Goal: Task Accomplishment & Management: Use online tool/utility

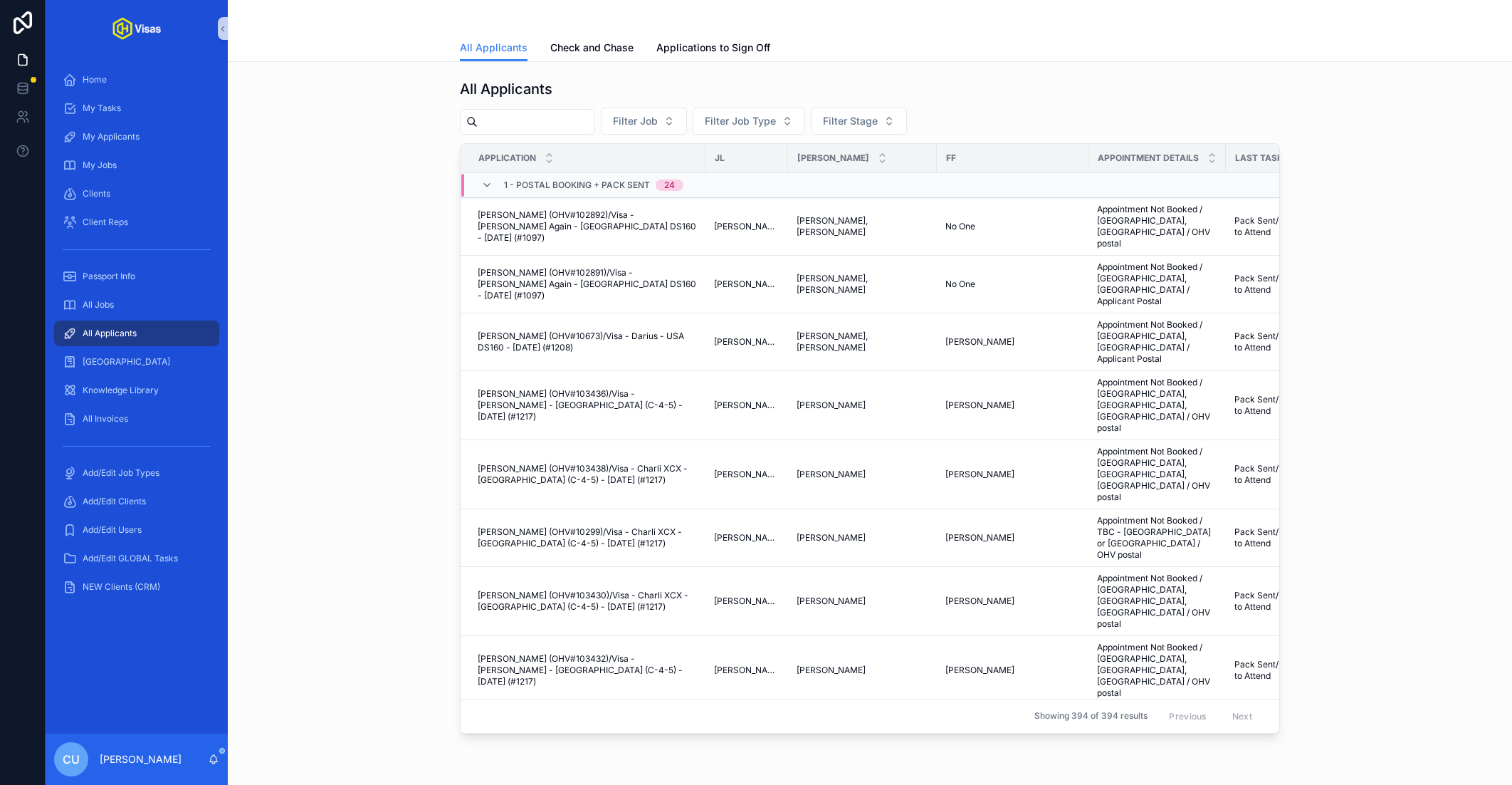
click at [138, 291] on div "All Jobs" at bounding box center [137, 305] width 182 height 29
drag, startPoint x: 110, startPoint y: 315, endPoint x: 144, endPoint y: 297, distance: 38.5
click at [110, 315] on div "All Jobs" at bounding box center [137, 305] width 148 height 23
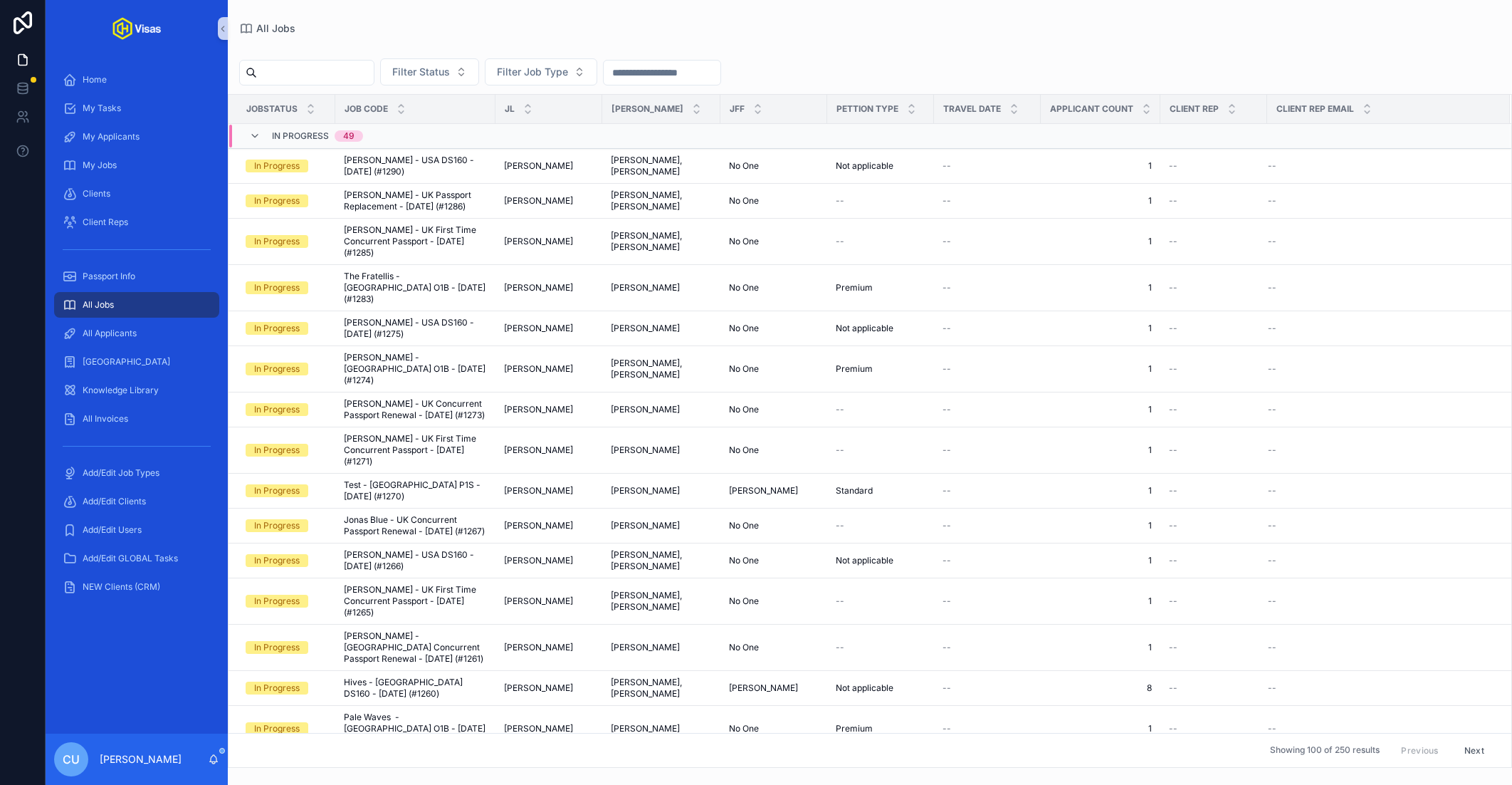
click at [332, 67] on input "scrollable content" at bounding box center [315, 72] width 117 height 20
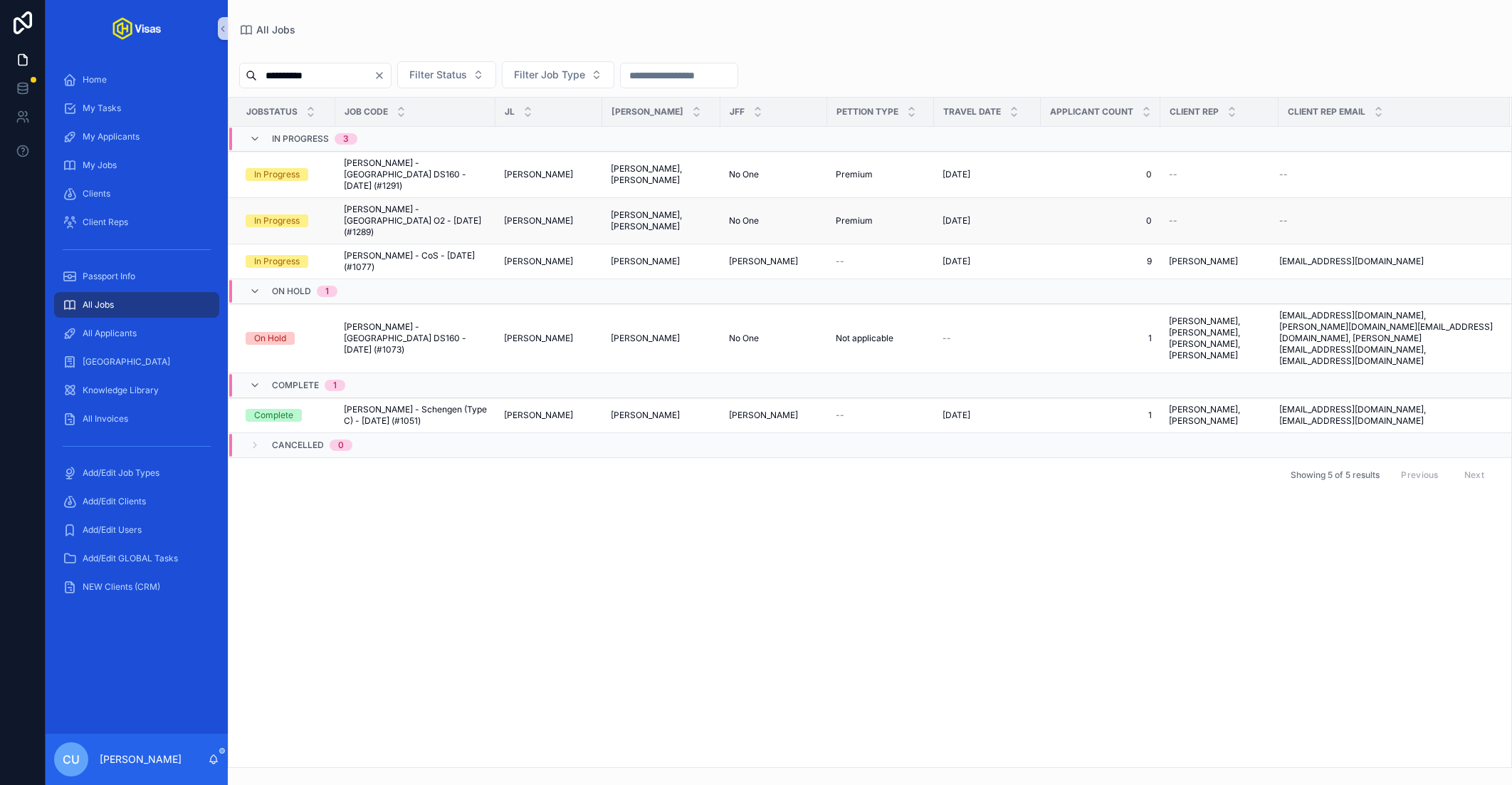
type input "**********"
click at [438, 205] on span "[PERSON_NAME] - [GEOGRAPHIC_DATA] O2 - [DATE] (#1289)" at bounding box center [415, 220] width 144 height 34
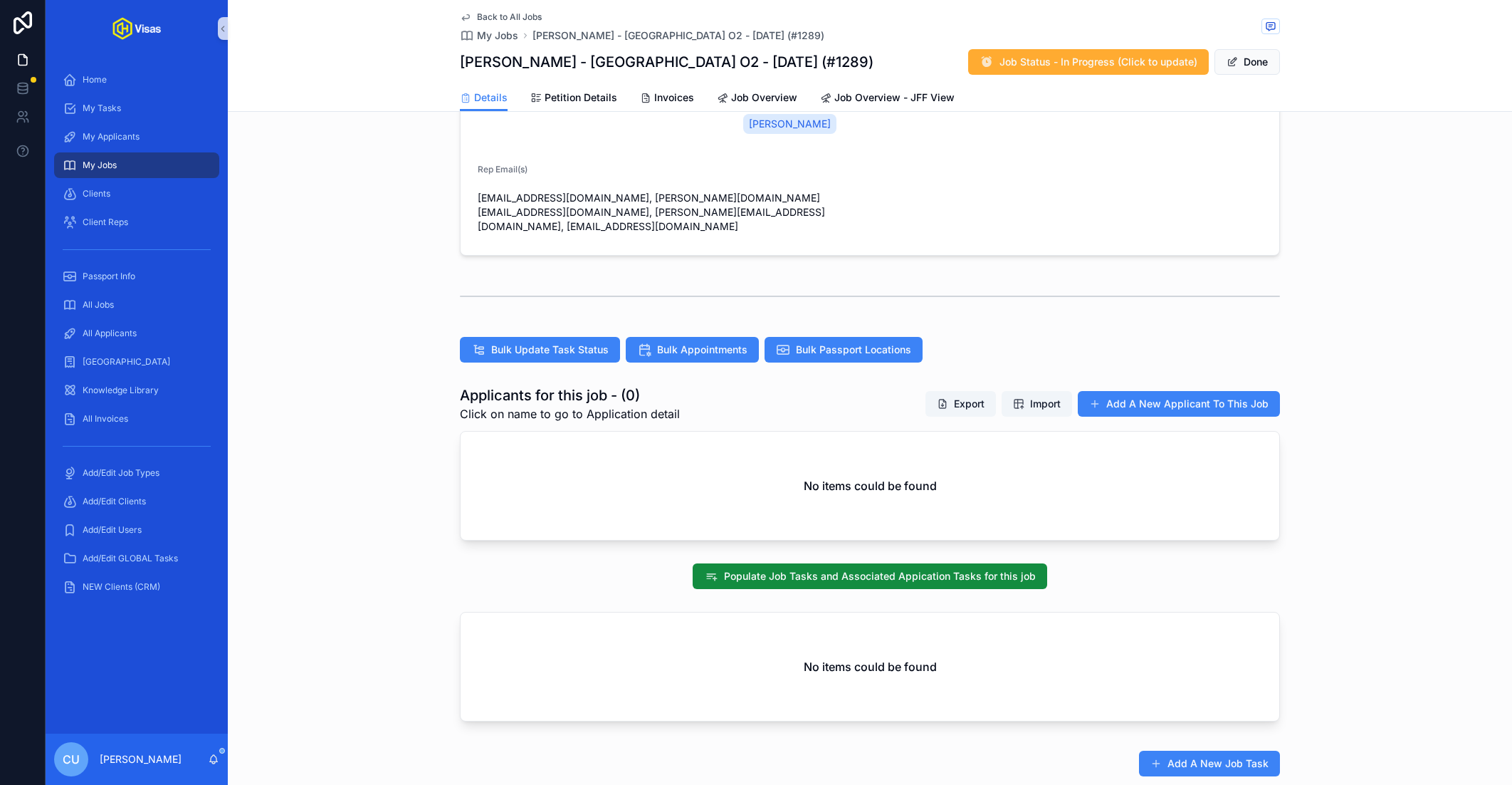
scroll to position [374, 0]
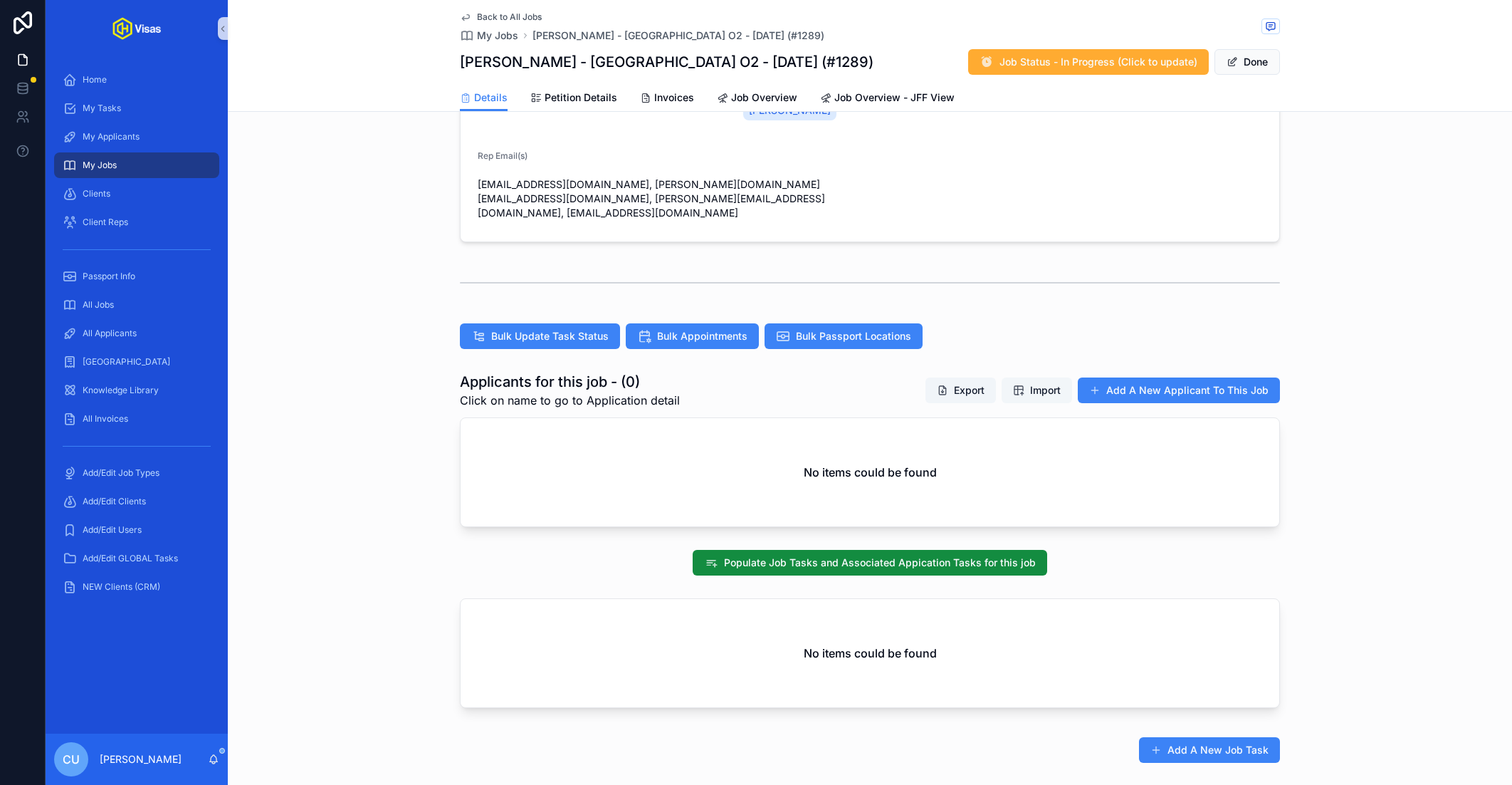
click at [1042, 377] on button "Import" at bounding box center [1037, 390] width 70 height 26
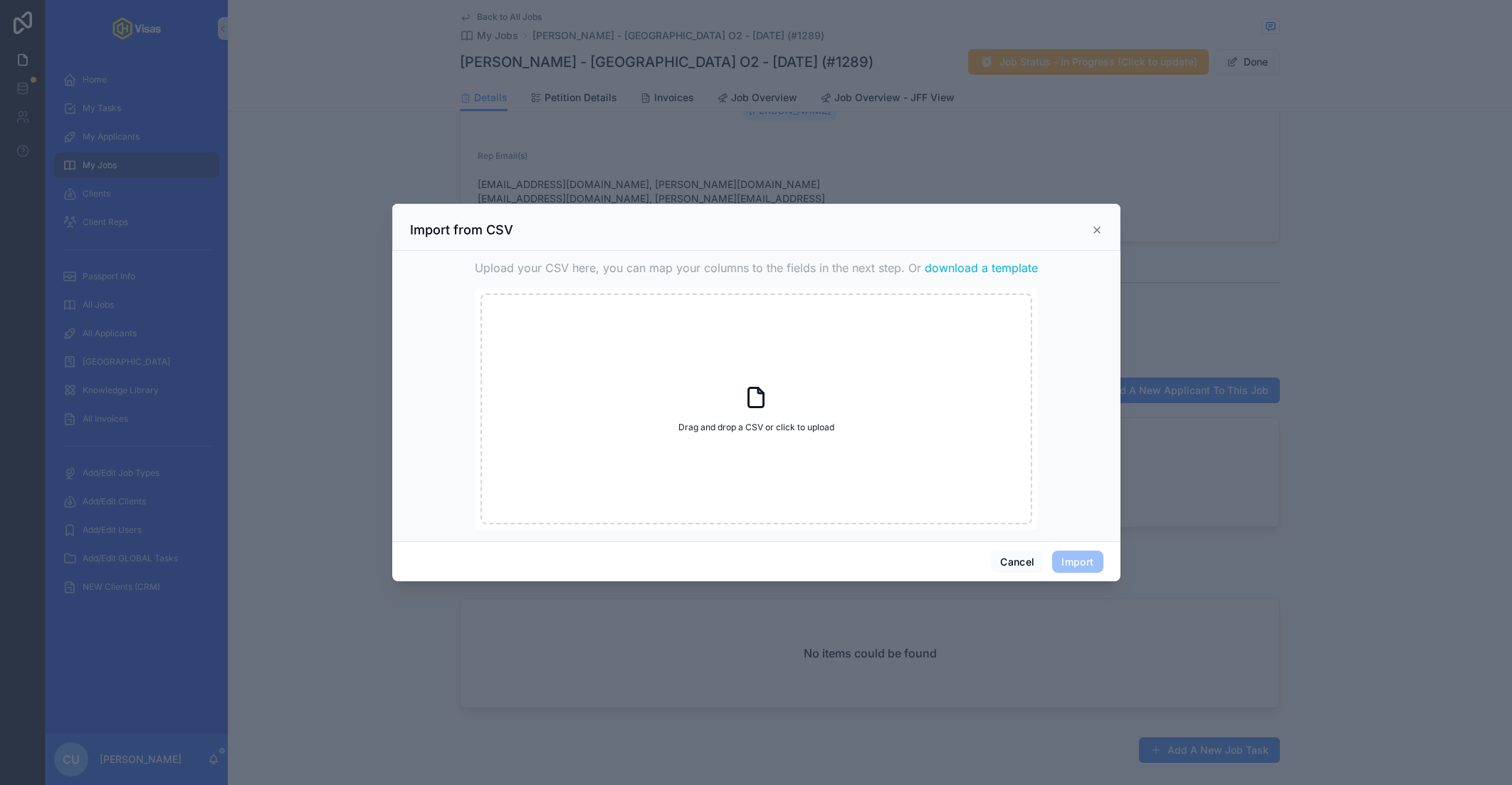
click at [952, 264] on span "download a template" at bounding box center [981, 268] width 113 height 17
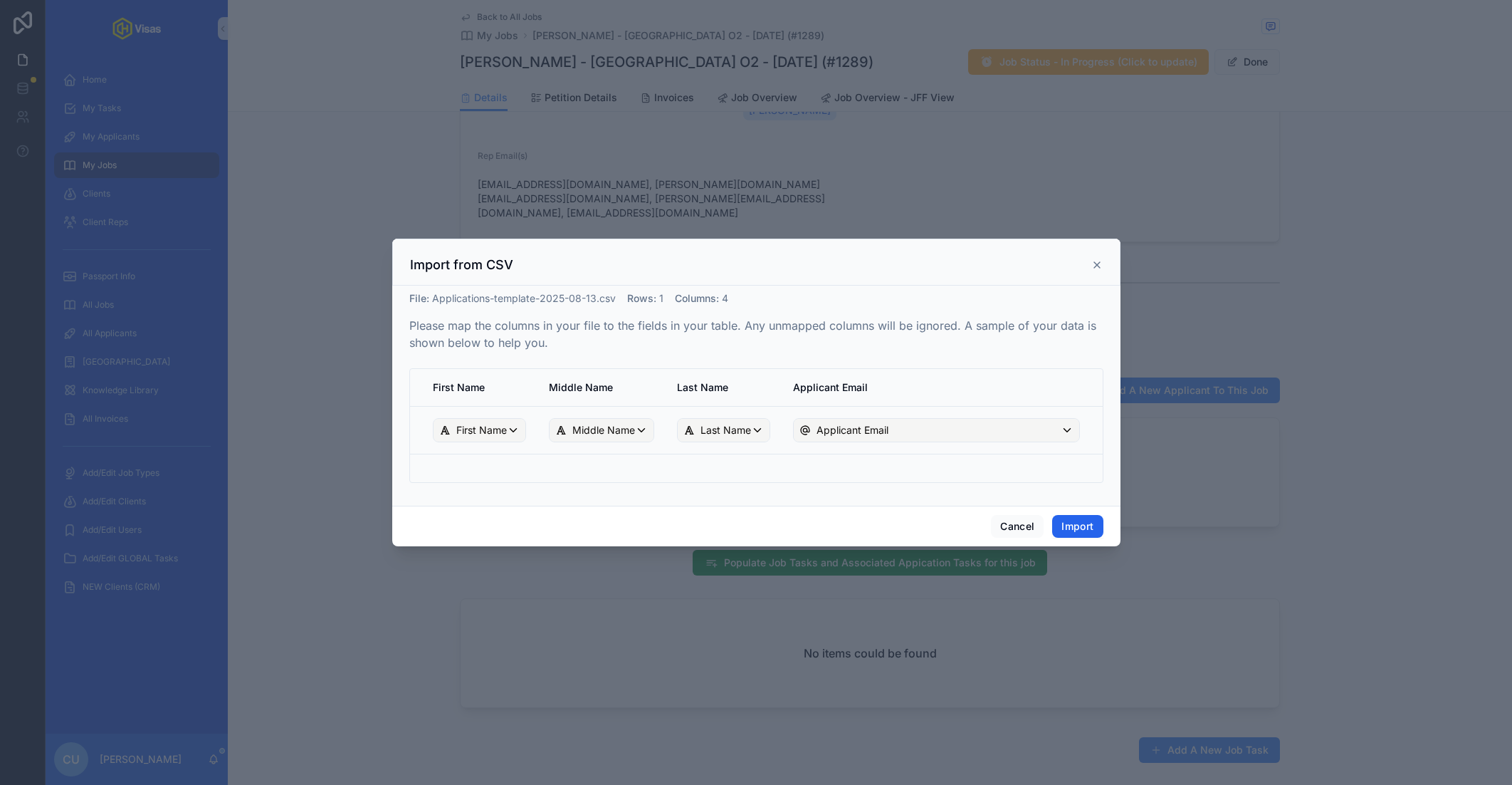
click at [1074, 521] on button "Import" at bounding box center [1077, 527] width 50 height 23
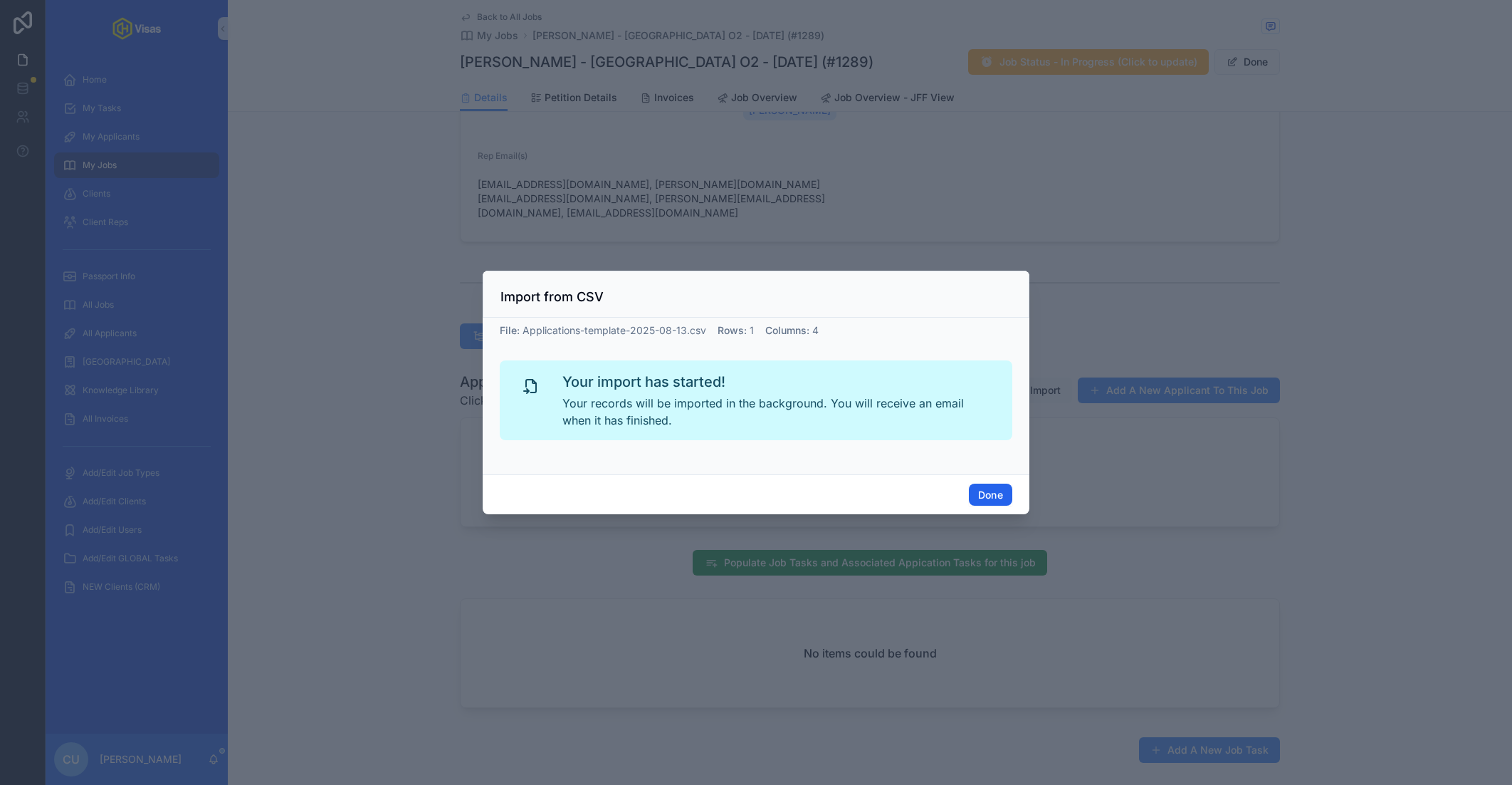
click at [999, 492] on button "Done" at bounding box center [991, 495] width 44 height 23
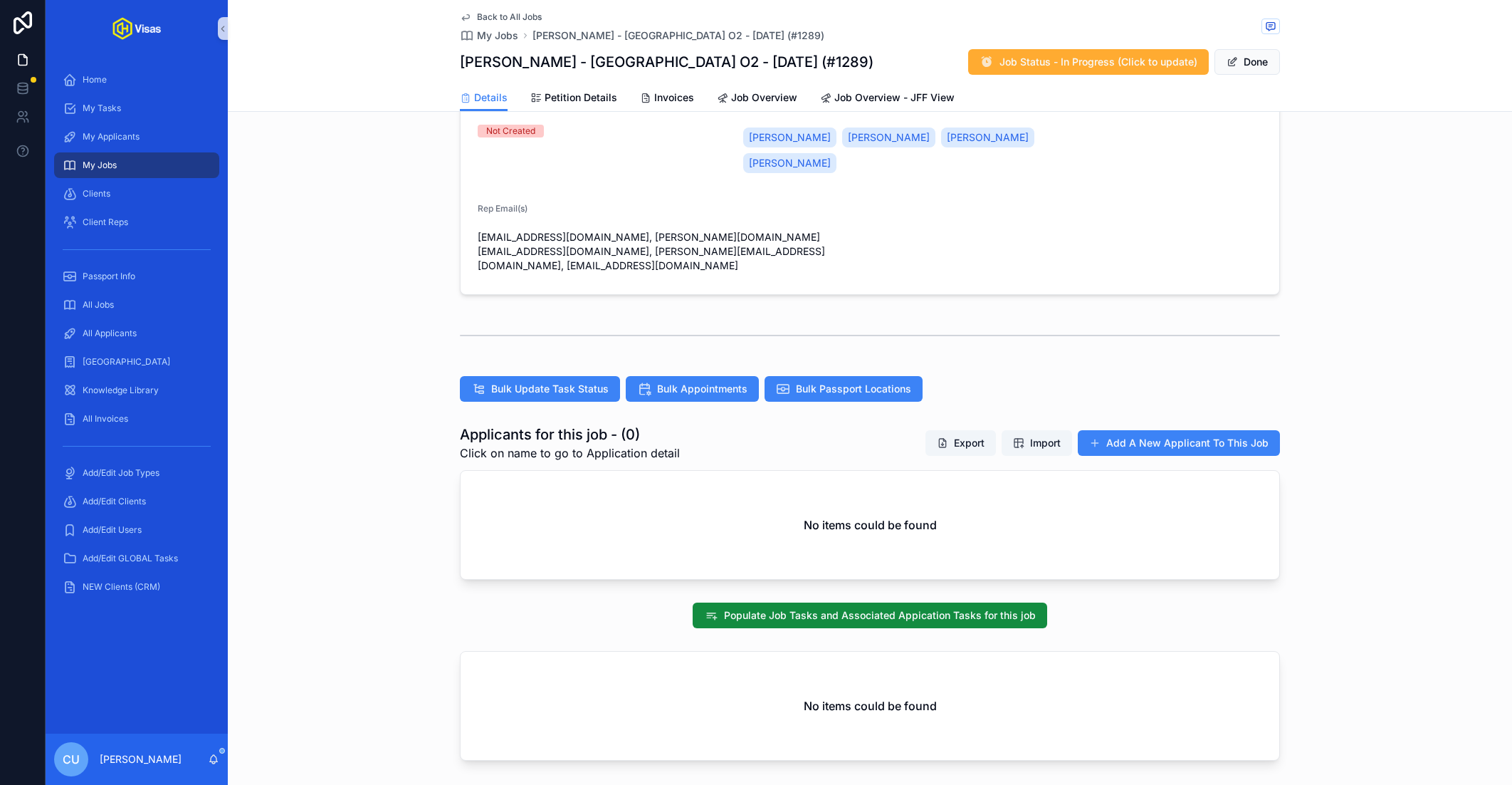
scroll to position [0, 0]
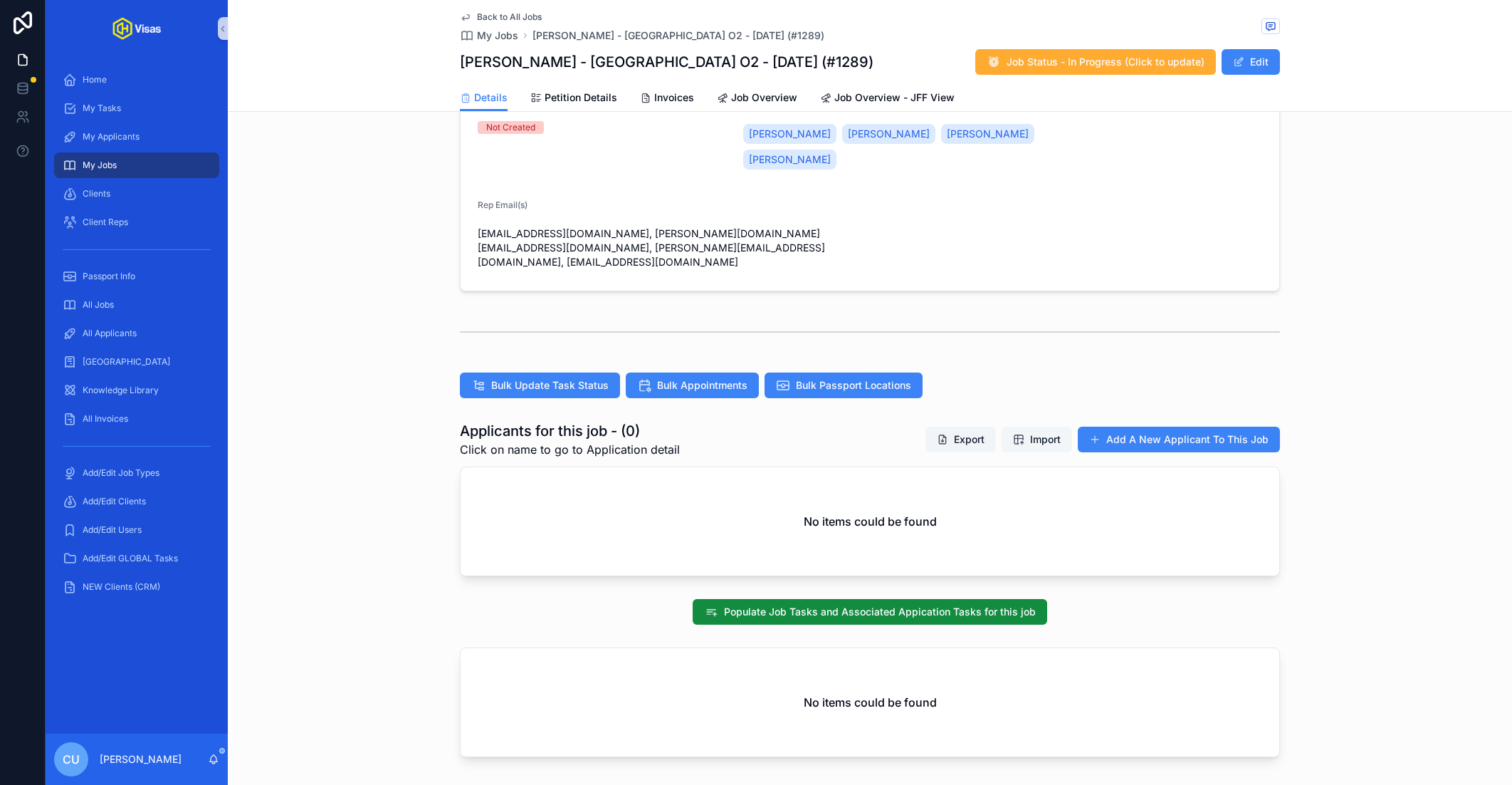
click at [1022, 432] on span "Import" at bounding box center [1037, 439] width 48 height 14
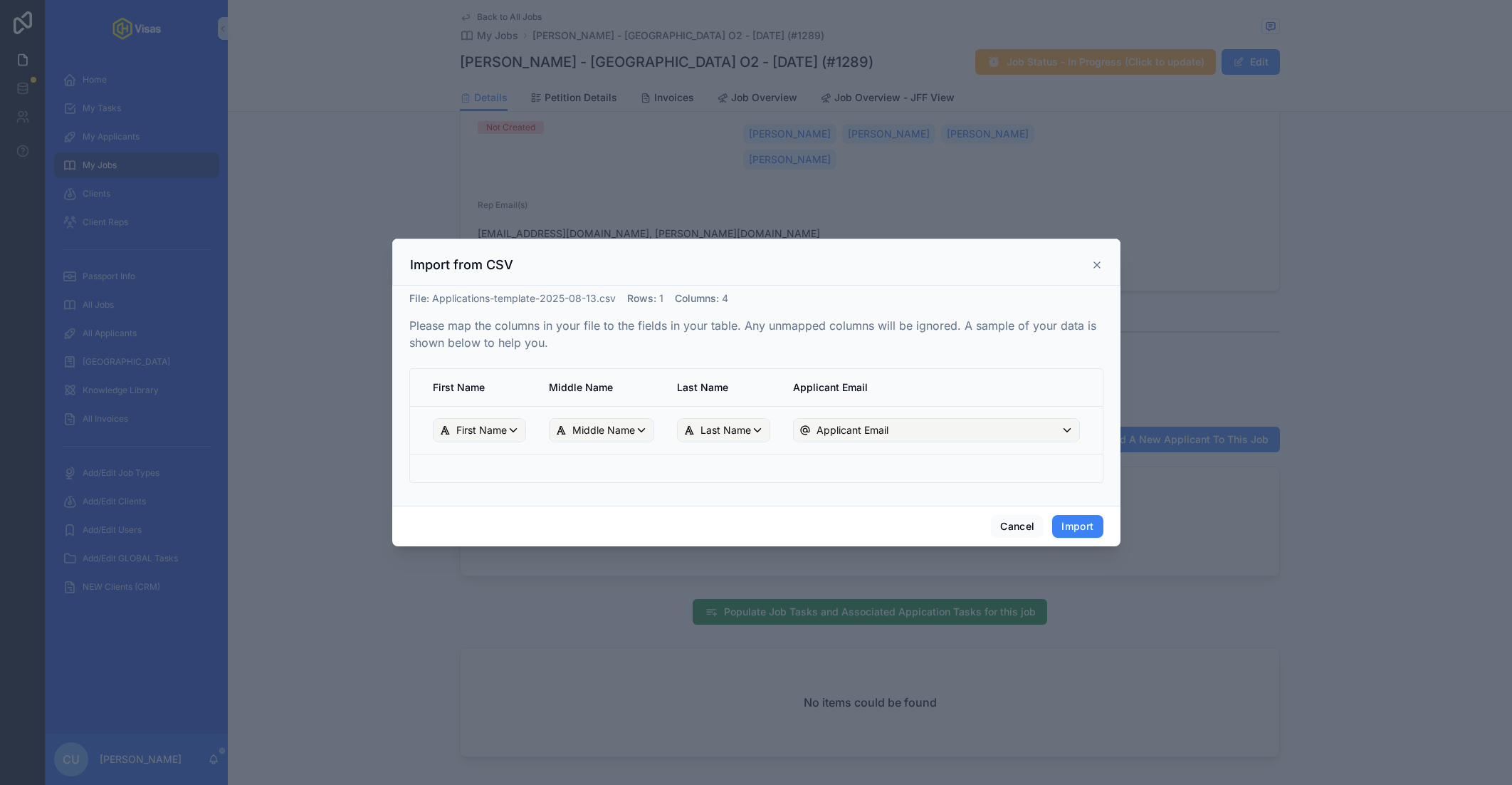
click at [512, 463] on td "scrollable content" at bounding box center [474, 469] width 127 height 29
click at [475, 428] on span "First Name" at bounding box center [481, 430] width 50 height 14
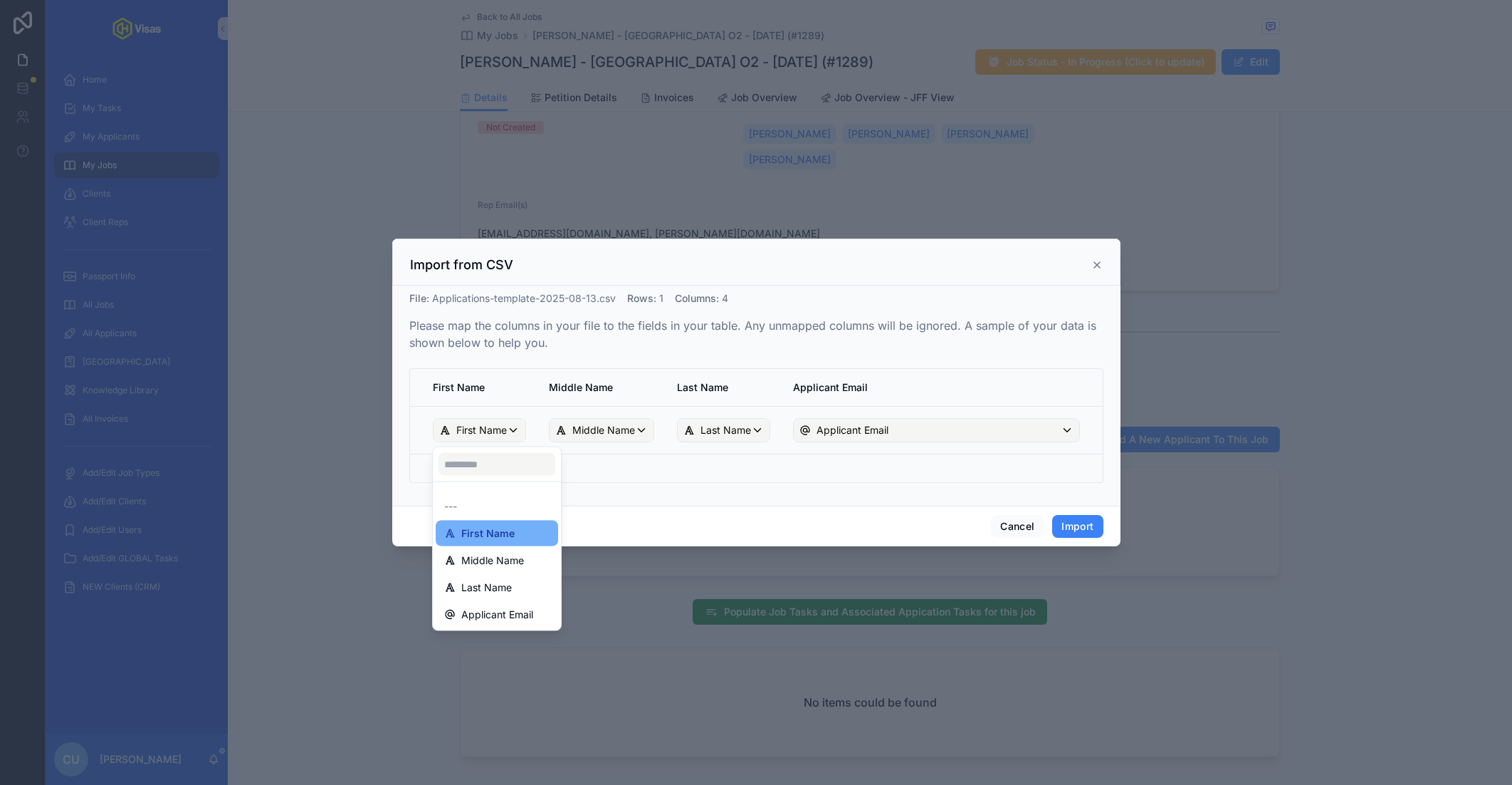
click at [504, 535] on span "First Name" at bounding box center [488, 533] width 53 height 17
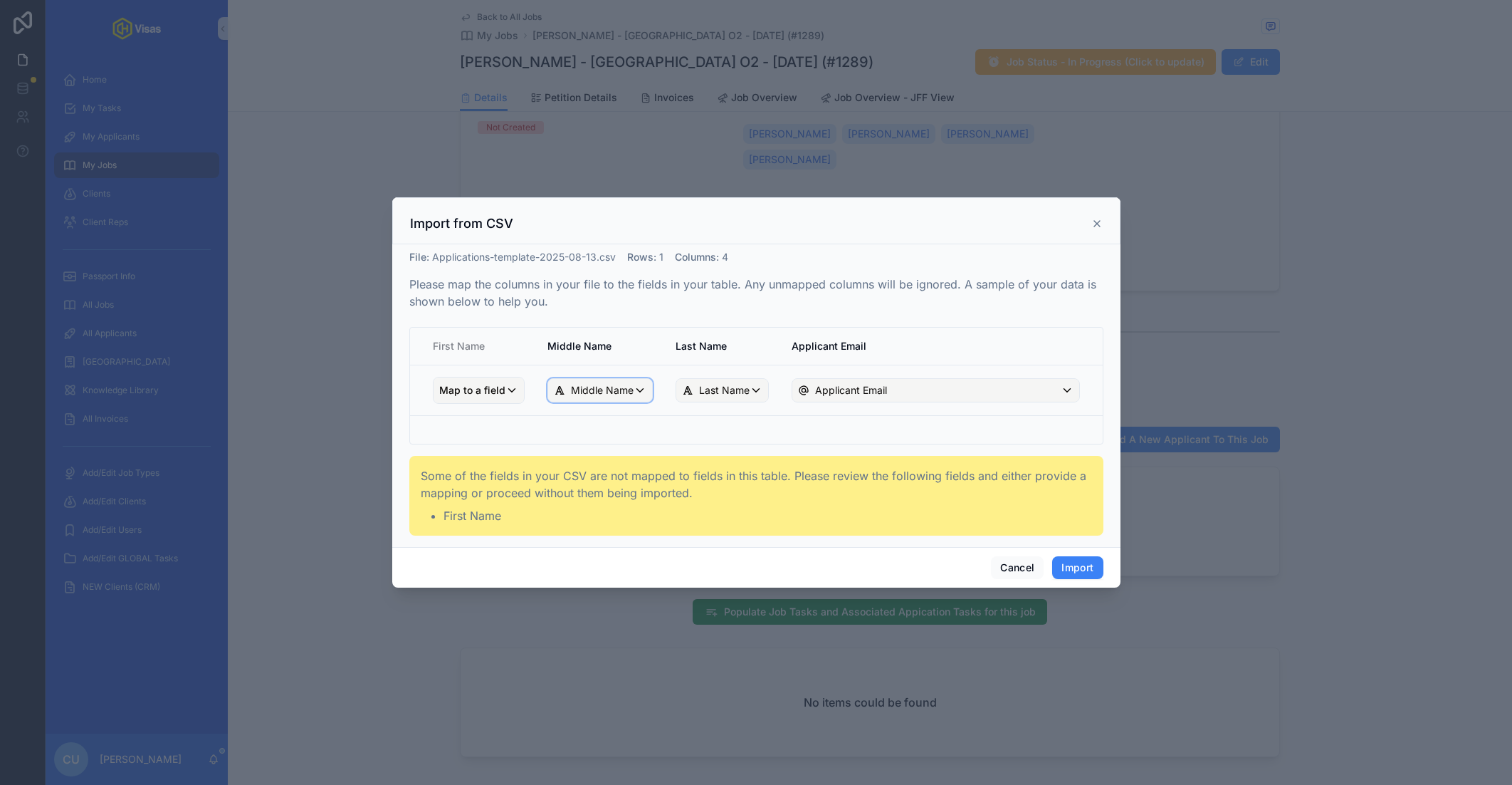
click at [603, 388] on span "Middle Name" at bounding box center [603, 390] width 63 height 14
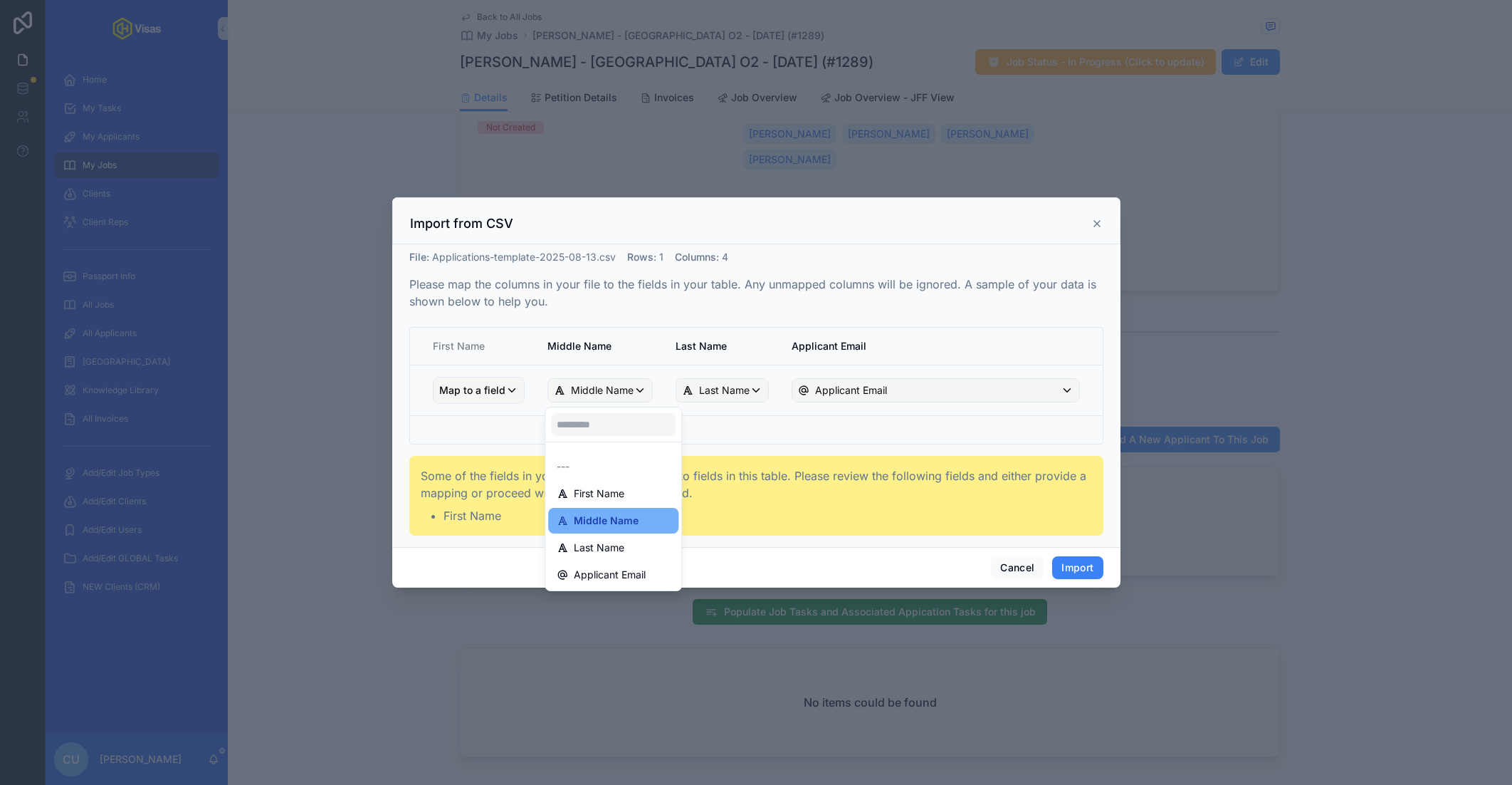
click at [608, 521] on span "Middle Name" at bounding box center [606, 521] width 65 height 17
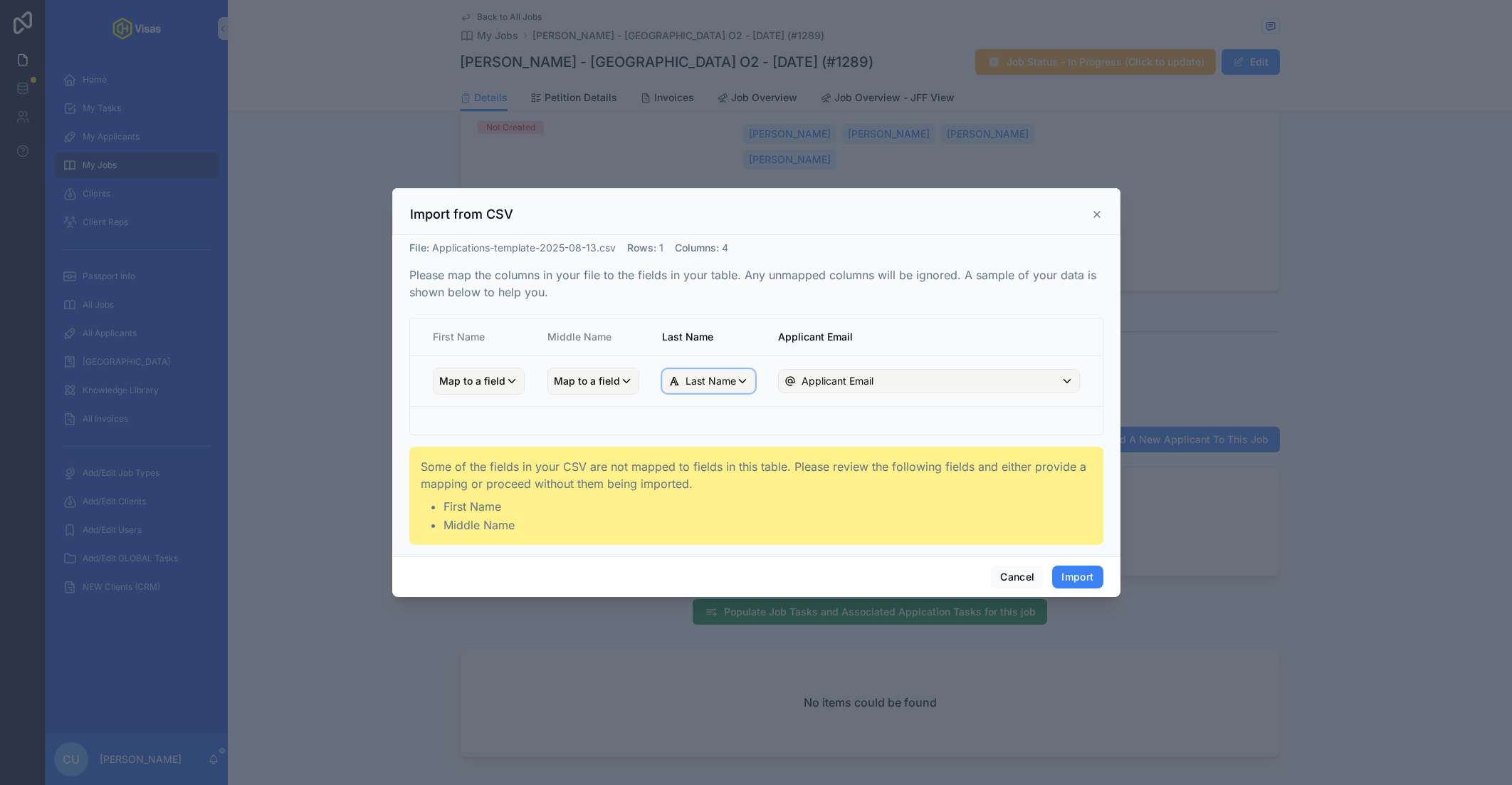
click at [697, 375] on span "Last Name" at bounding box center [710, 380] width 50 height 14
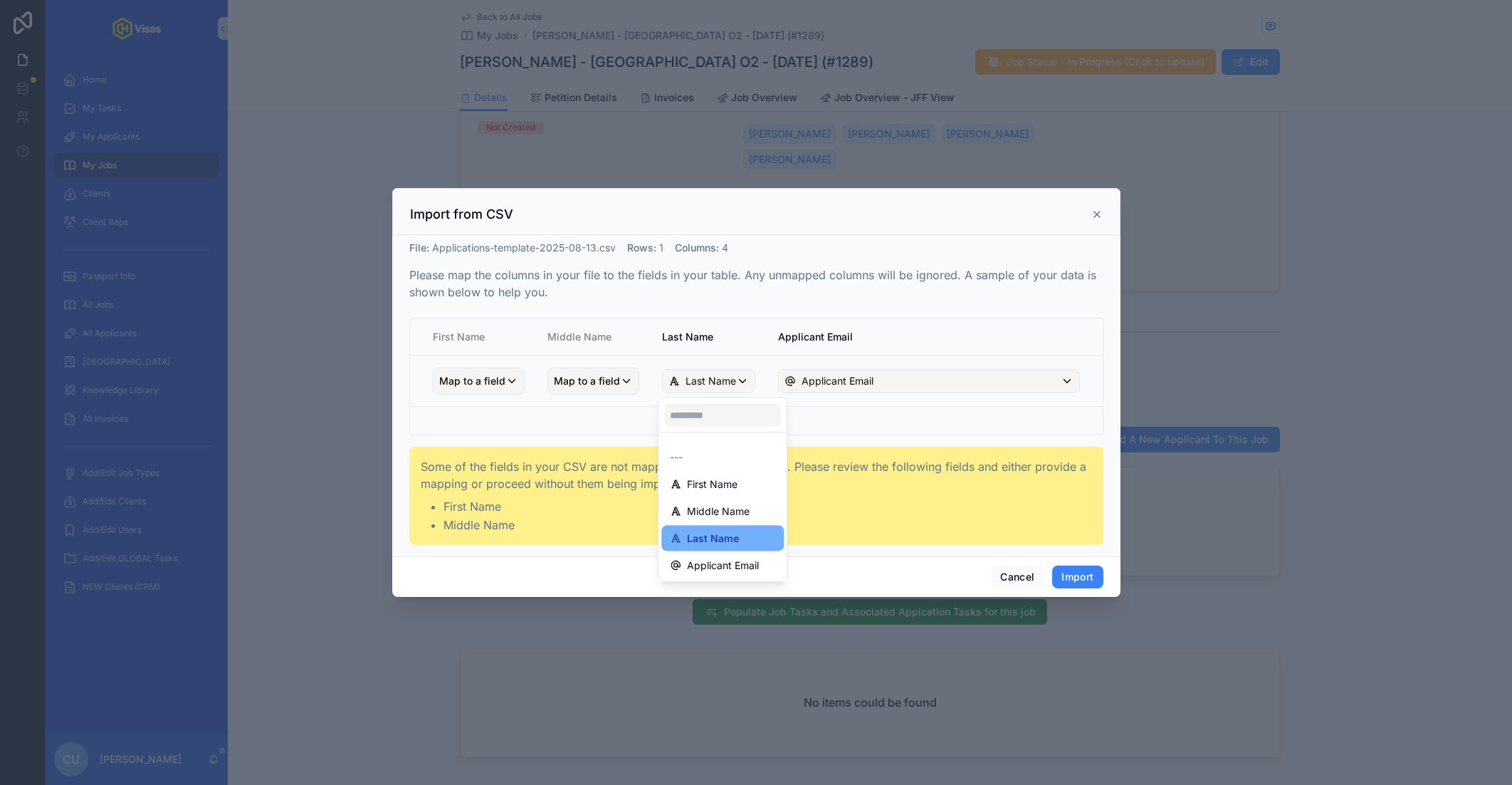
click at [718, 544] on span "Last Name" at bounding box center [713, 538] width 52 height 17
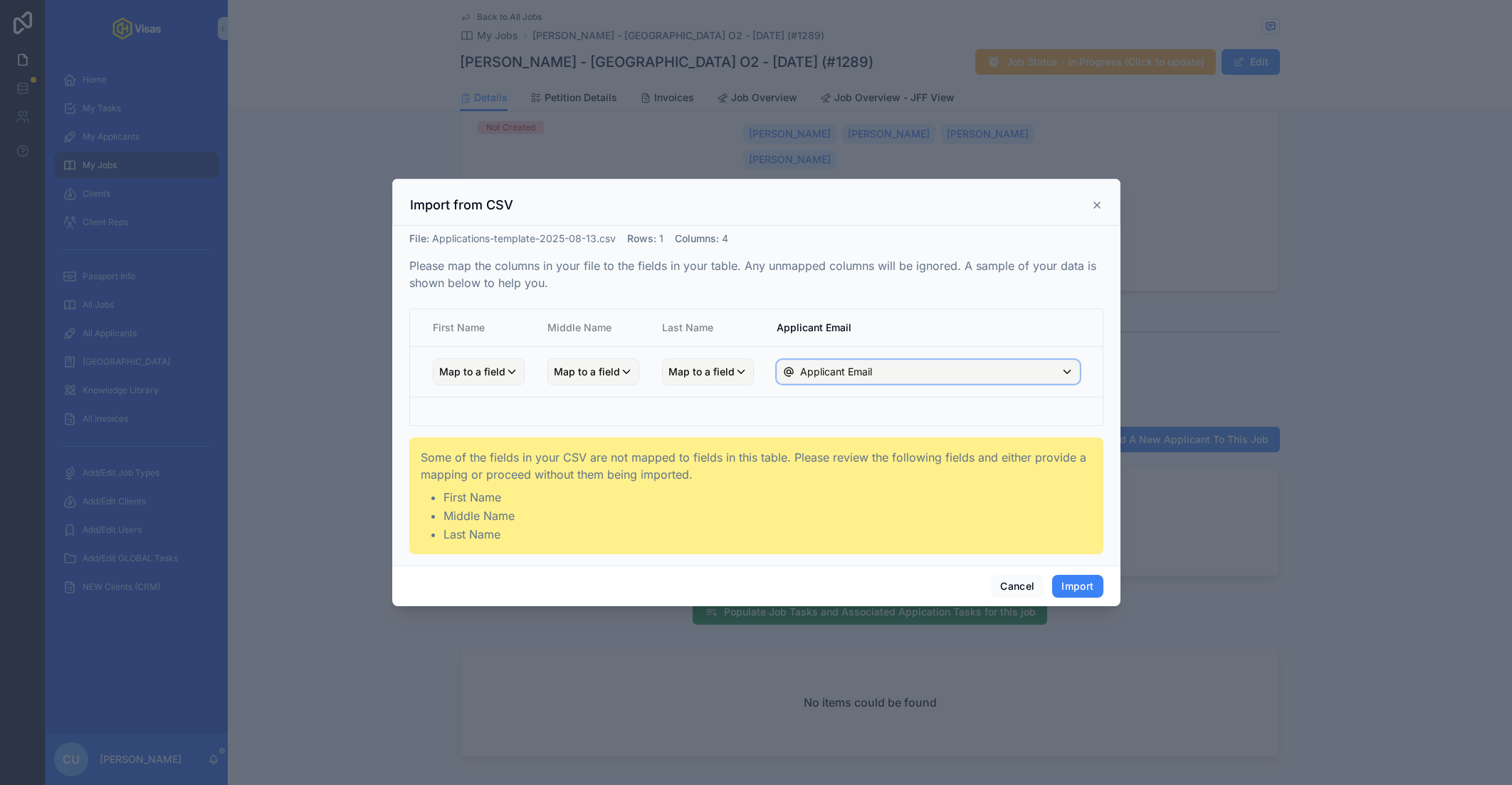
click at [843, 379] on div "Applicant Email" at bounding box center [928, 372] width 302 height 23
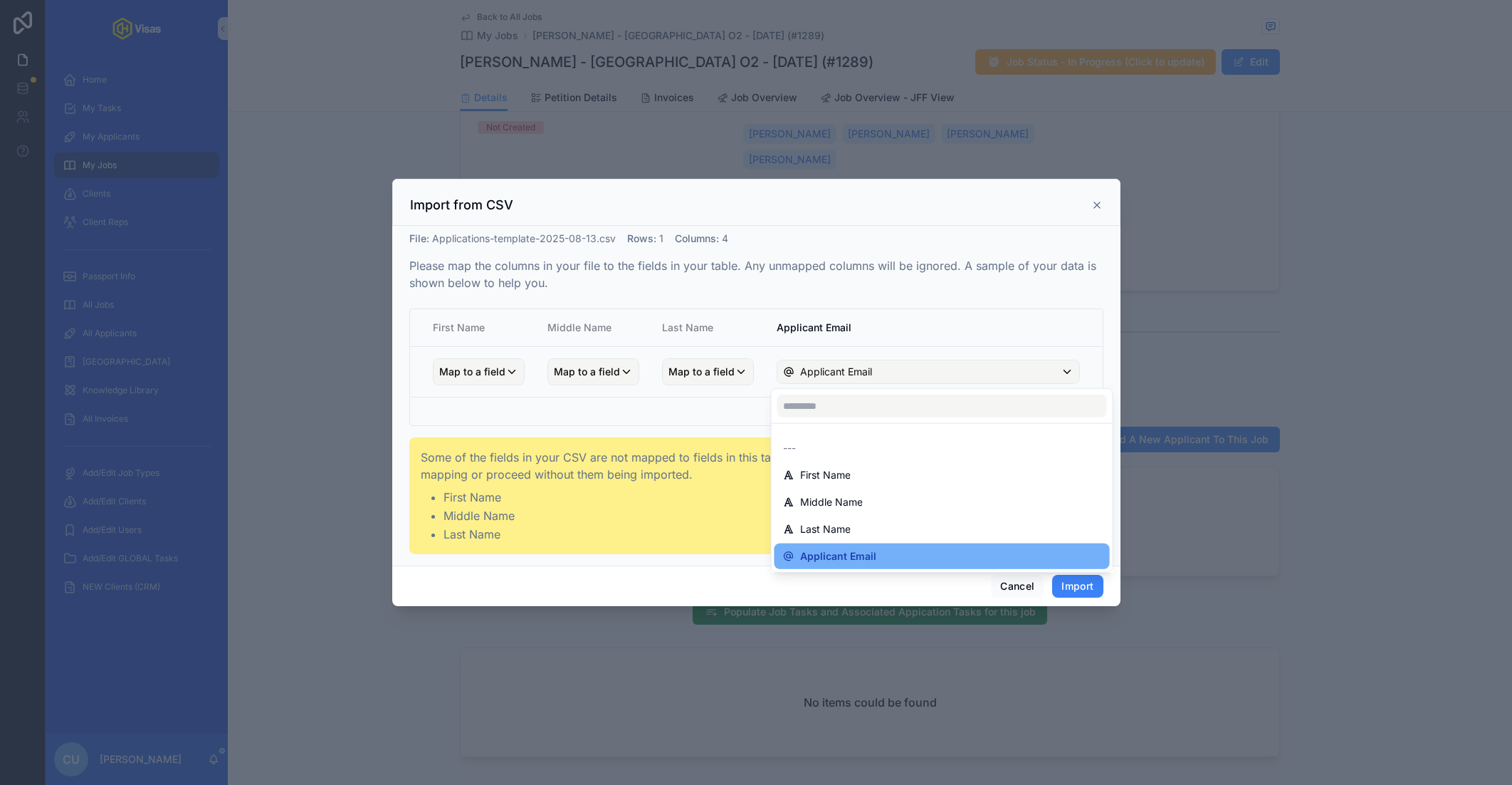
click at [833, 548] on span "Applicant Email" at bounding box center [838, 556] width 76 height 17
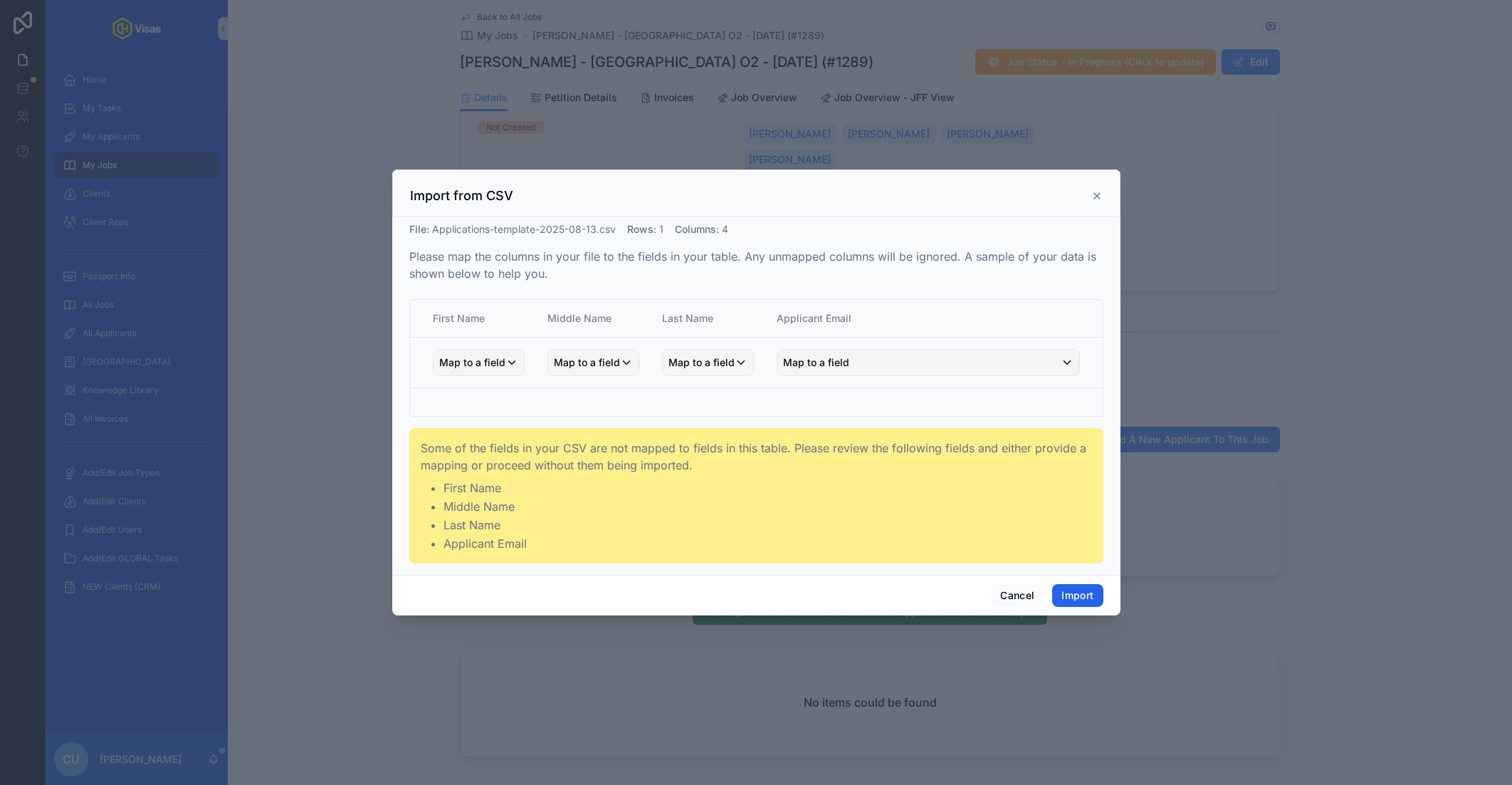
click at [1081, 591] on button "Import" at bounding box center [1077, 595] width 50 height 23
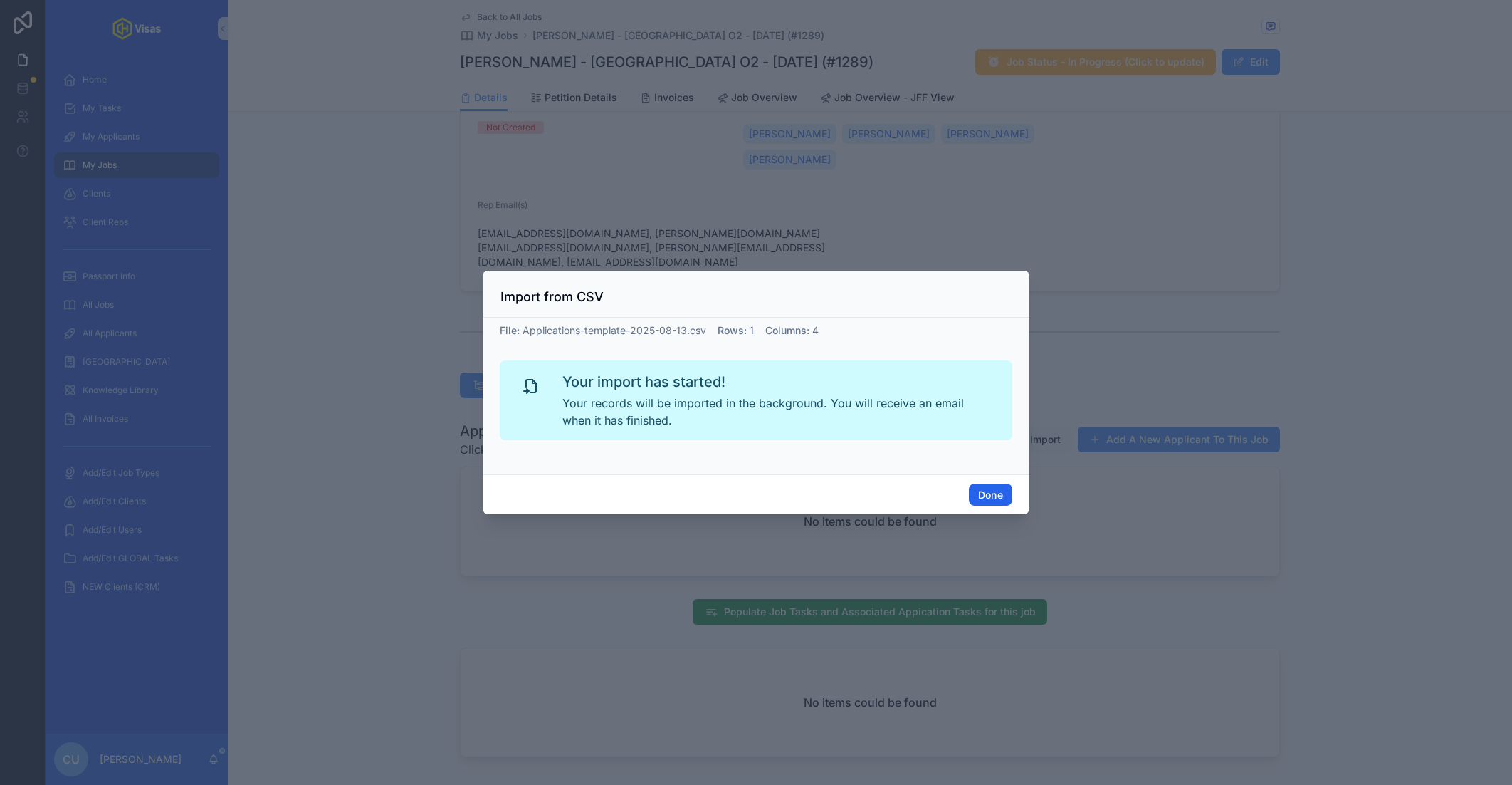
click at [989, 495] on button "Done" at bounding box center [991, 495] width 44 height 23
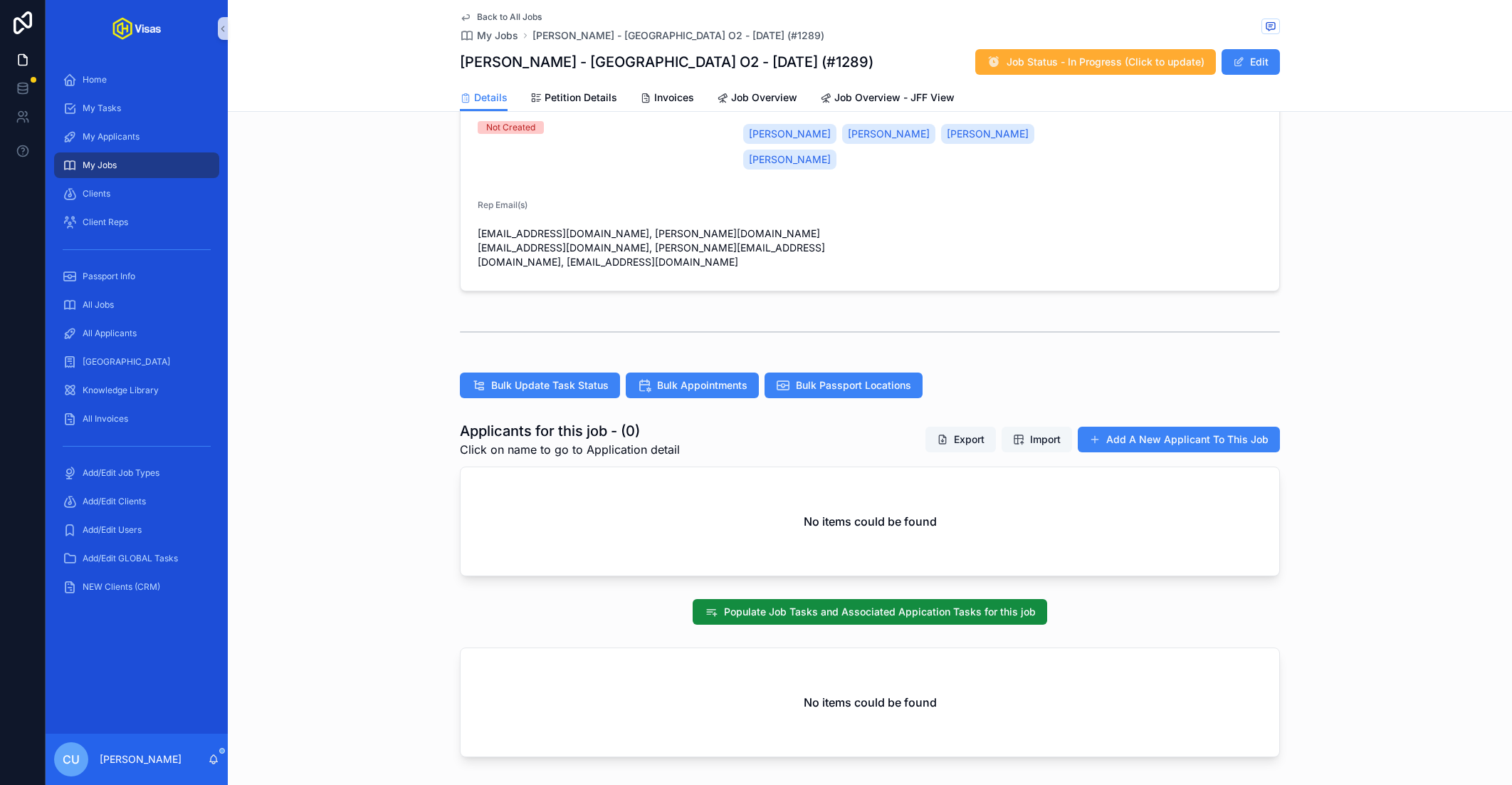
click at [1040, 432] on span "Import" at bounding box center [1045, 439] width 30 height 14
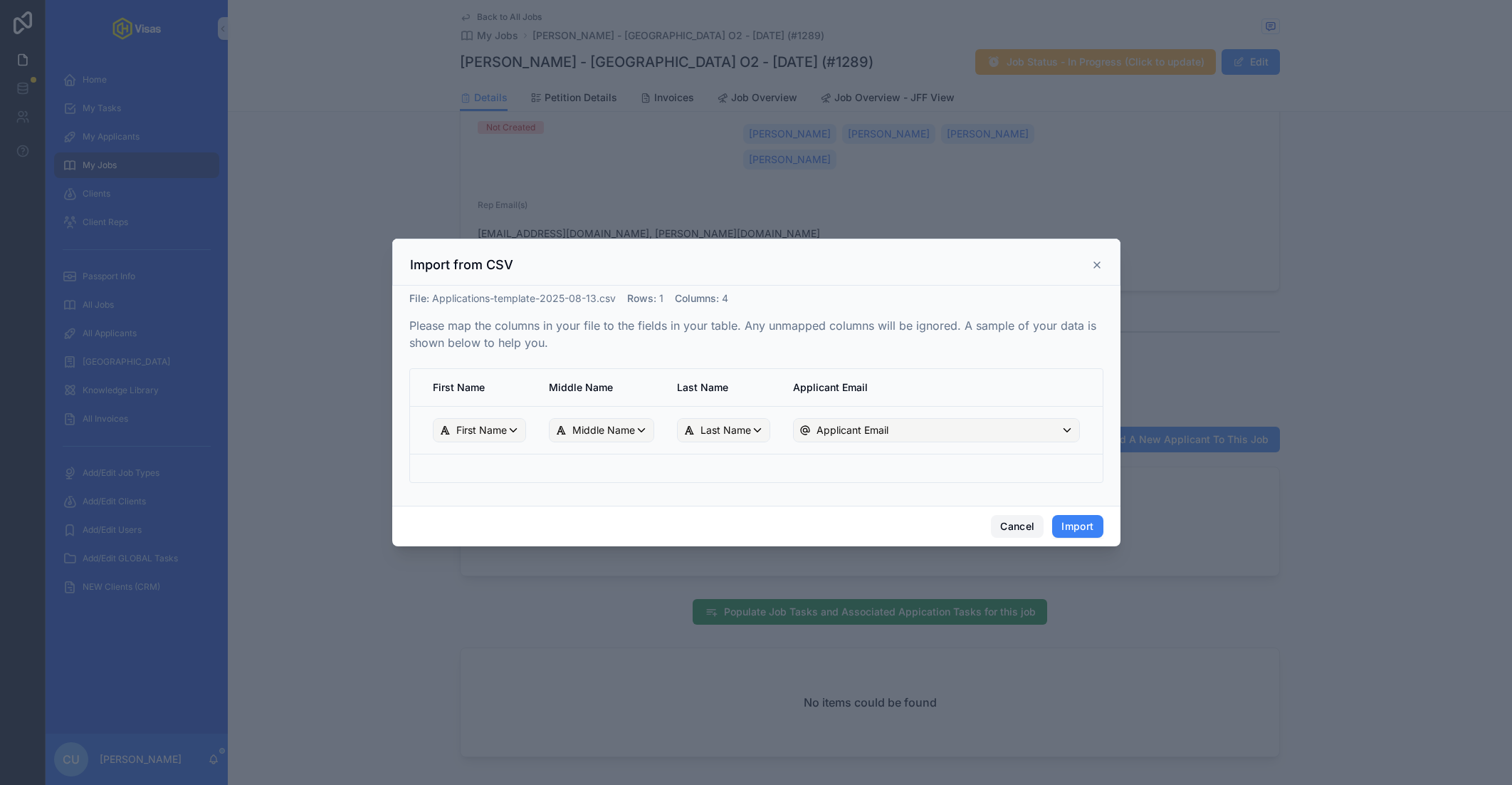
click at [1018, 527] on button "Cancel" at bounding box center [1017, 527] width 52 height 23
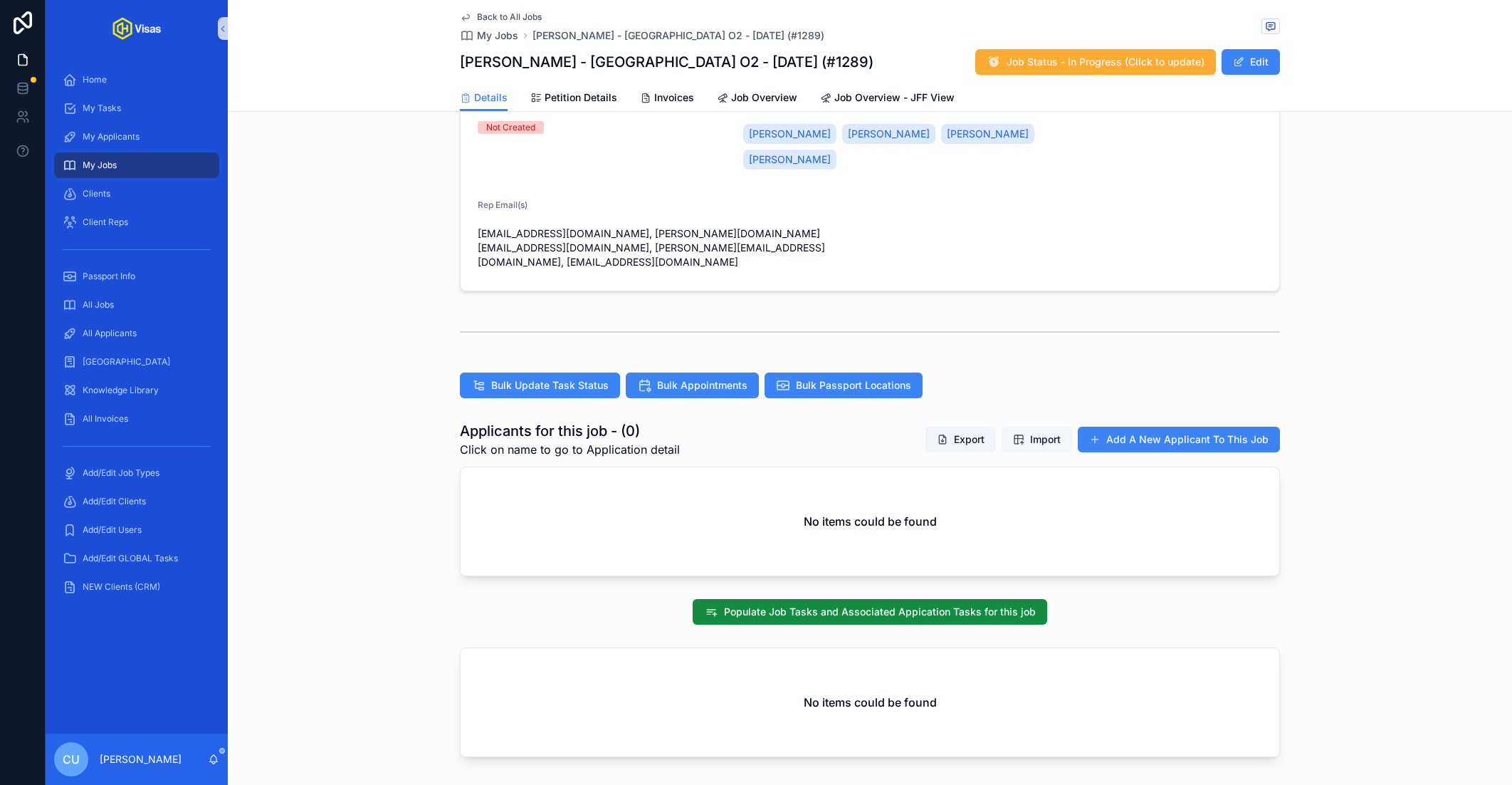
click at [1034, 432] on span "Import" at bounding box center [1045, 439] width 30 height 14
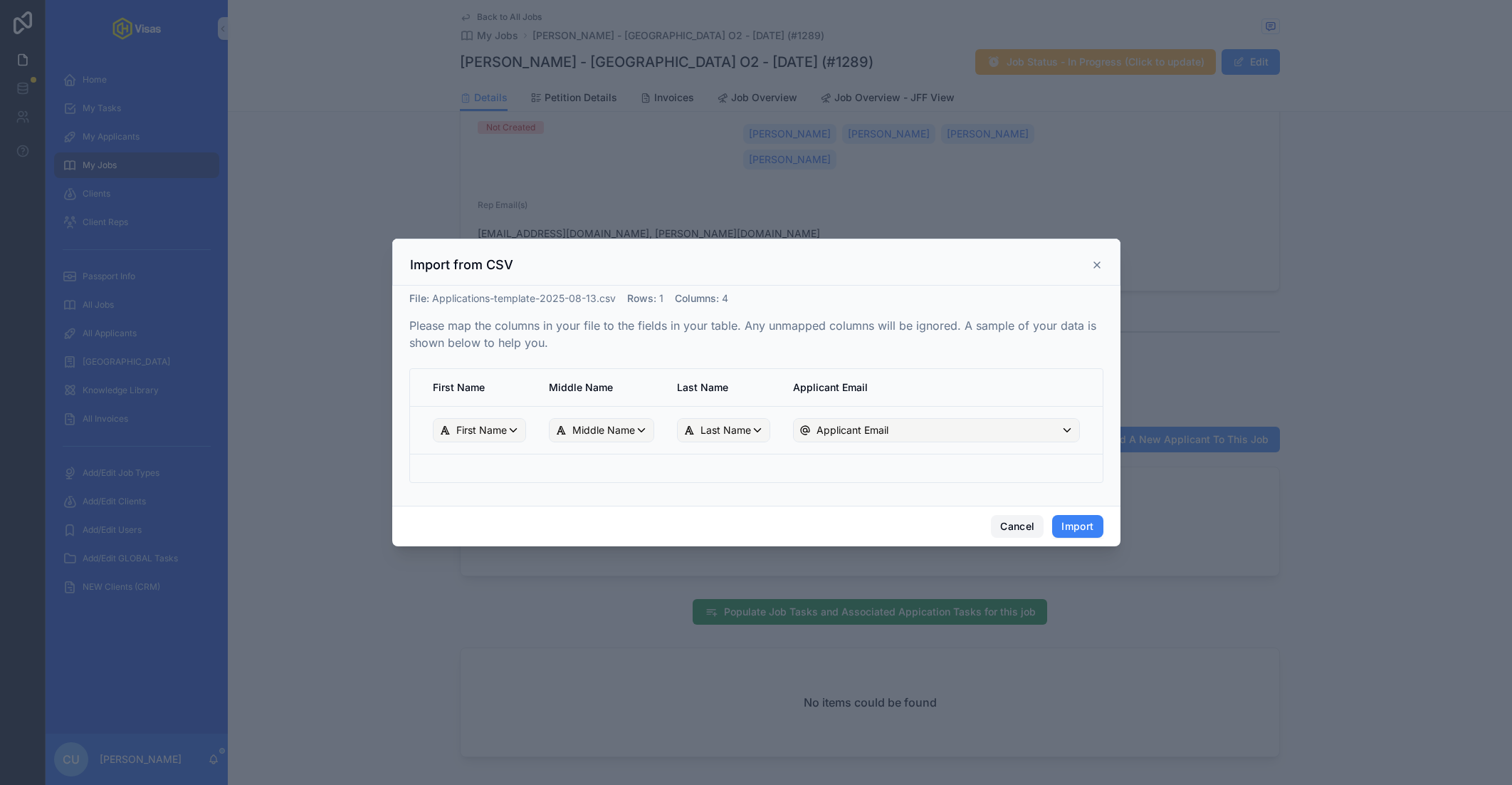
click at [1024, 529] on button "Cancel" at bounding box center [1017, 527] width 52 height 23
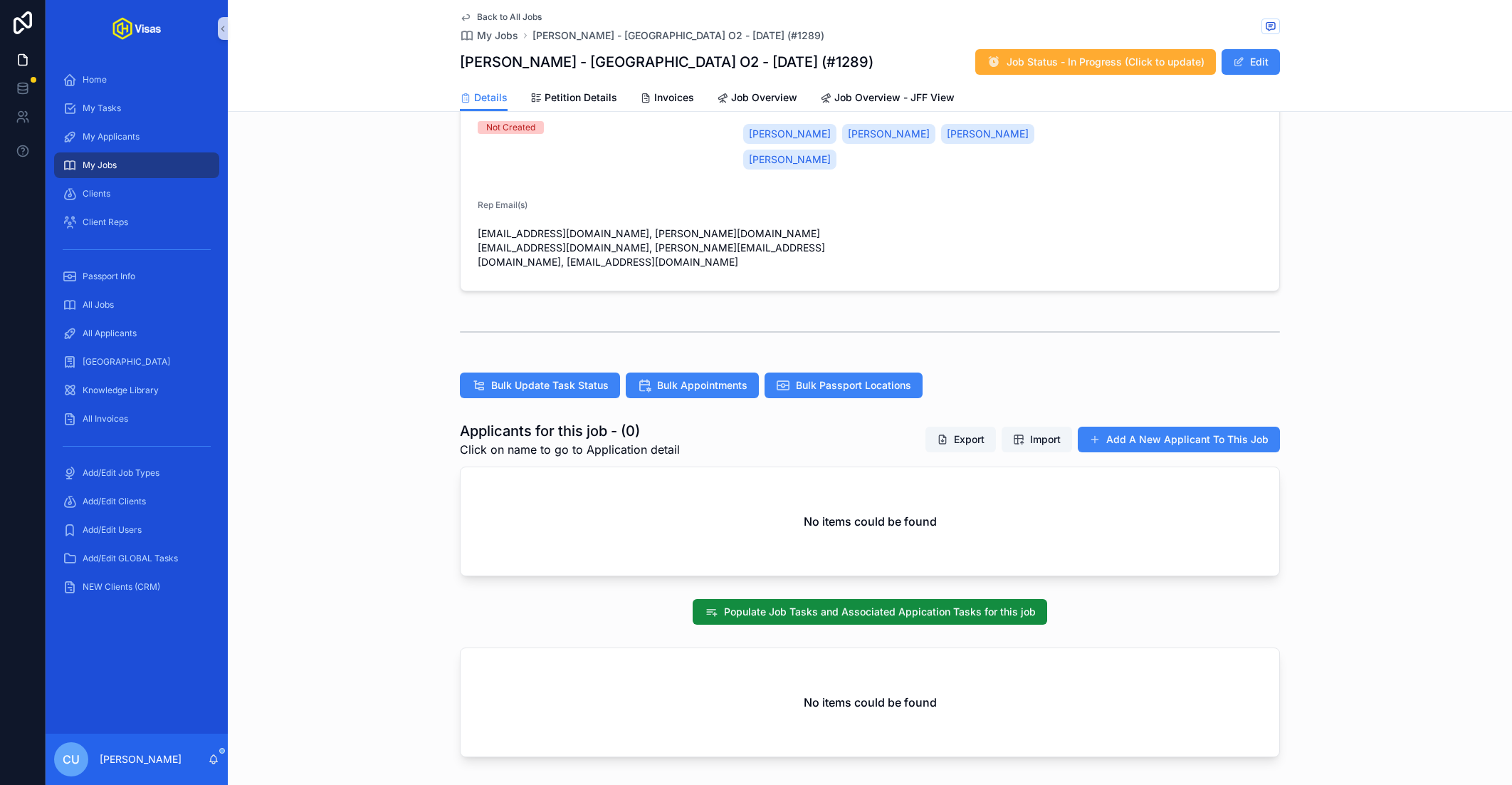
click at [1354, 497] on div "Applicants for this job - (0) Click on name to go to Application detail Export …" at bounding box center [871, 498] width 1285 height 166
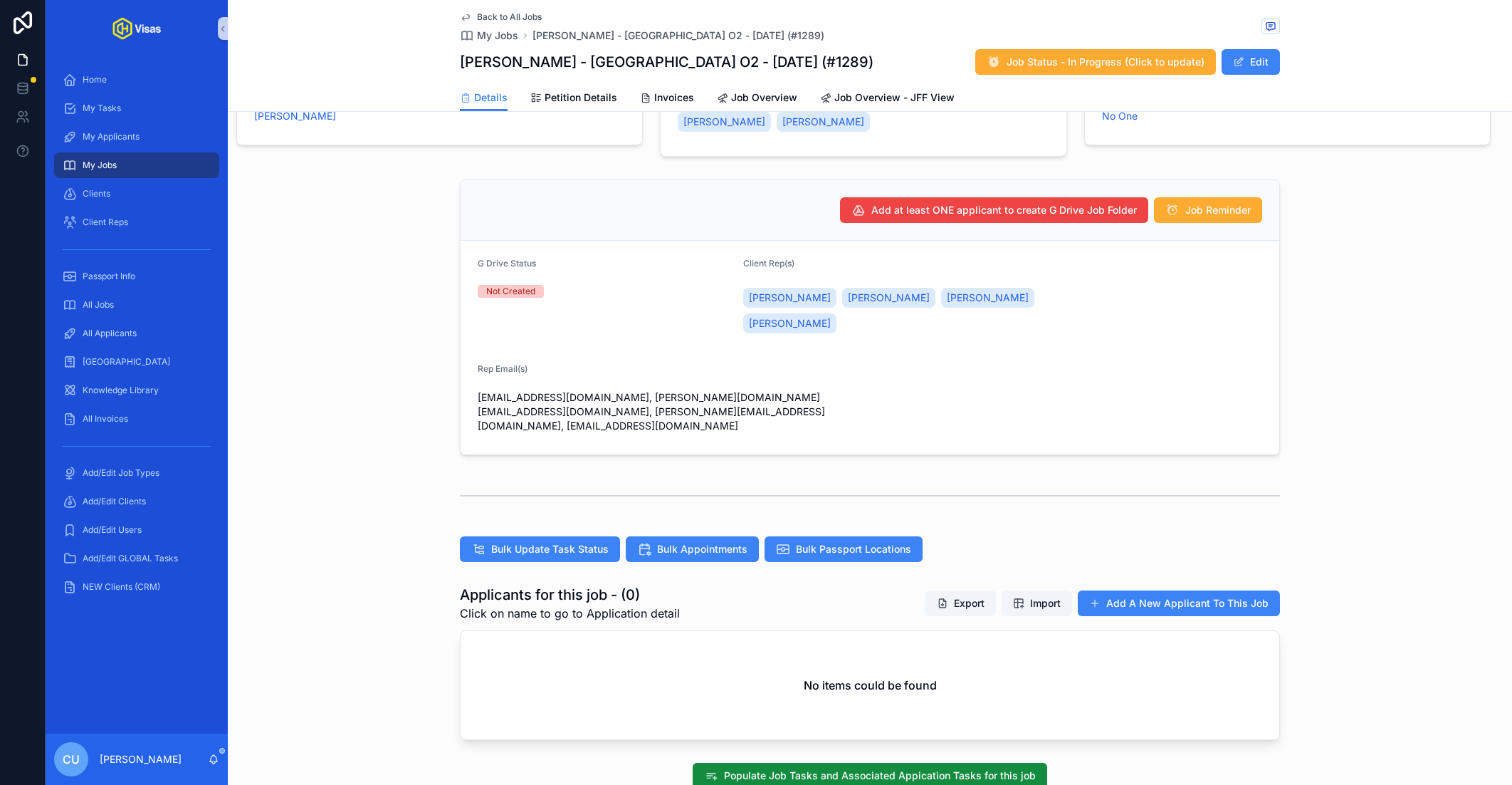
scroll to position [155, 0]
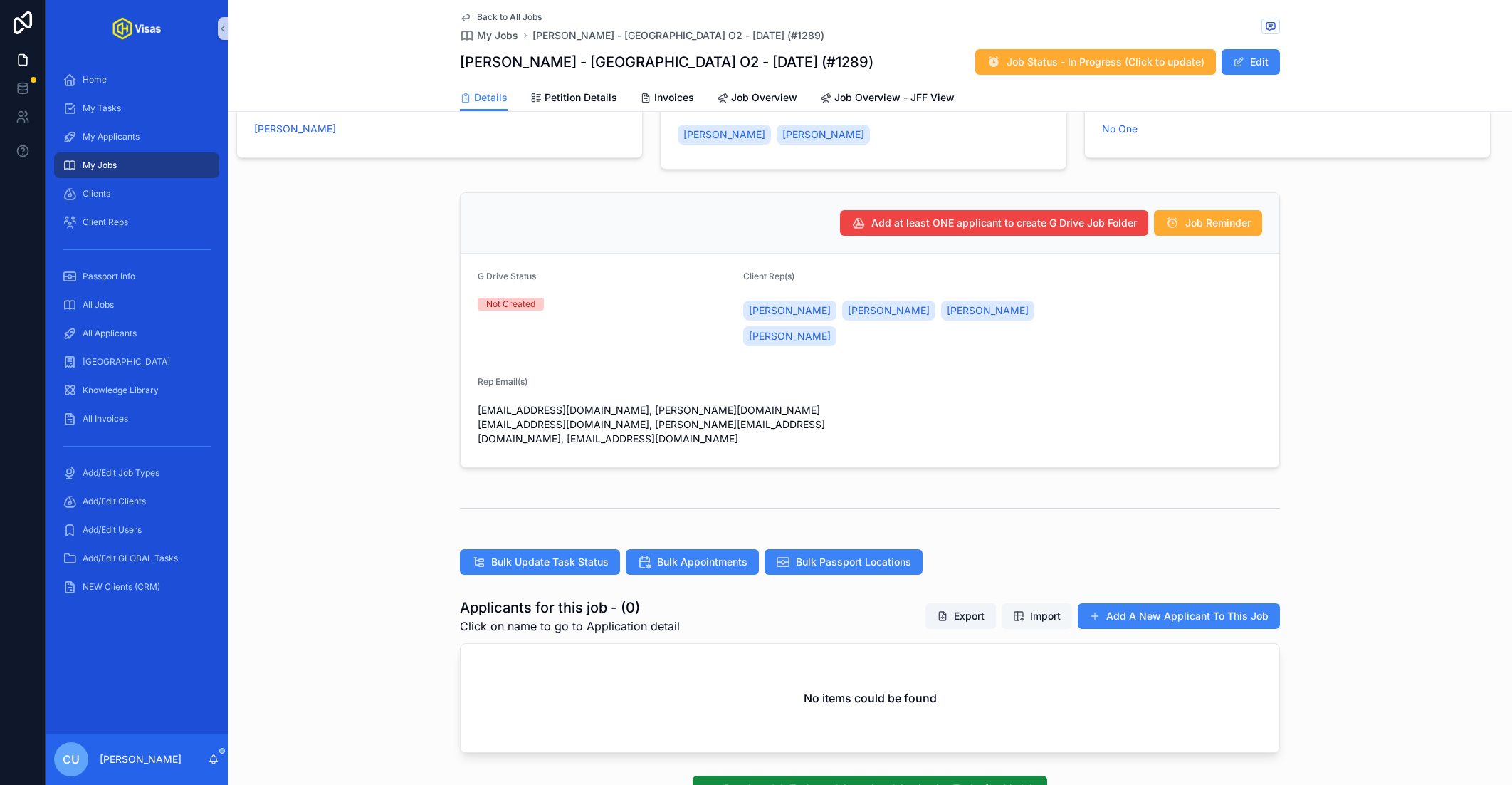
click at [1051, 609] on span "Import" at bounding box center [1045, 616] width 30 height 14
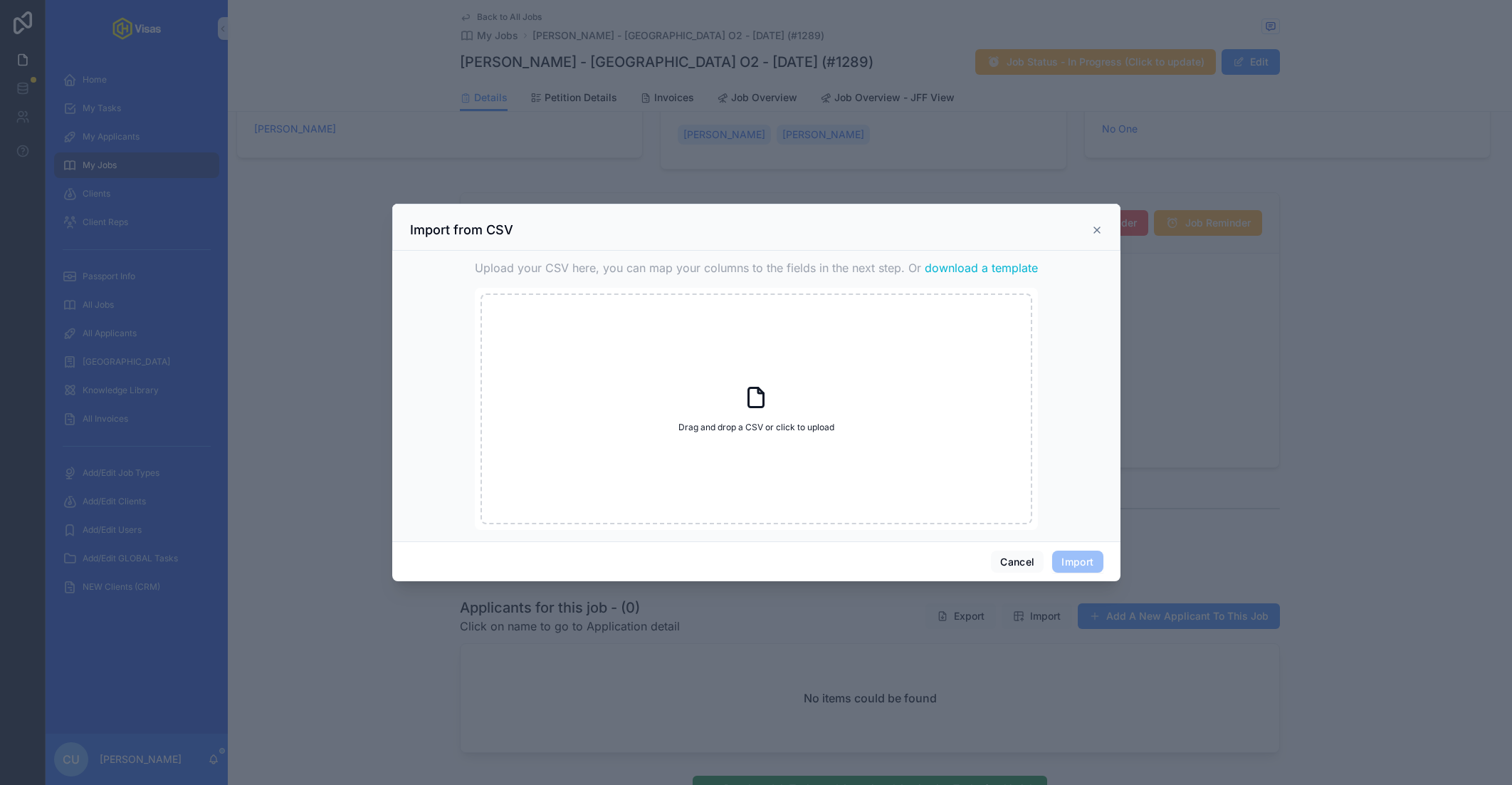
click at [987, 269] on span "download a template" at bounding box center [981, 268] width 113 height 17
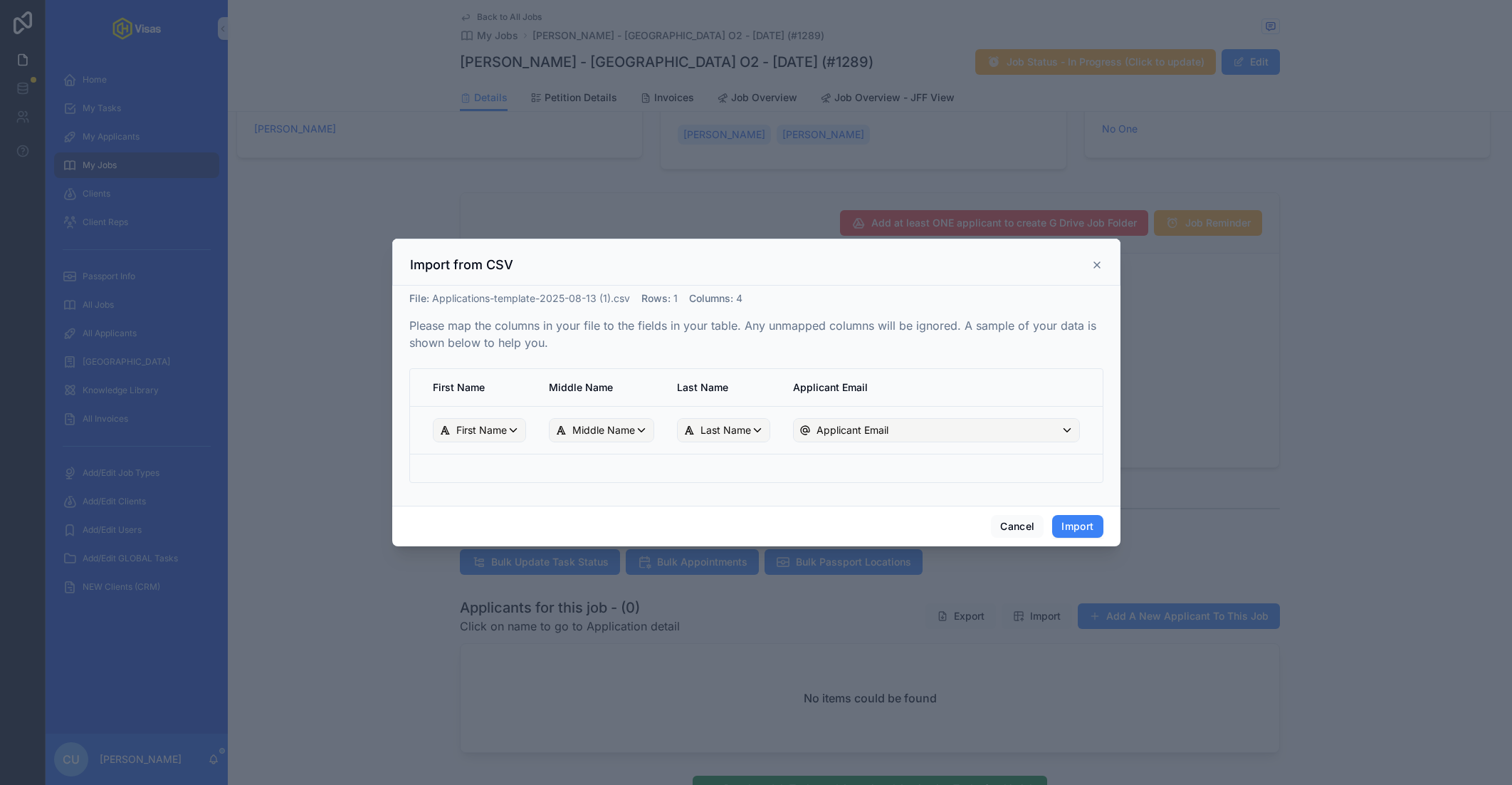
click at [993, 537] on div "Cancel Import" at bounding box center [756, 526] width 728 height 41
click at [1027, 523] on button "Cancel" at bounding box center [1017, 527] width 52 height 23
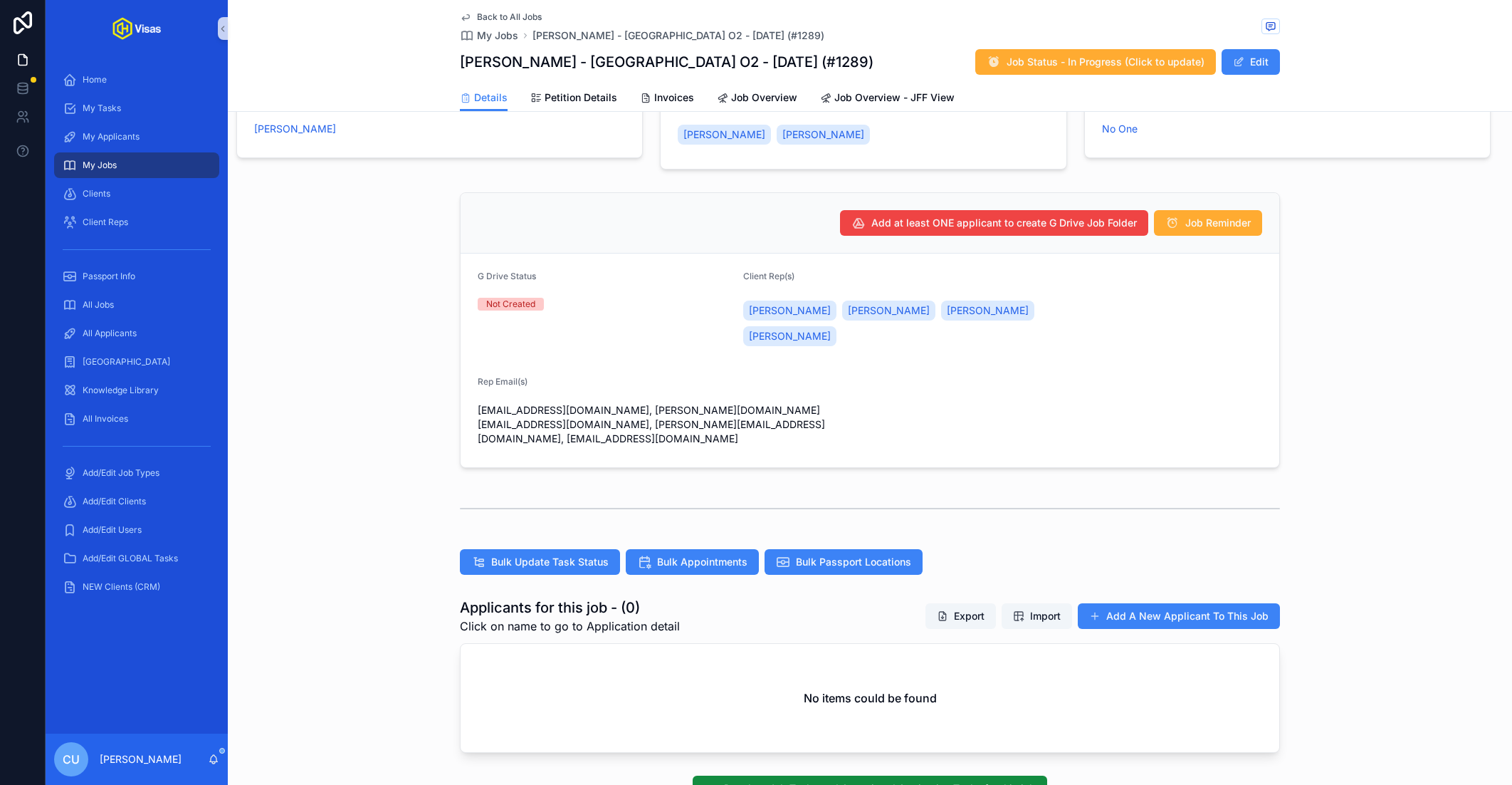
scroll to position [288, 0]
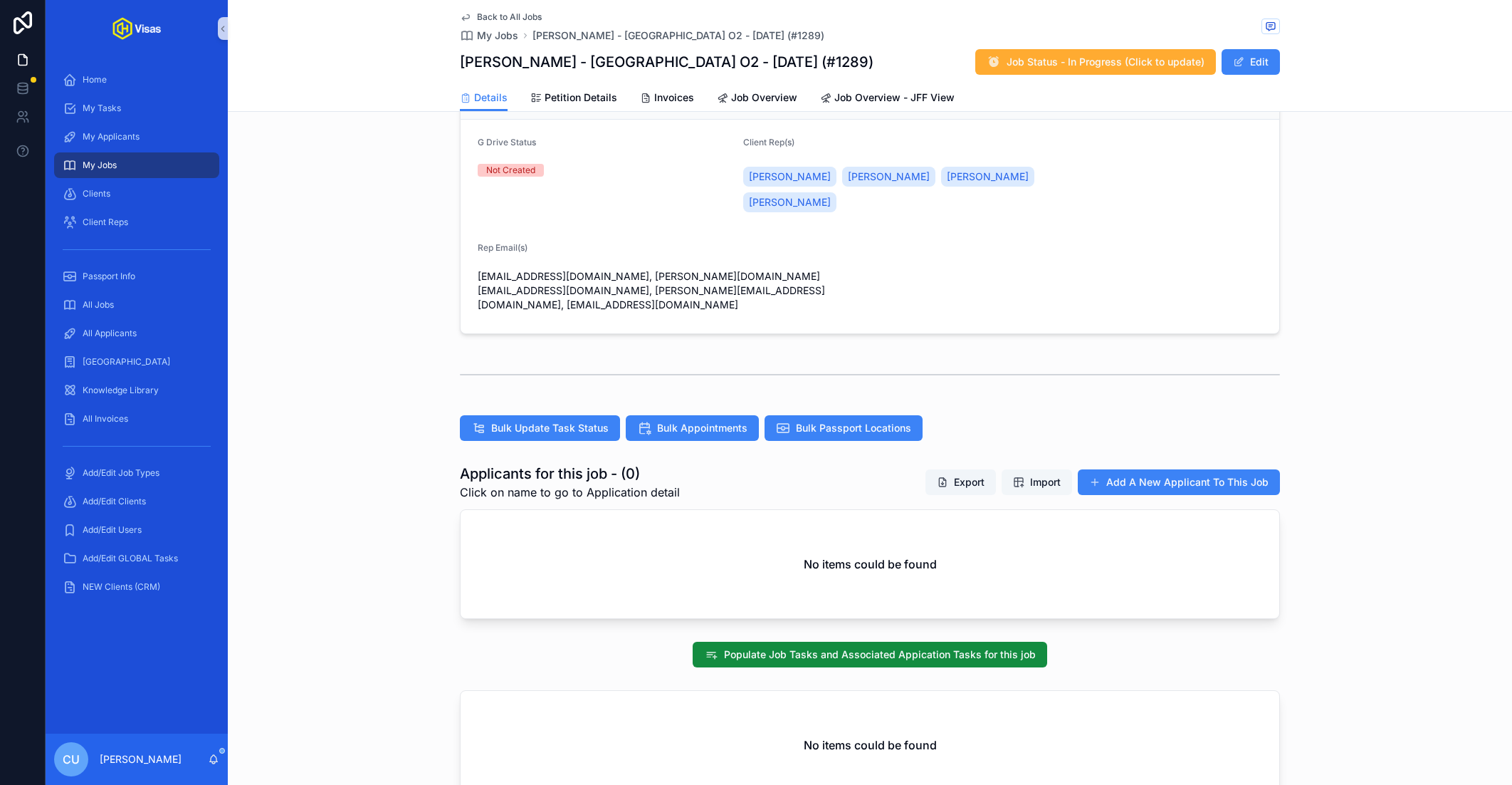
click at [1046, 475] on span "Import" at bounding box center [1045, 482] width 30 height 14
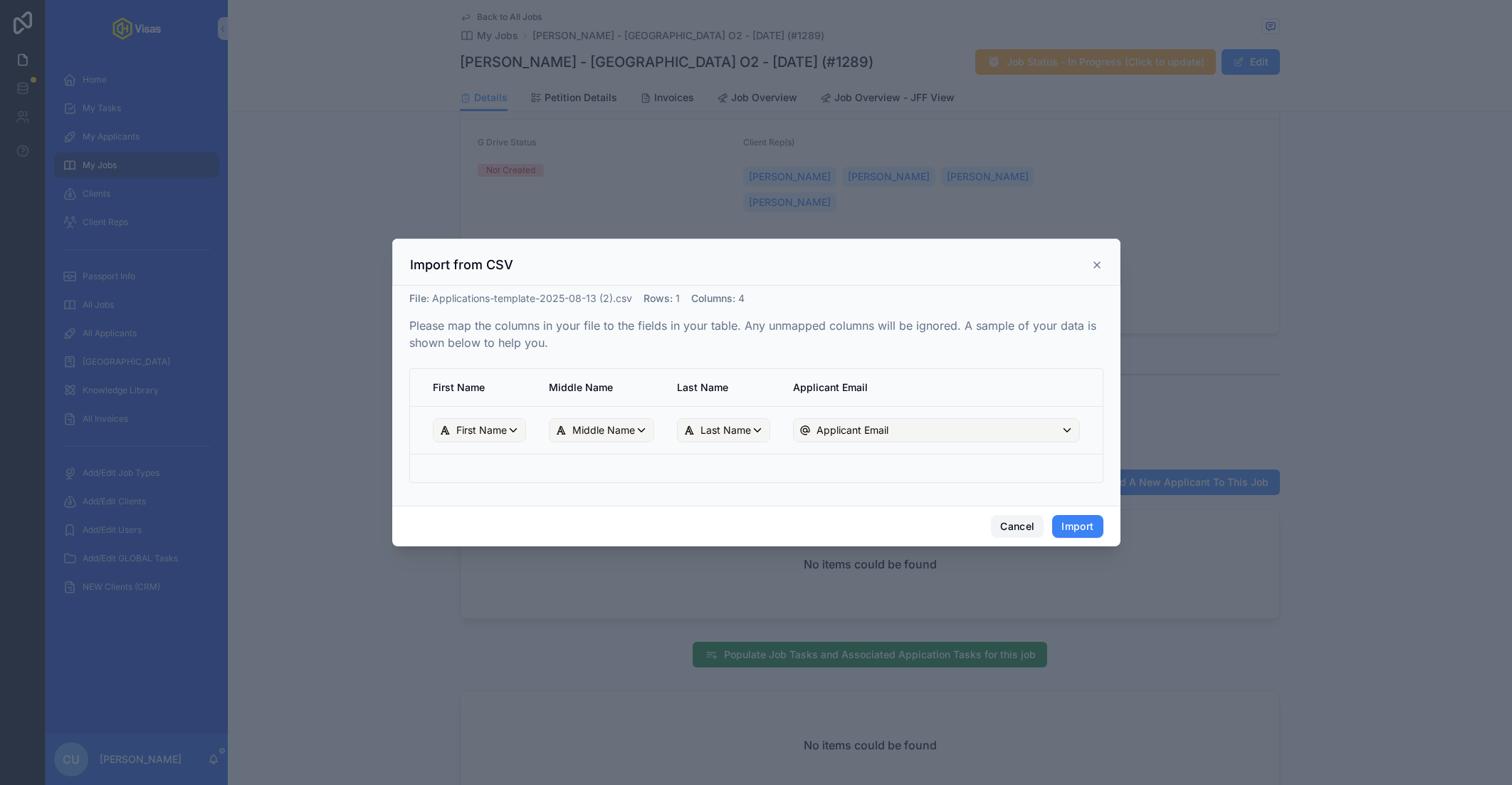
click at [1021, 530] on button "Cancel" at bounding box center [1017, 527] width 52 height 23
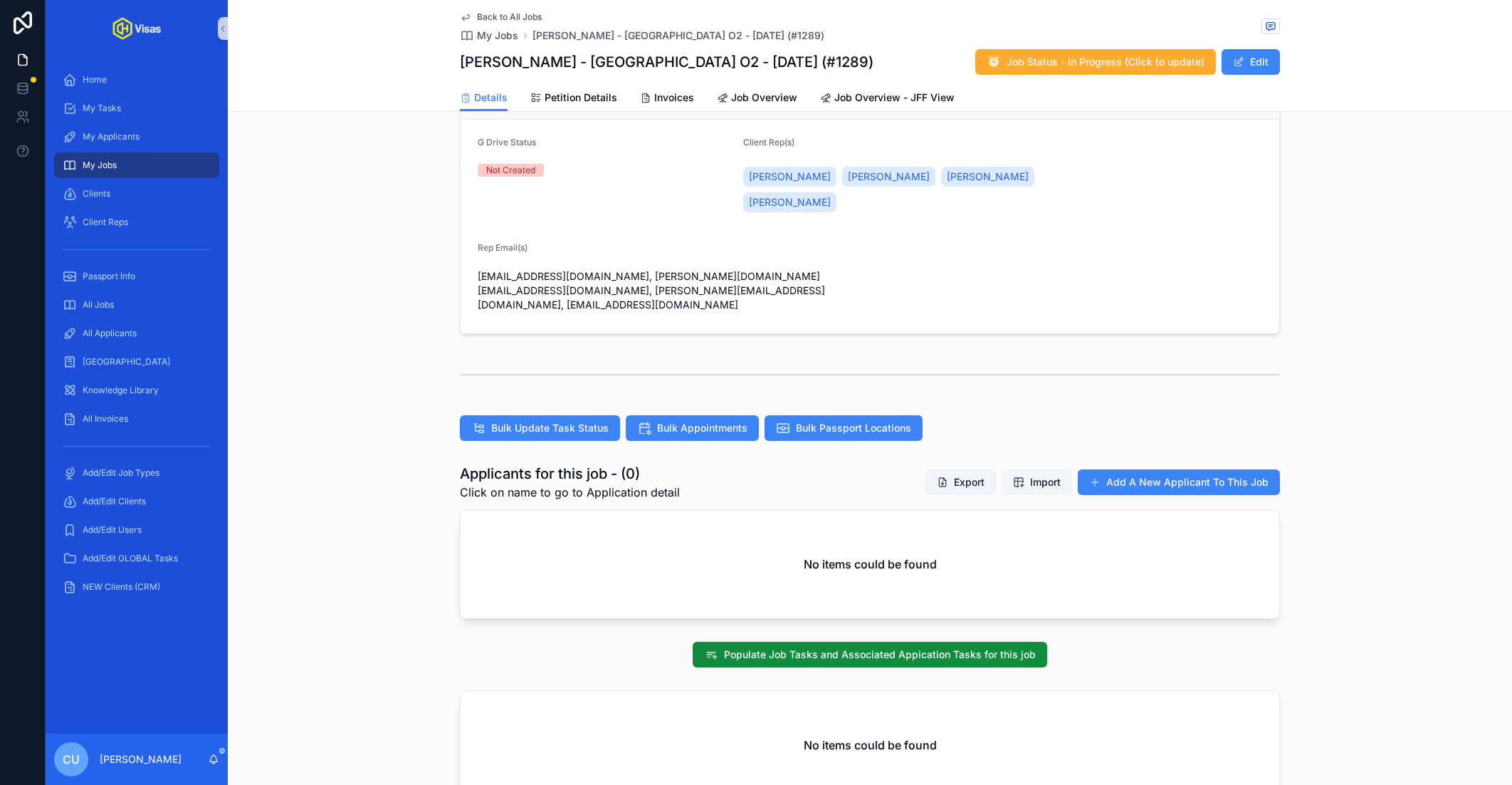
click at [1049, 469] on button "Import" at bounding box center [1037, 482] width 70 height 26
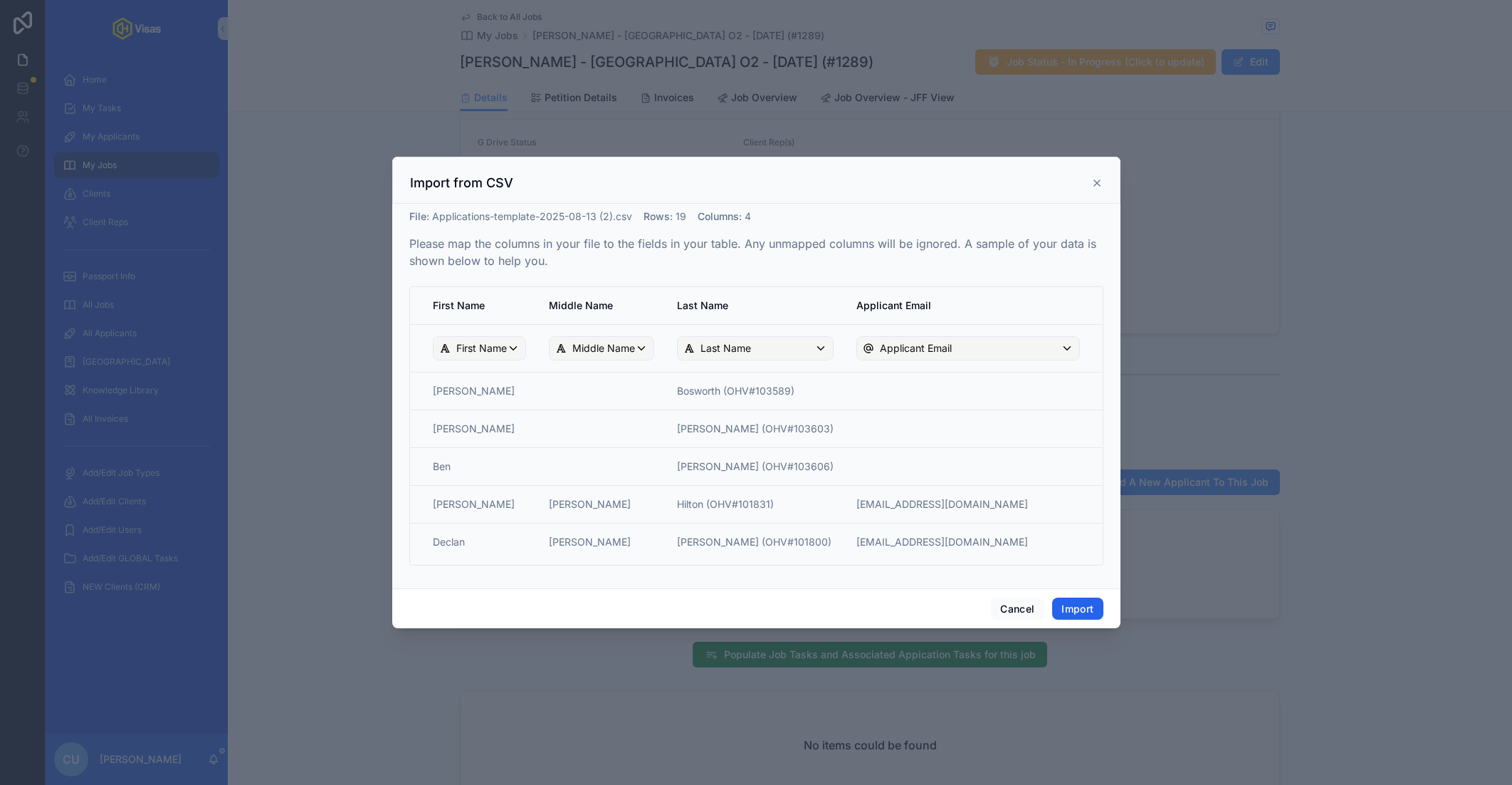
click at [1068, 603] on button "Import" at bounding box center [1077, 609] width 50 height 23
click at [1072, 606] on button "Import" at bounding box center [1077, 609] width 50 height 23
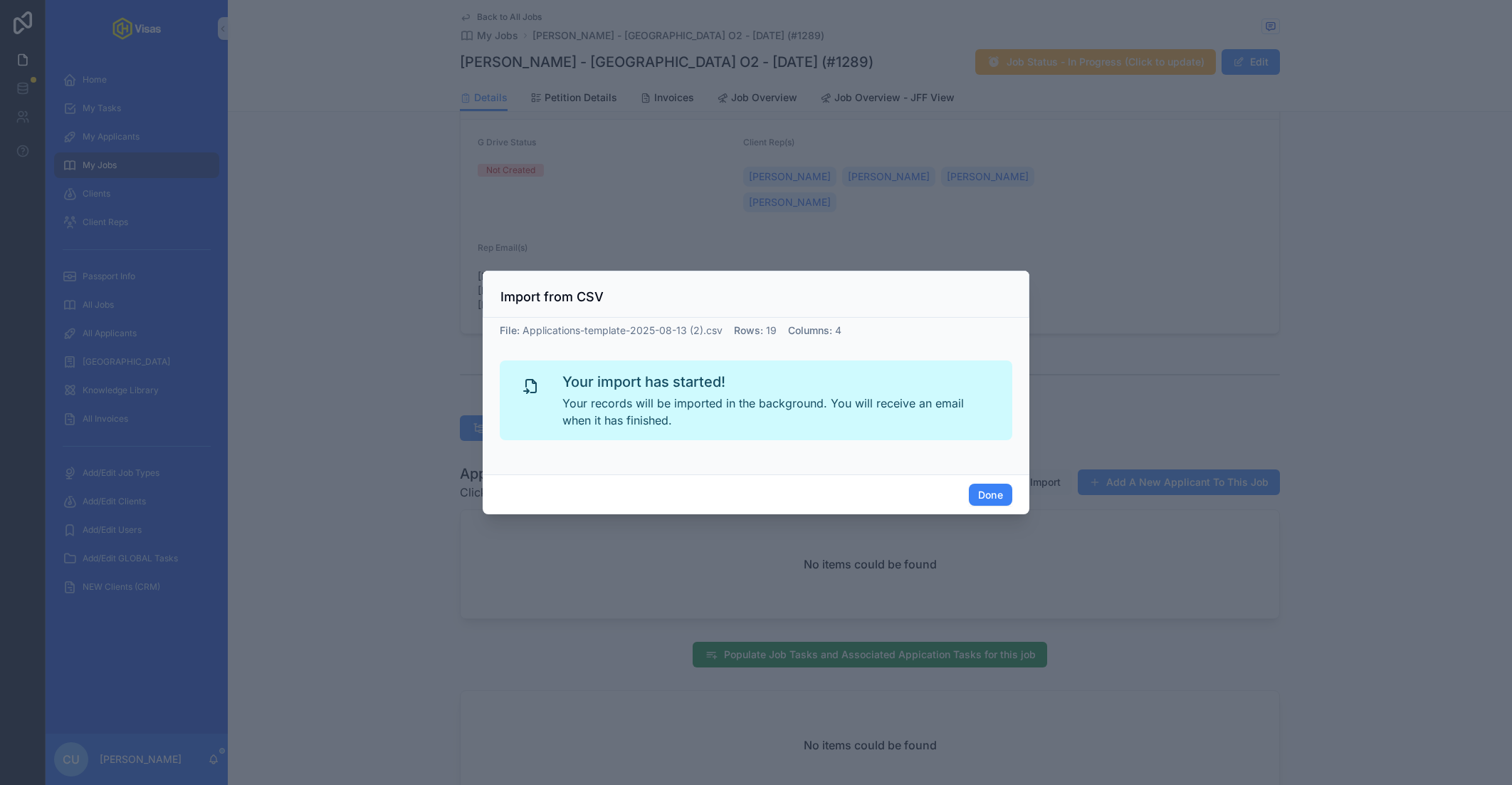
click at [978, 507] on div "Done" at bounding box center [756, 494] width 546 height 41
click at [998, 497] on button "Done" at bounding box center [991, 495] width 44 height 23
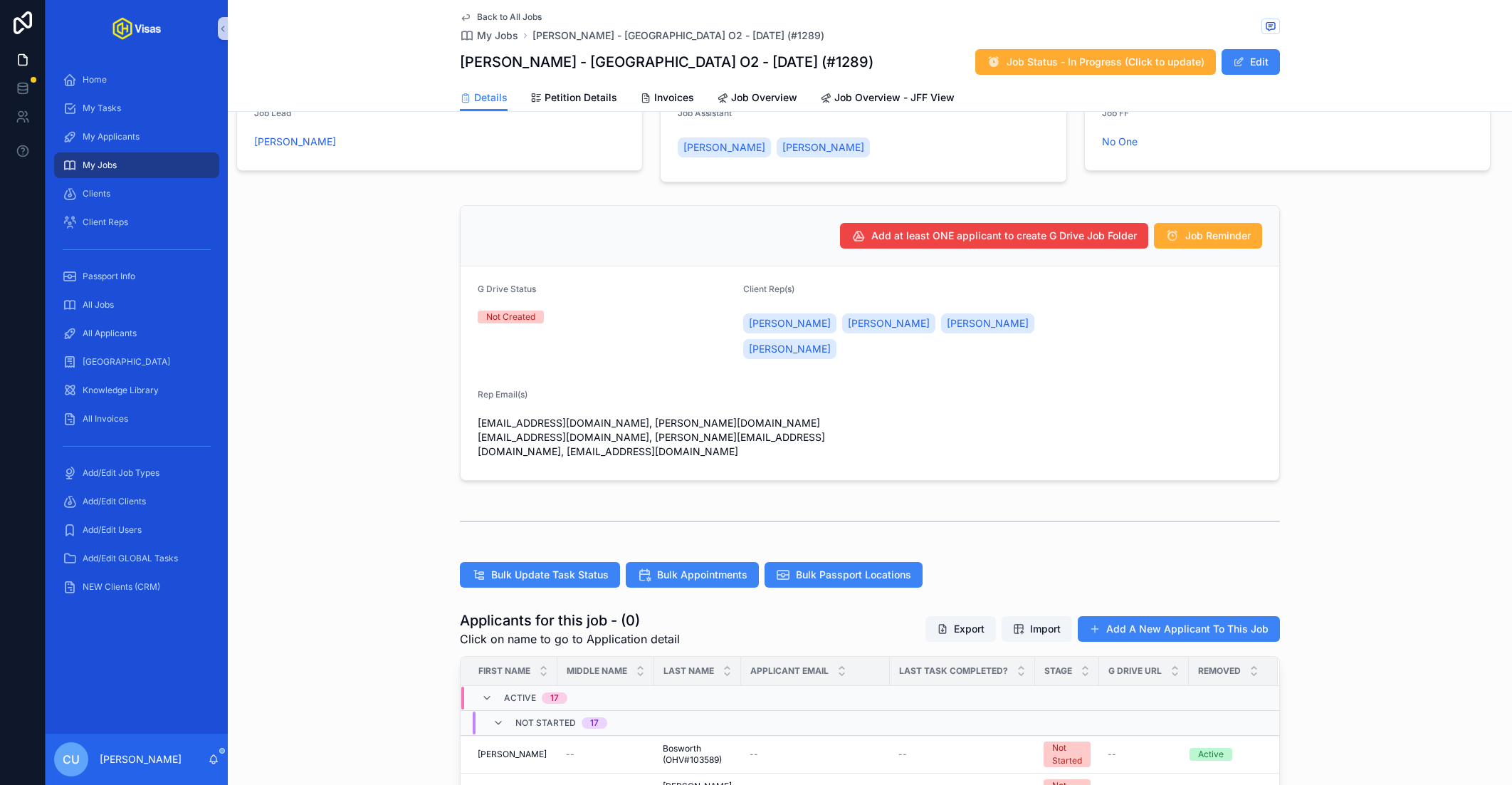
scroll to position [271, 0]
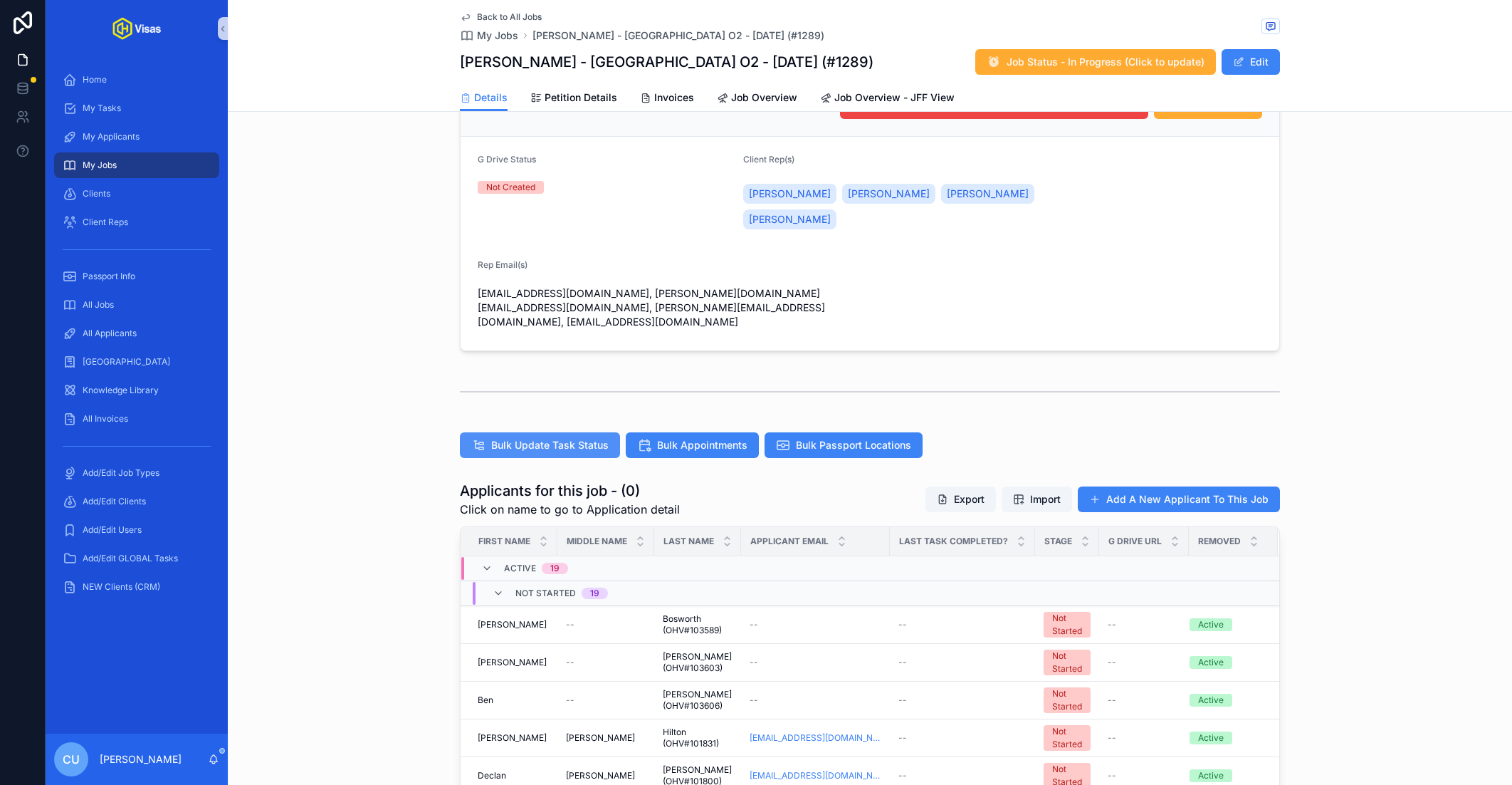
click at [553, 438] on span "Bulk Update Task Status" at bounding box center [550, 445] width 118 height 14
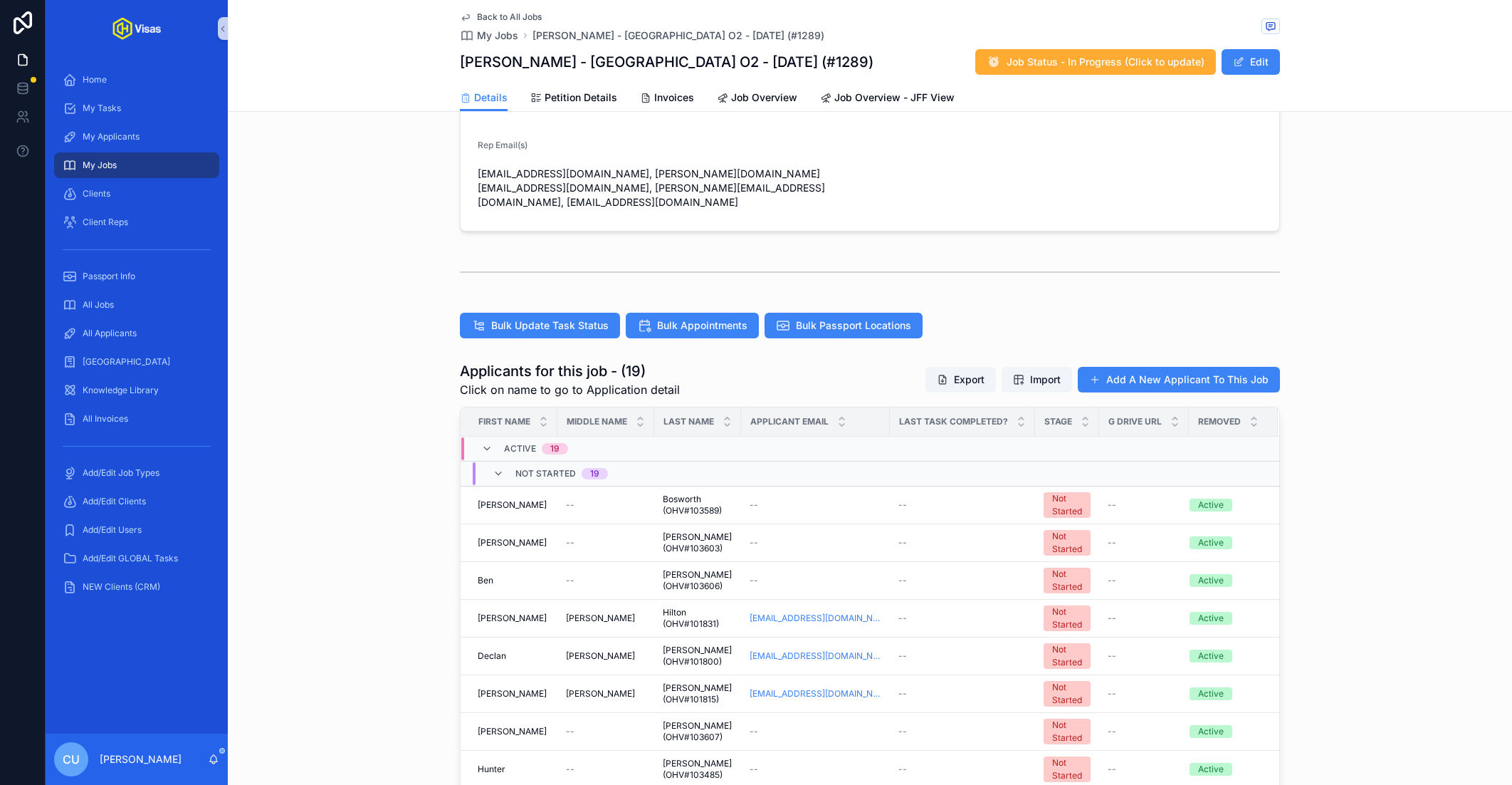
scroll to position [455, 0]
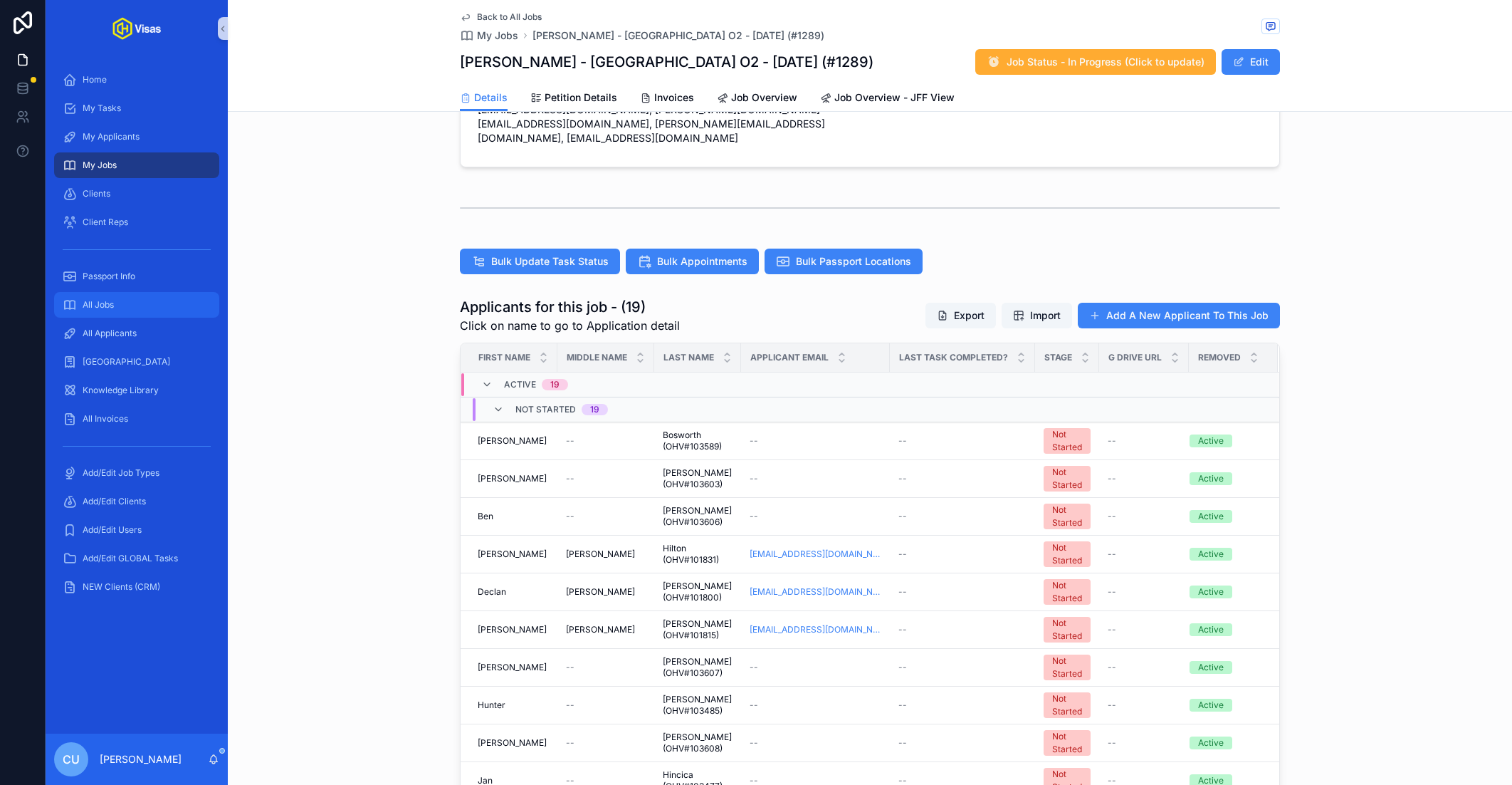
click at [132, 313] on div "All Jobs" at bounding box center [137, 305] width 148 height 23
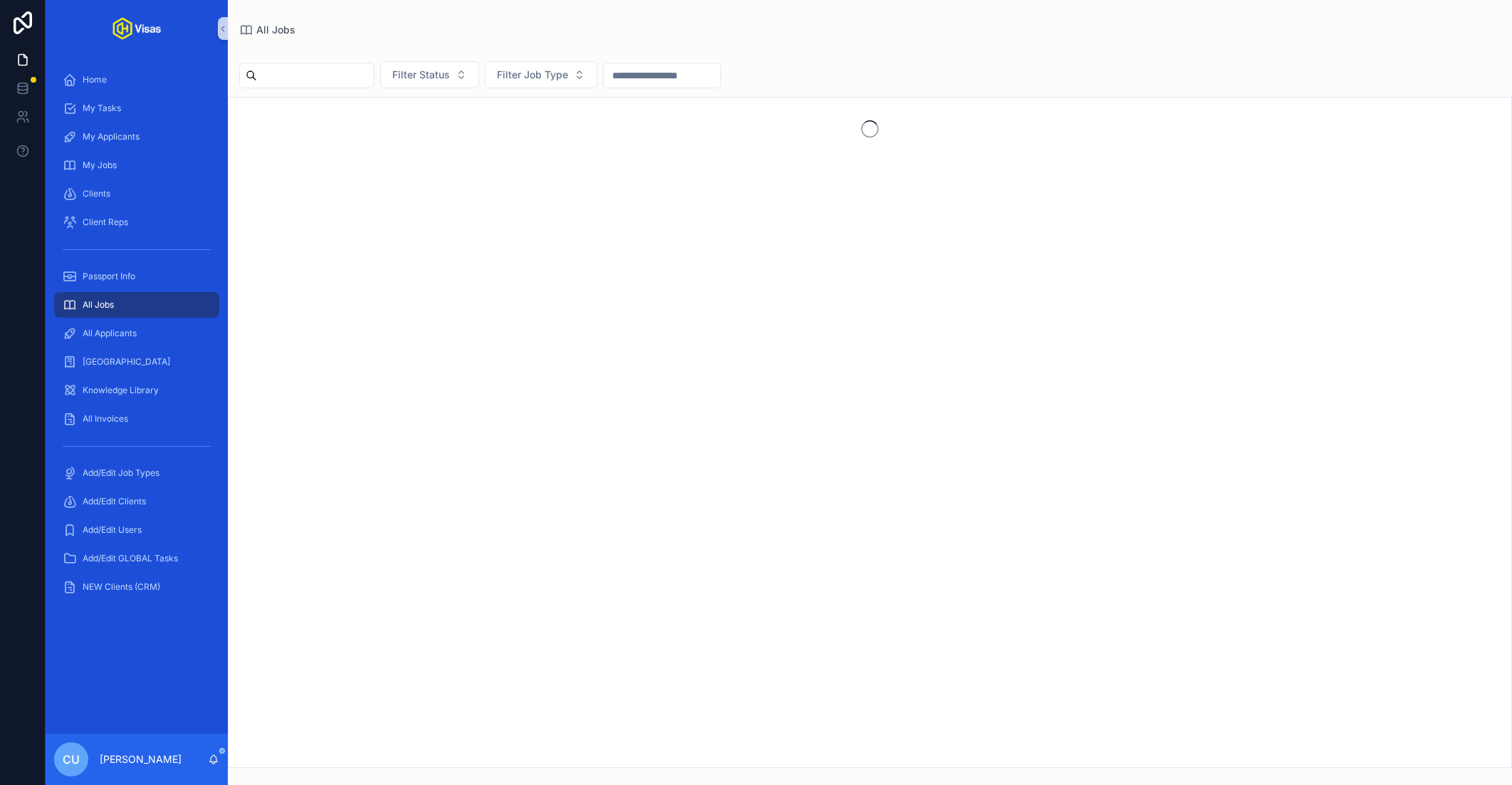
click at [362, 75] on input "scrollable content" at bounding box center [315, 75] width 117 height 20
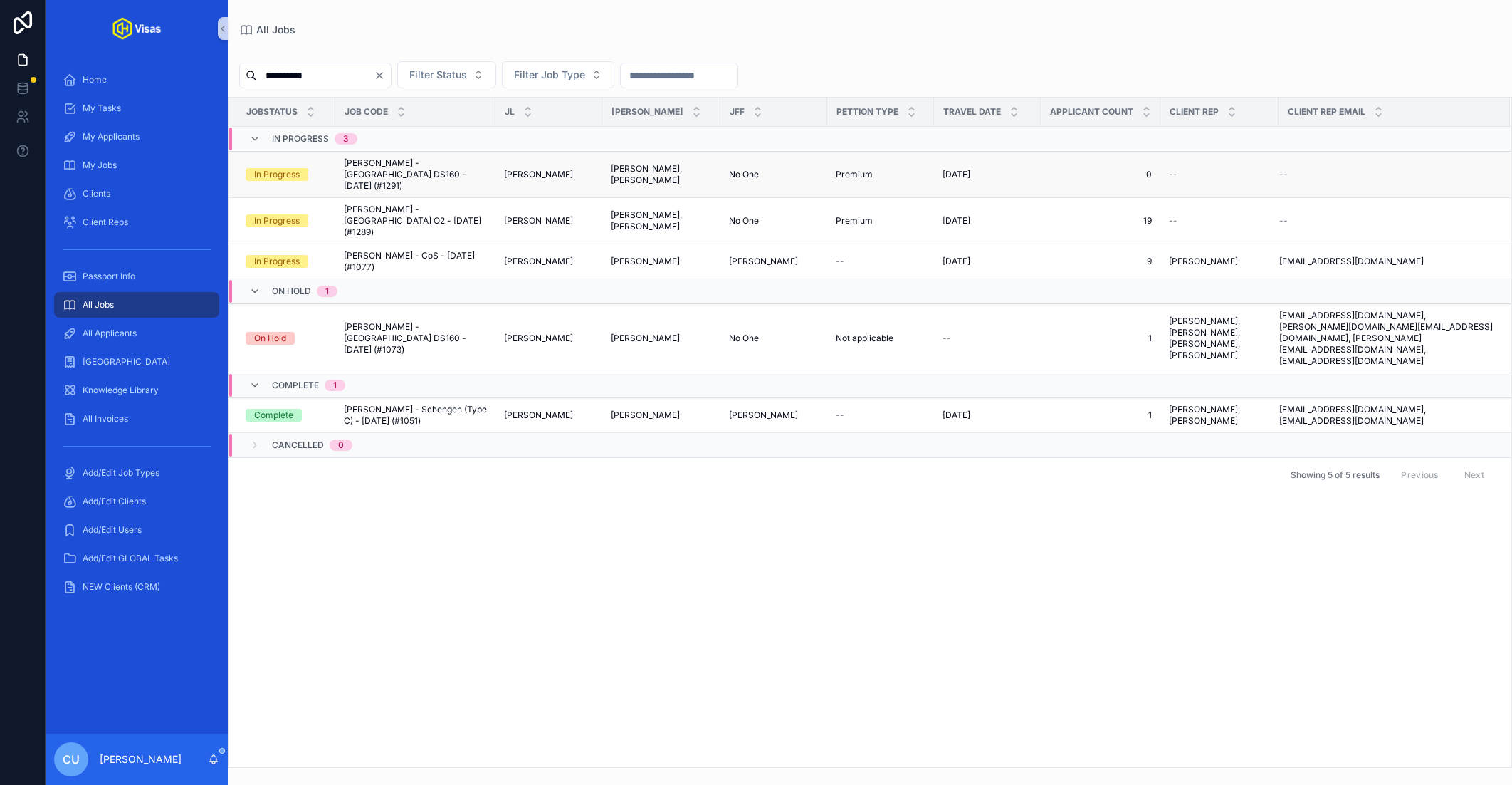
type input "**********"
click at [443, 171] on span "[PERSON_NAME] - [GEOGRAPHIC_DATA] DS160 - [DATE] (#1291)" at bounding box center [415, 175] width 144 height 34
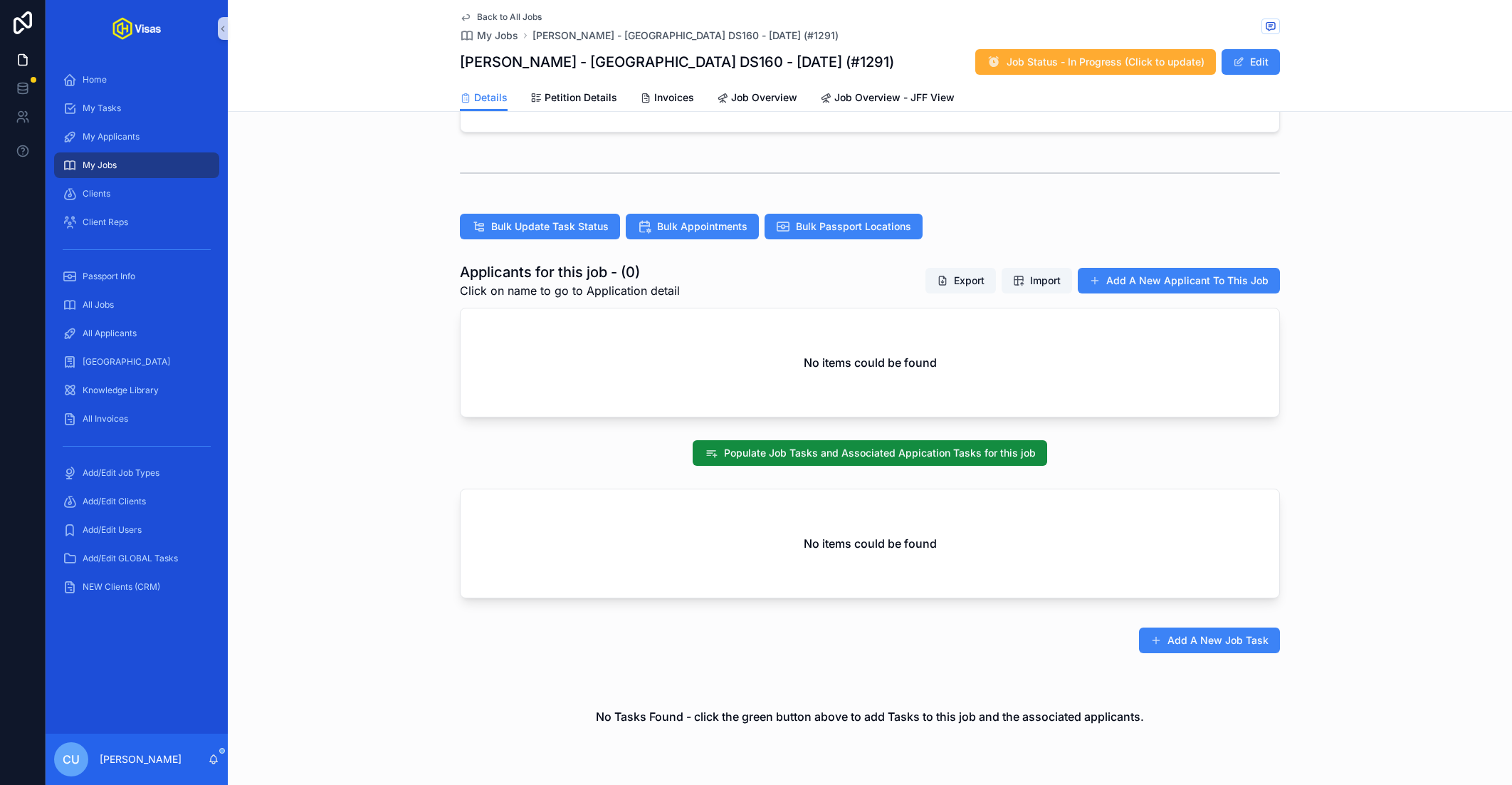
scroll to position [348, 0]
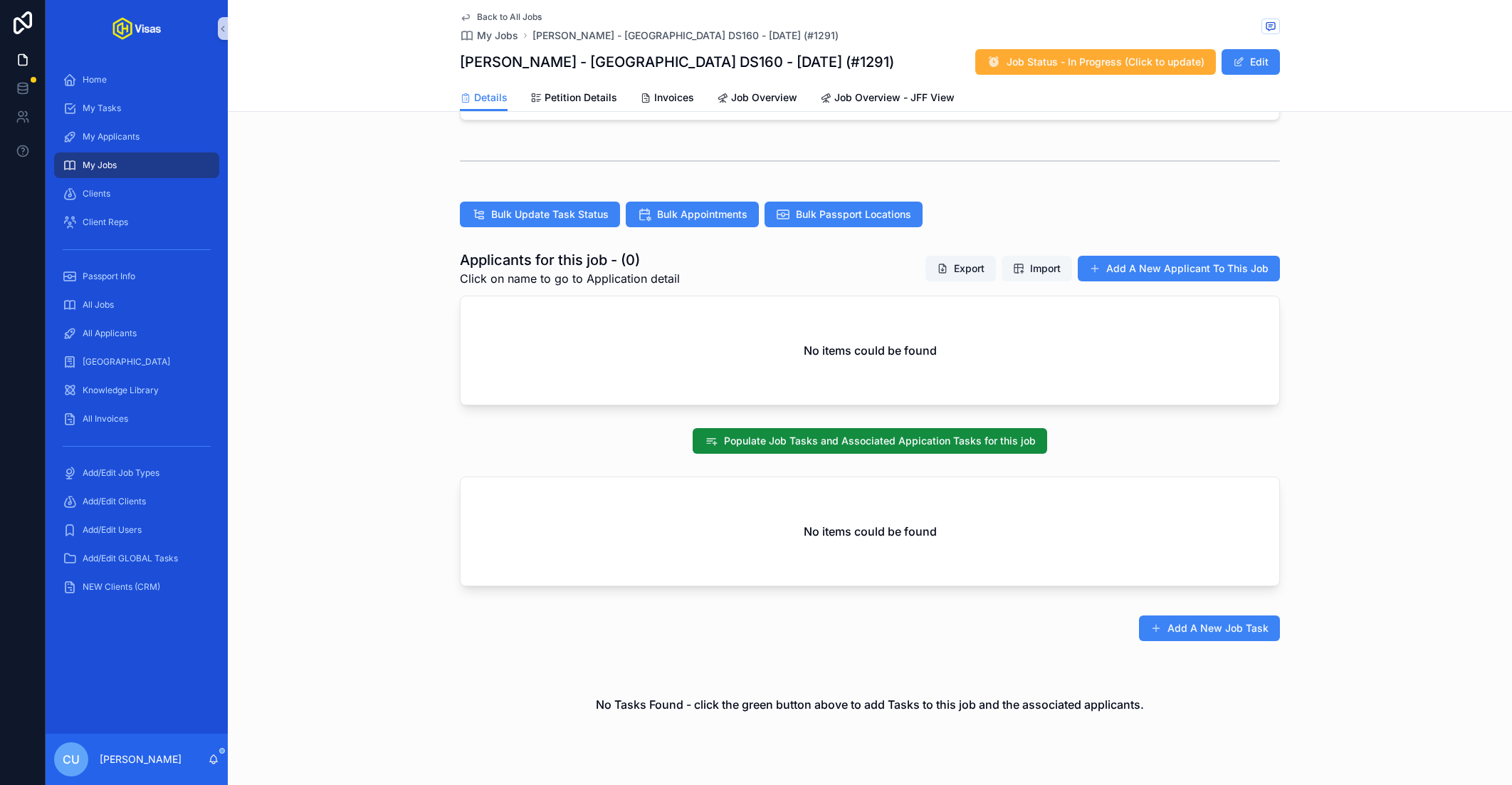
click at [1041, 261] on span "Import" at bounding box center [1045, 268] width 30 height 14
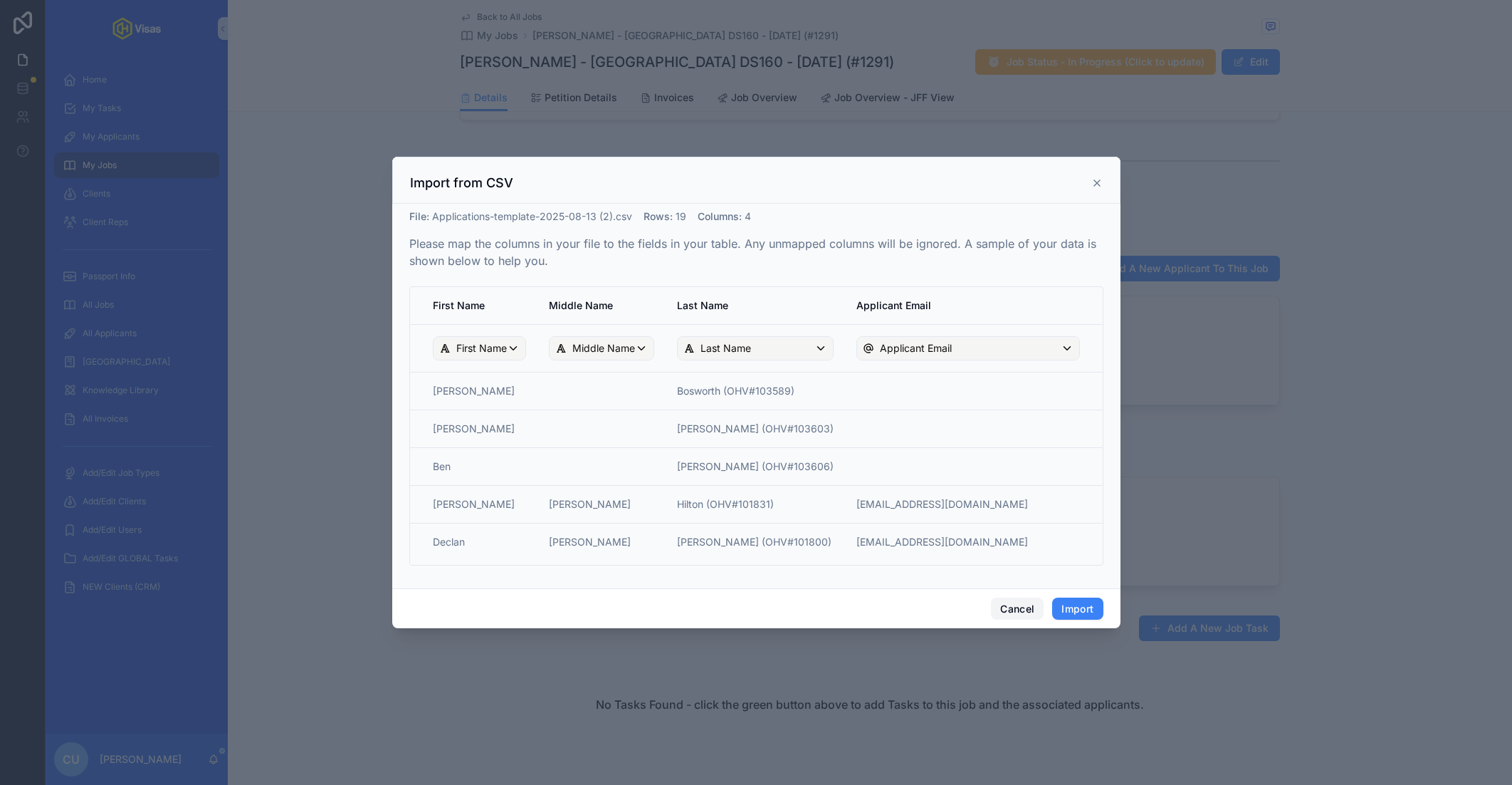
click at [999, 608] on button "Cancel" at bounding box center [1017, 609] width 52 height 23
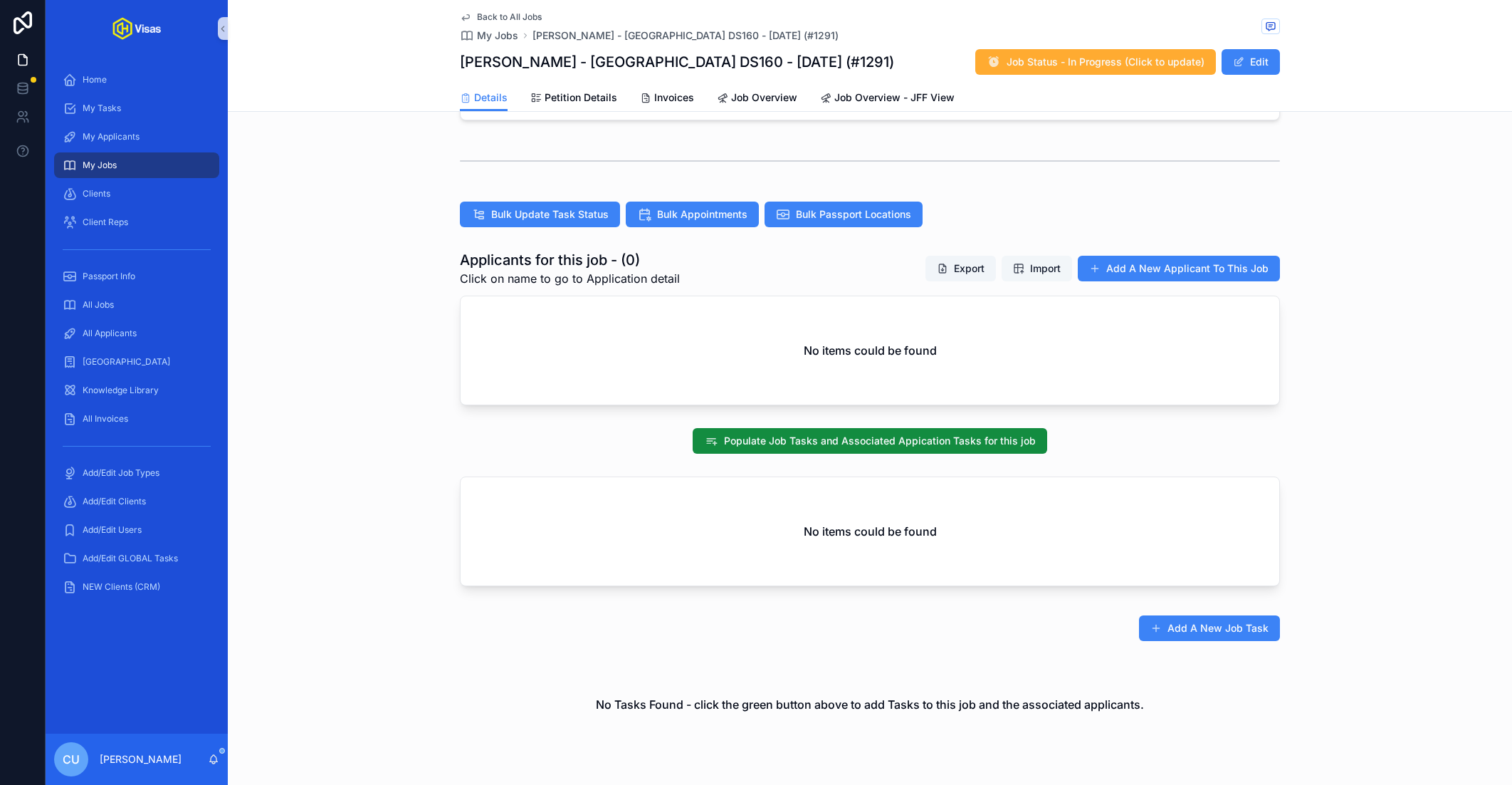
click at [1022, 261] on span "Import" at bounding box center [1037, 268] width 48 height 14
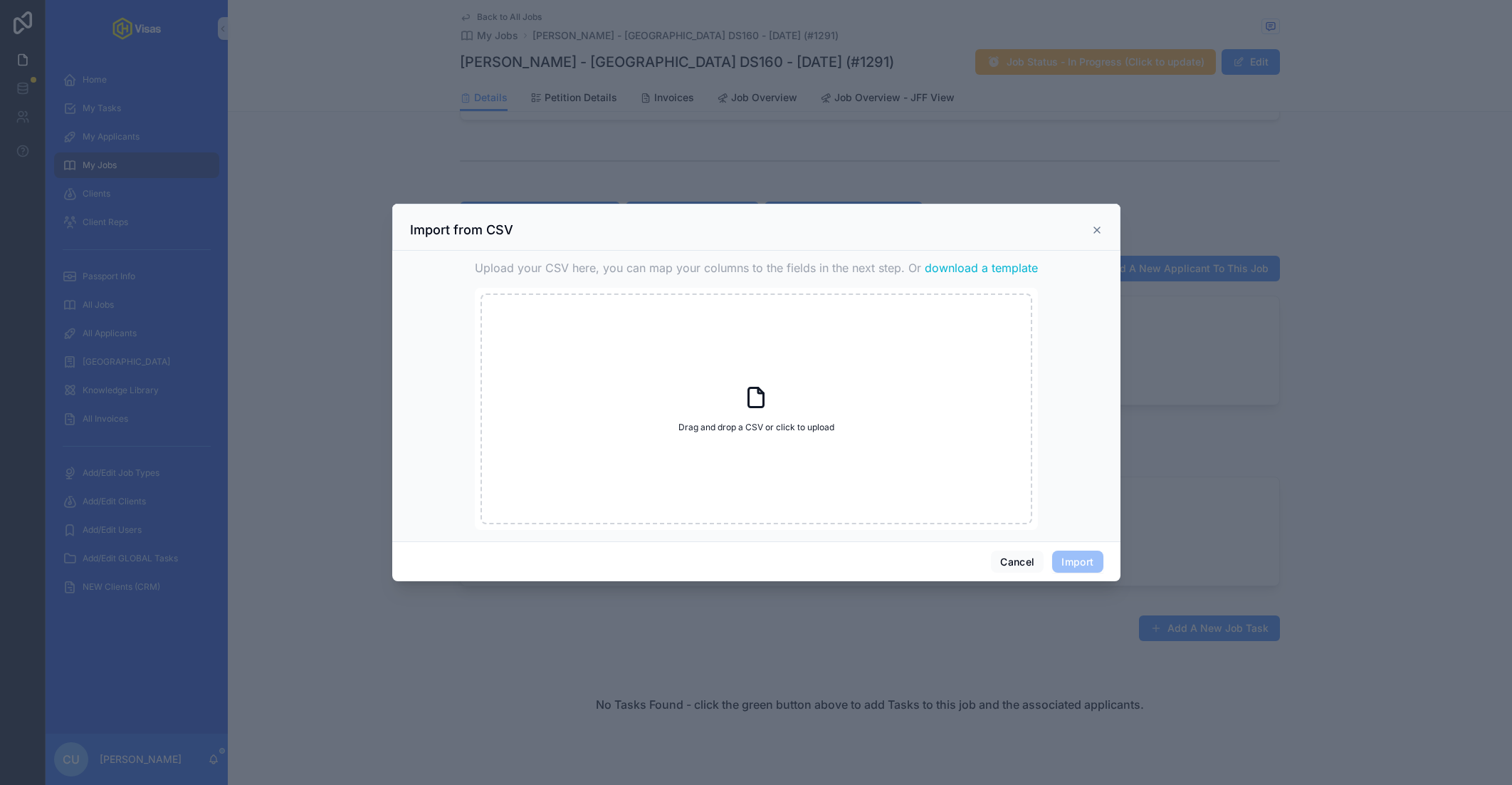
click at [984, 261] on span "download a template" at bounding box center [981, 268] width 113 height 17
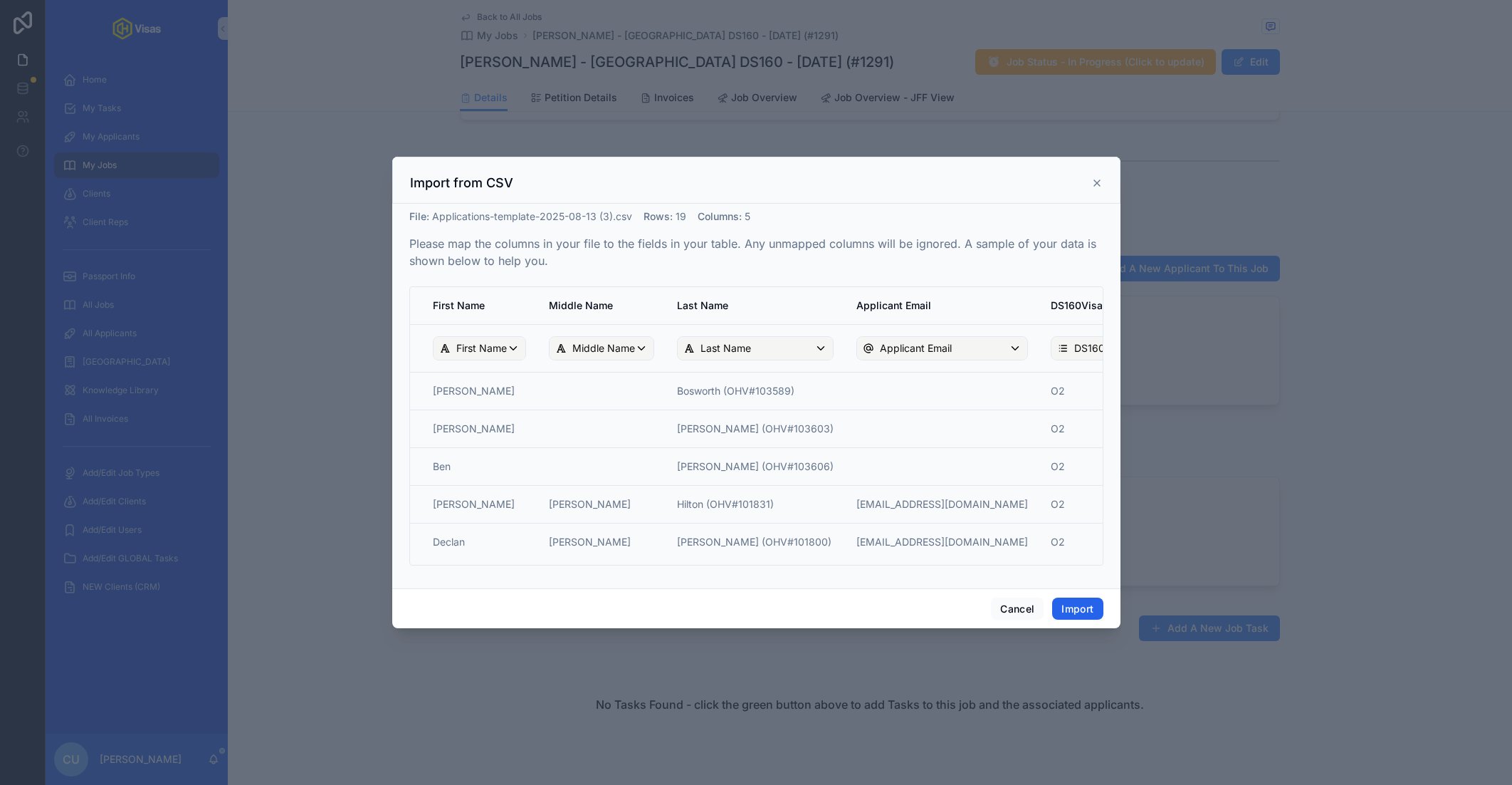
click at [1086, 605] on button "Import" at bounding box center [1077, 609] width 50 height 23
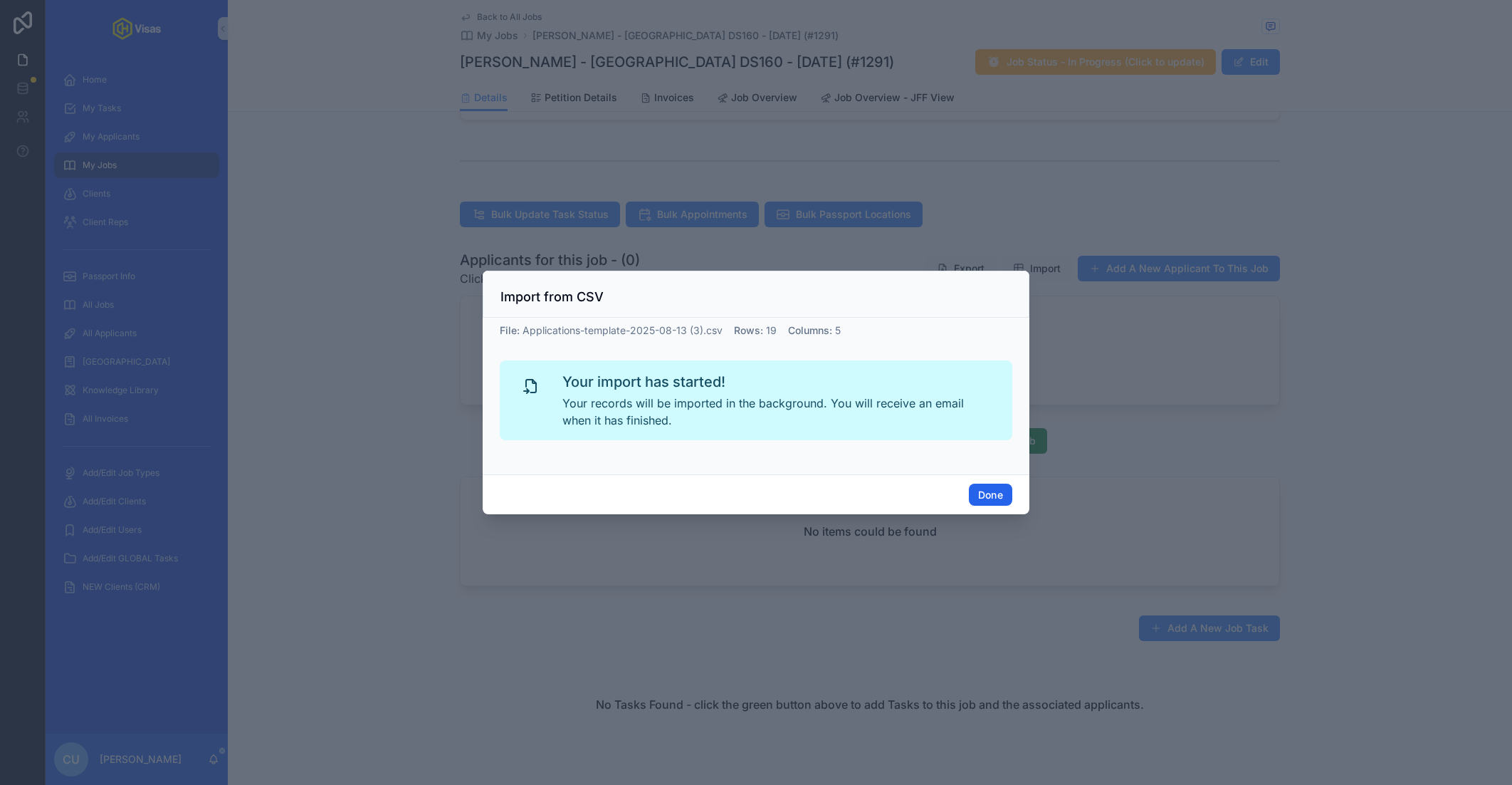
click at [997, 488] on button "Done" at bounding box center [991, 495] width 44 height 23
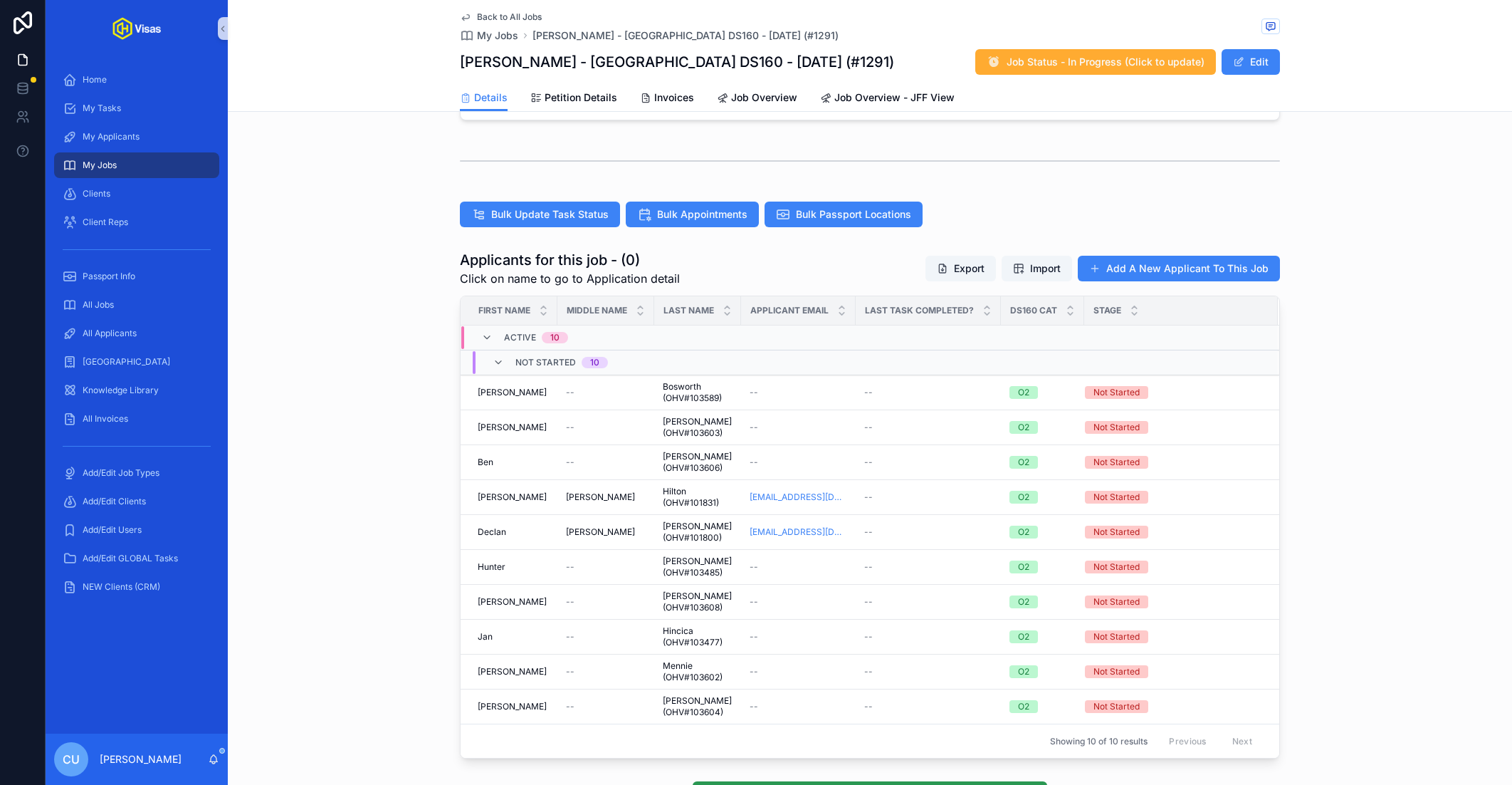
click at [805, 654] on td "--" at bounding box center [798, 671] width 115 height 35
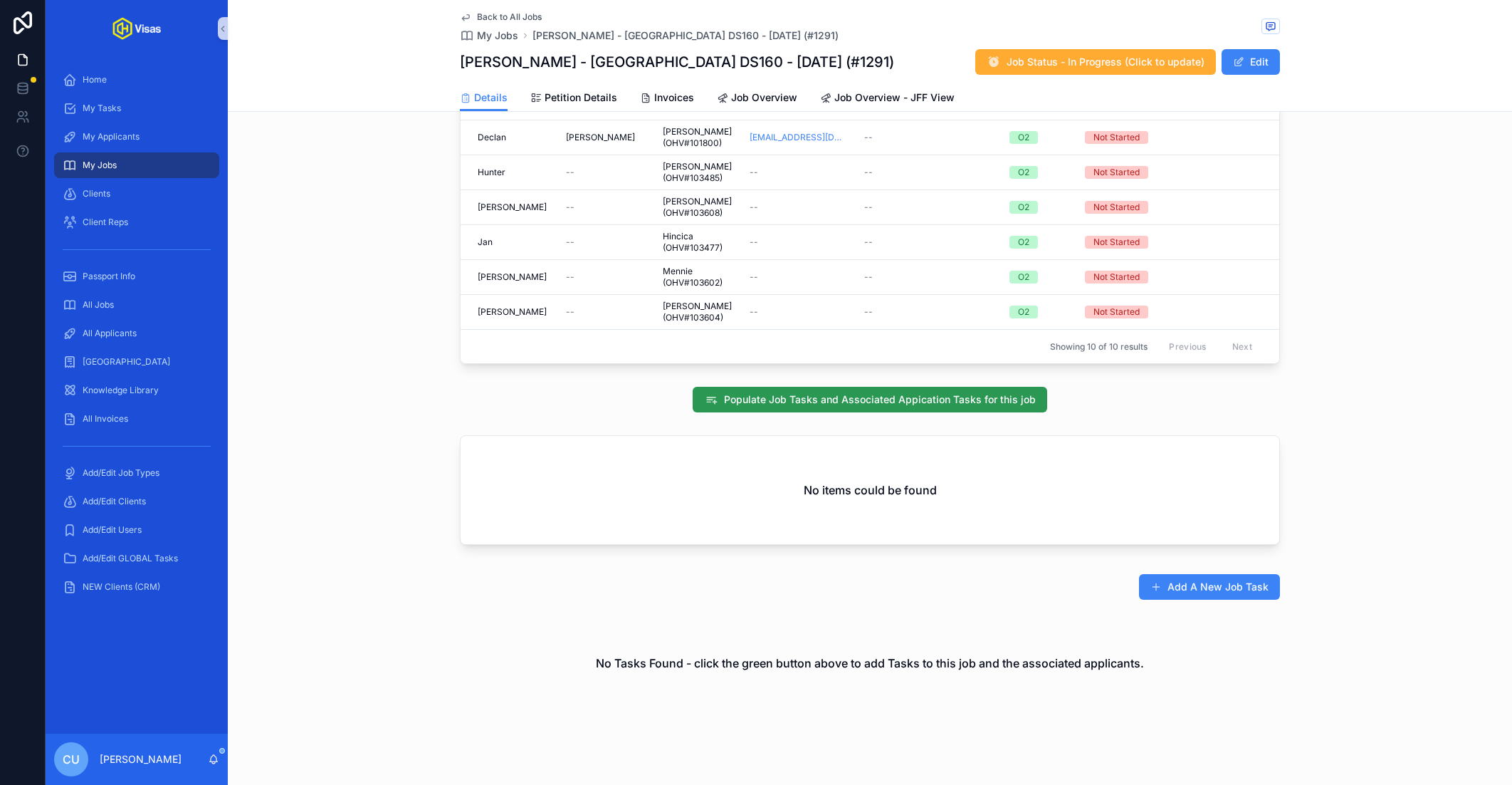
click at [823, 387] on button "Populate Job Tasks and Associated Appication Tasks for this job" at bounding box center [870, 399] width 354 height 26
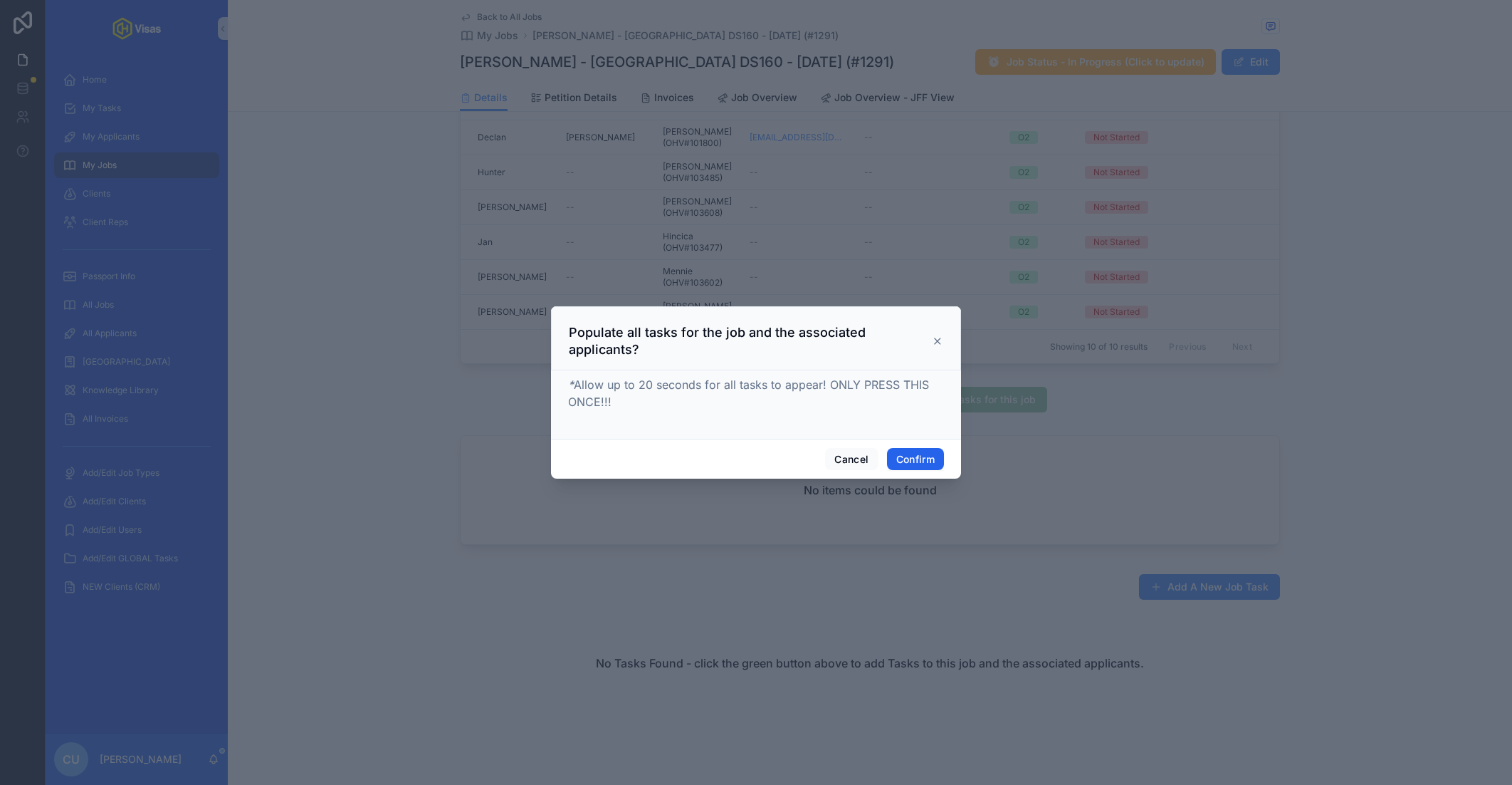
click at [908, 455] on button "Confirm" at bounding box center [915, 459] width 57 height 23
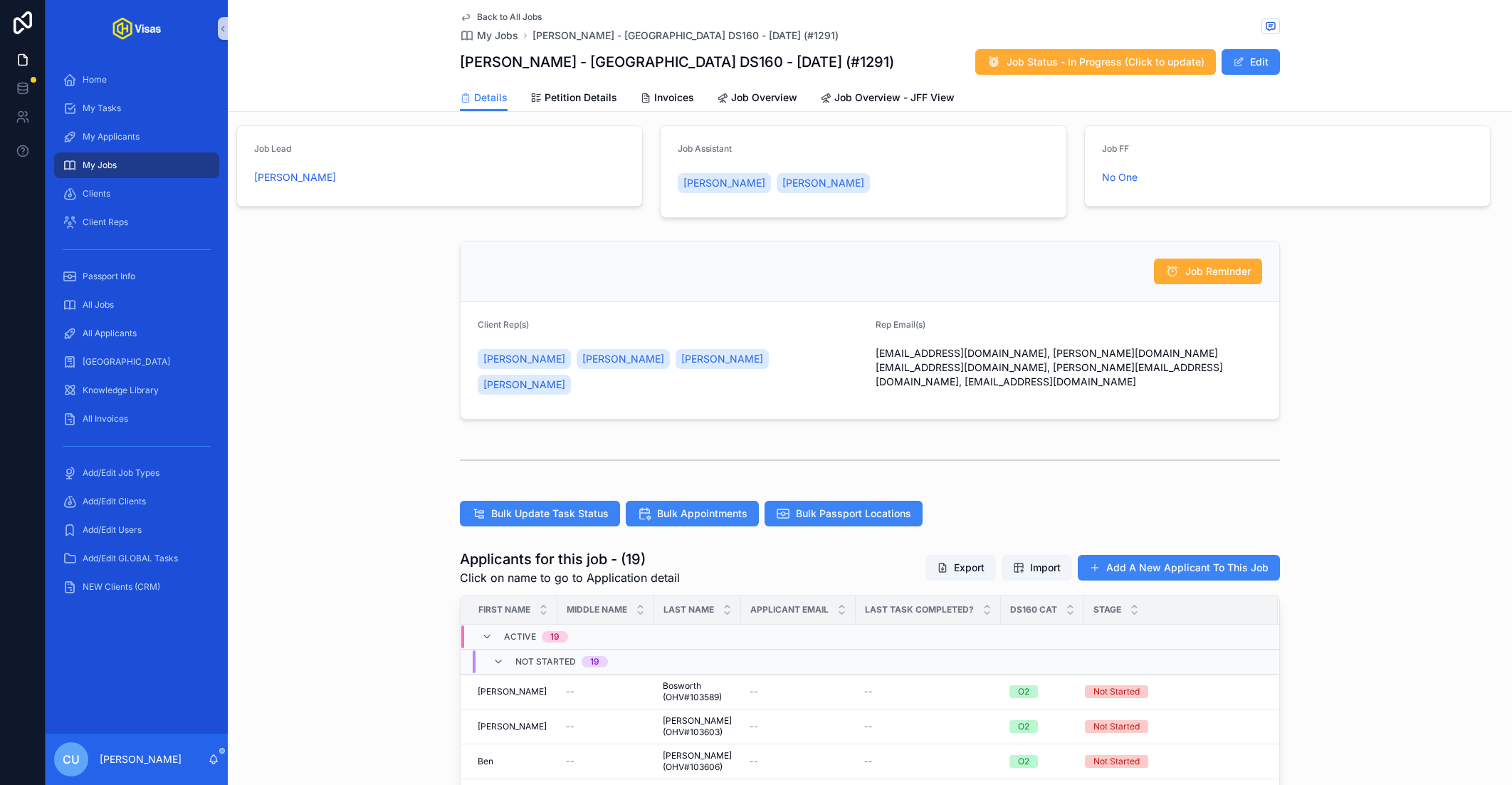
scroll to position [44, 0]
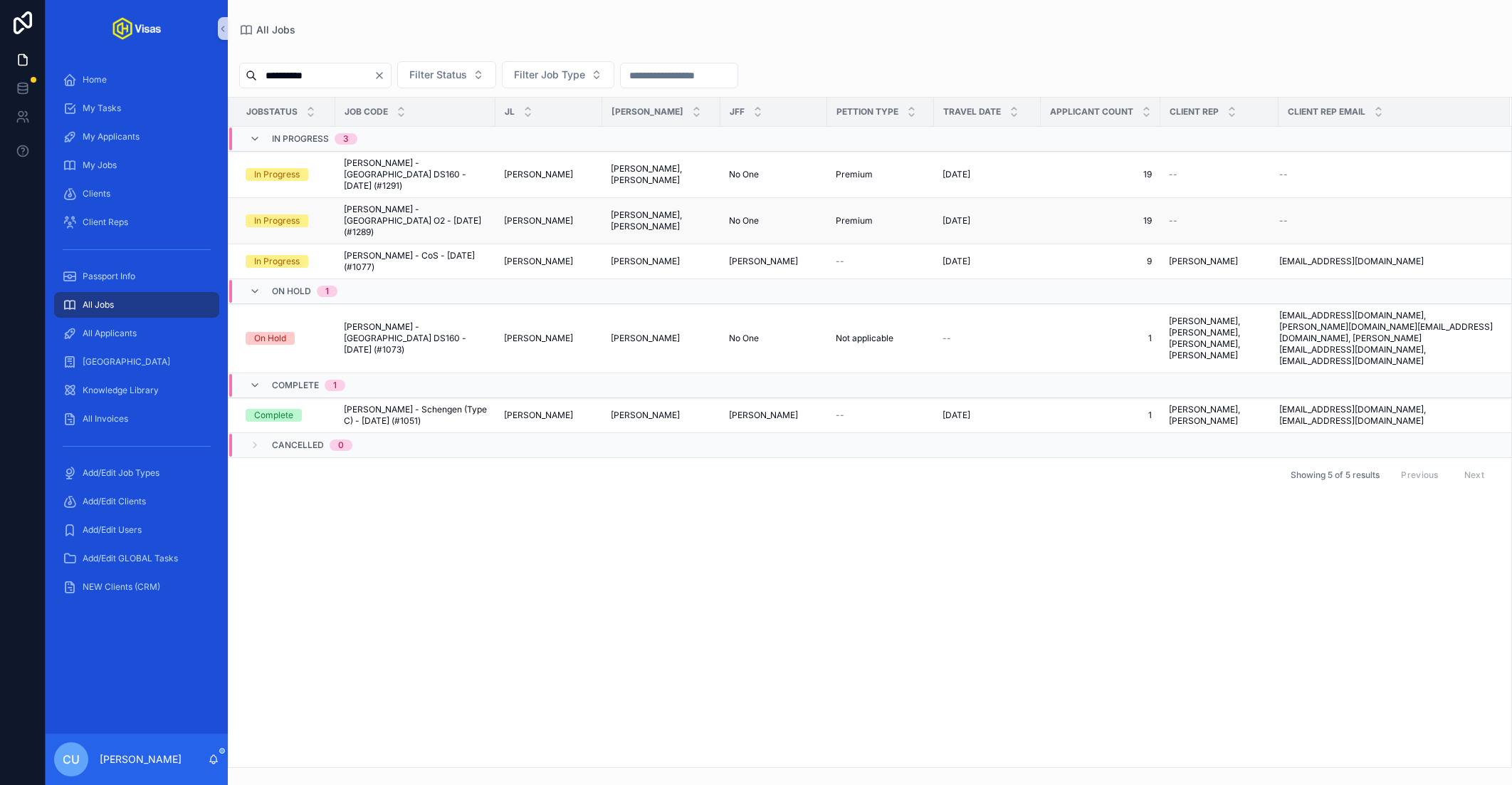
click at [416, 209] on span "[PERSON_NAME] - [GEOGRAPHIC_DATA] O2 - [DATE] (#1289)" at bounding box center [415, 220] width 144 height 34
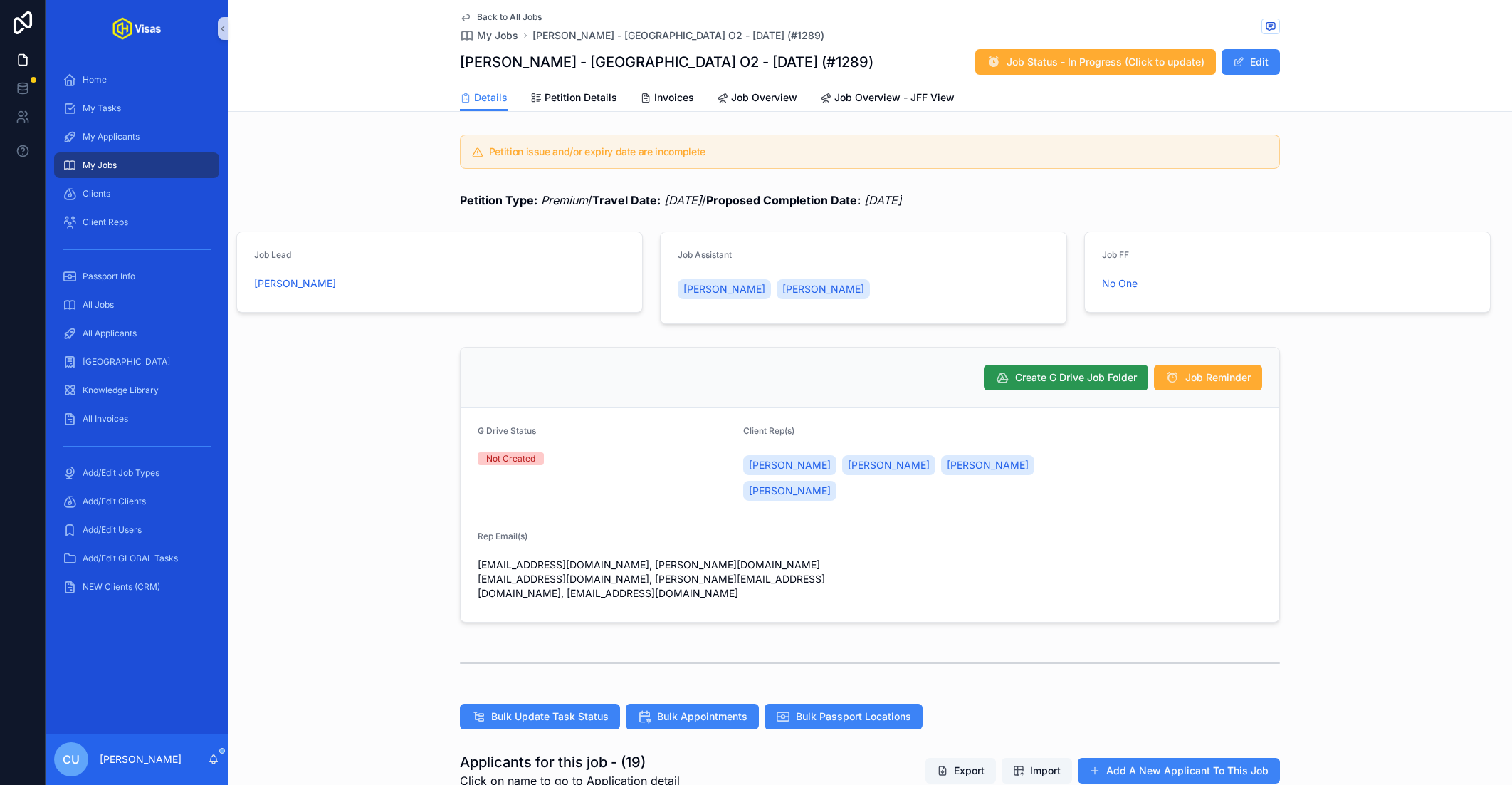
click at [1060, 365] on button "Create G Drive Job Folder" at bounding box center [1065, 377] width 164 height 26
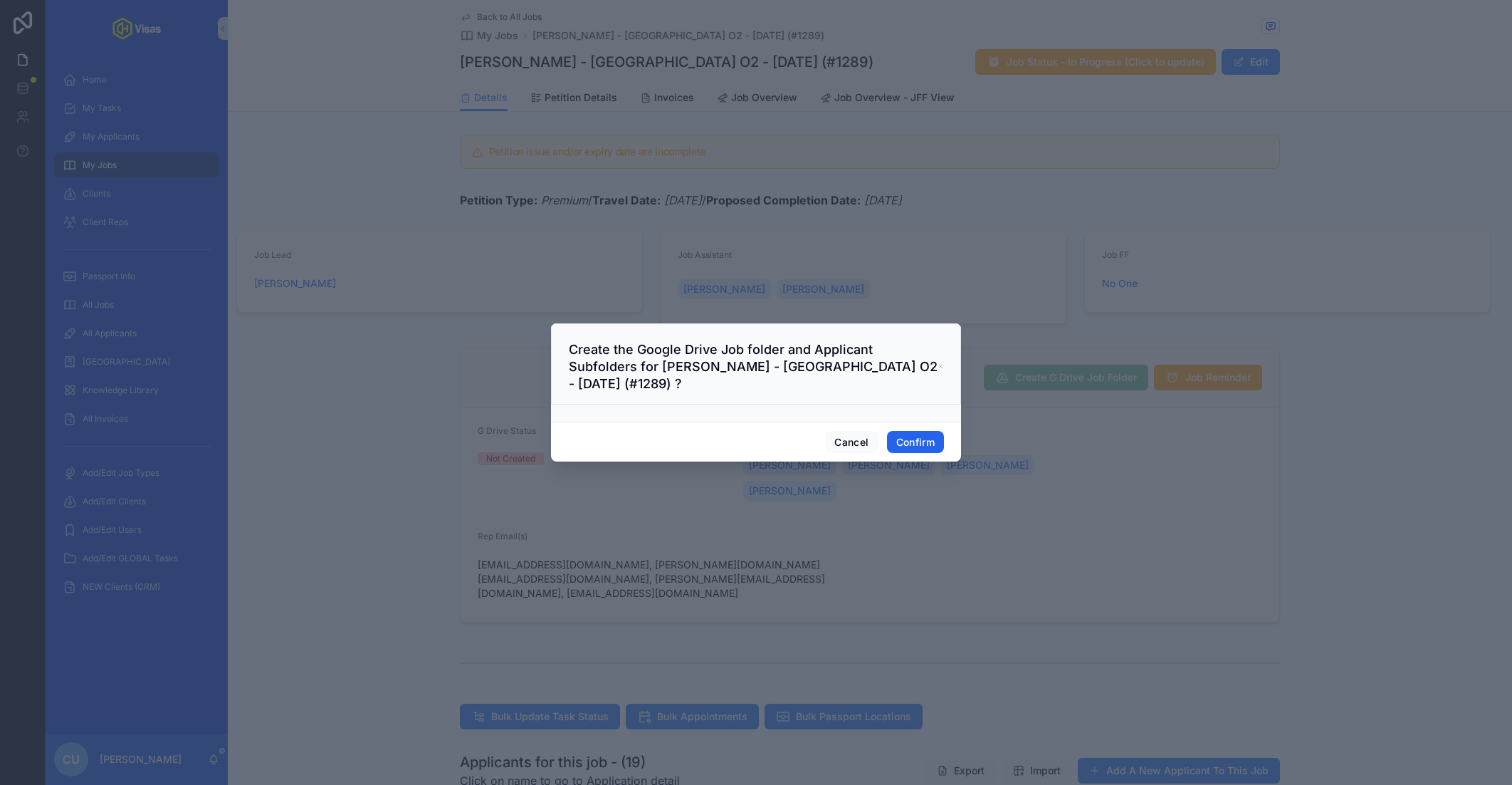
click at [915, 431] on button "Confirm" at bounding box center [915, 442] width 57 height 23
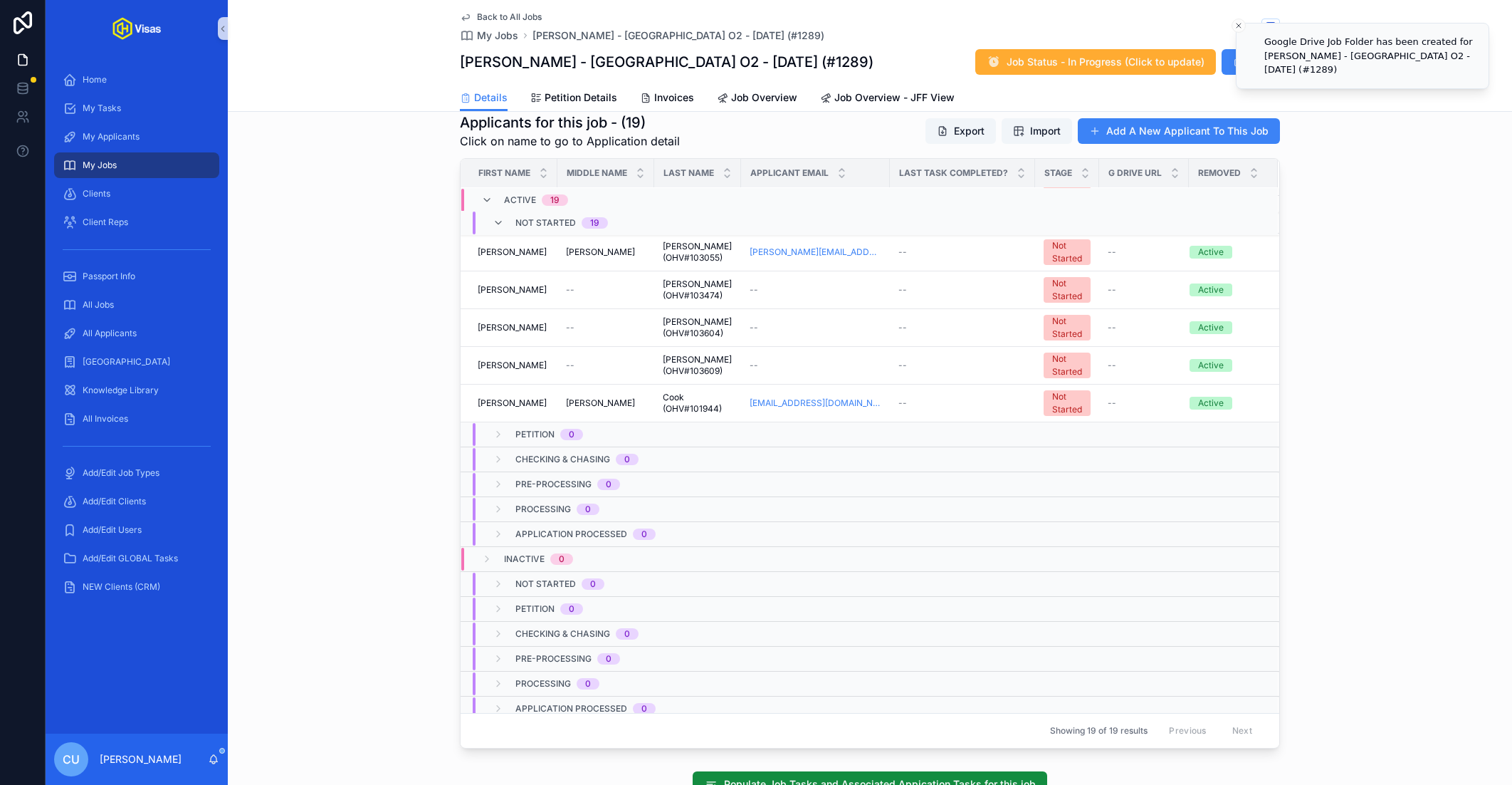
scroll to position [1009, 0]
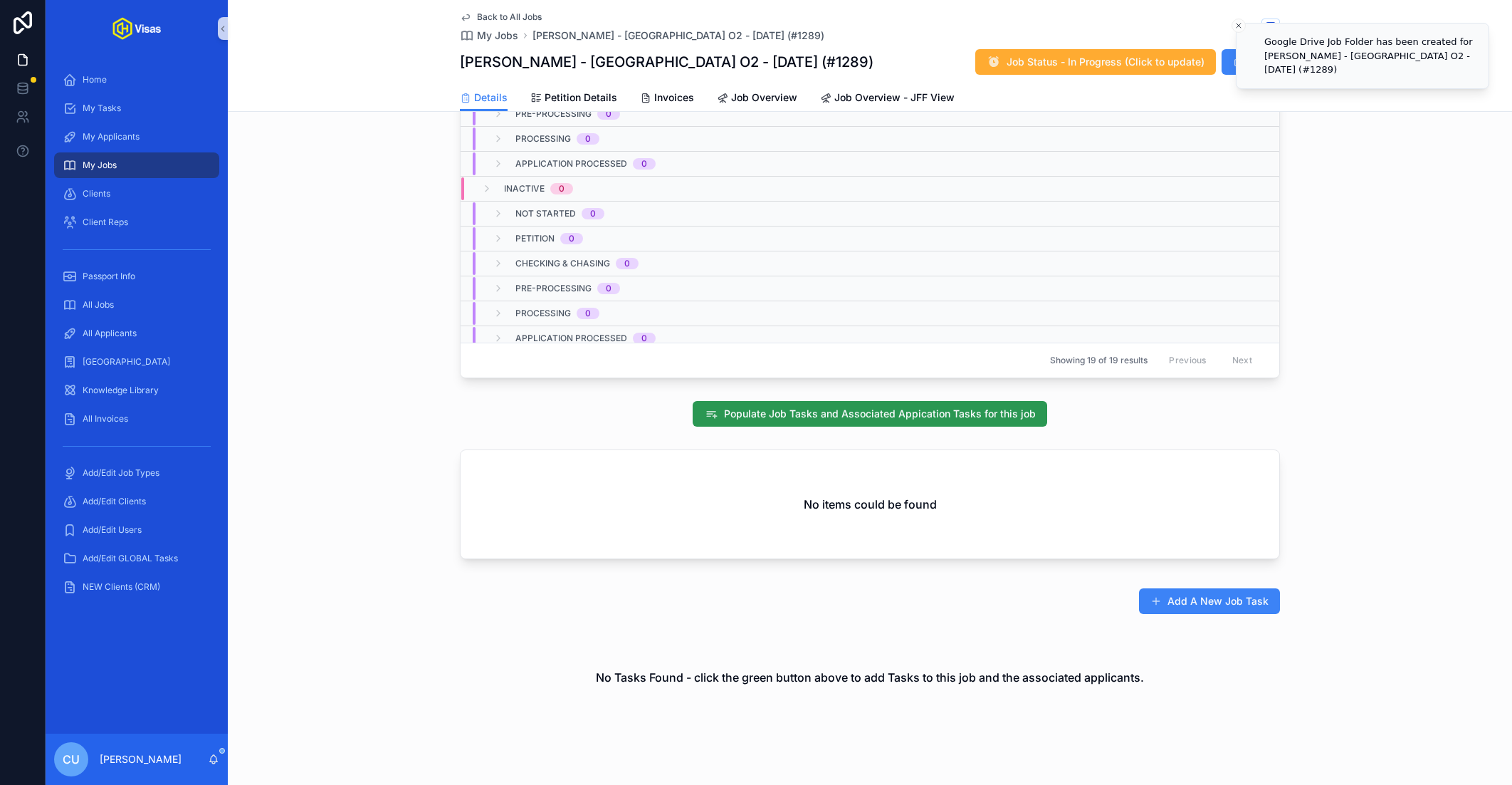
click at [813, 407] on span "Populate Job Tasks and Associated Appication Tasks for this job" at bounding box center [880, 413] width 312 height 14
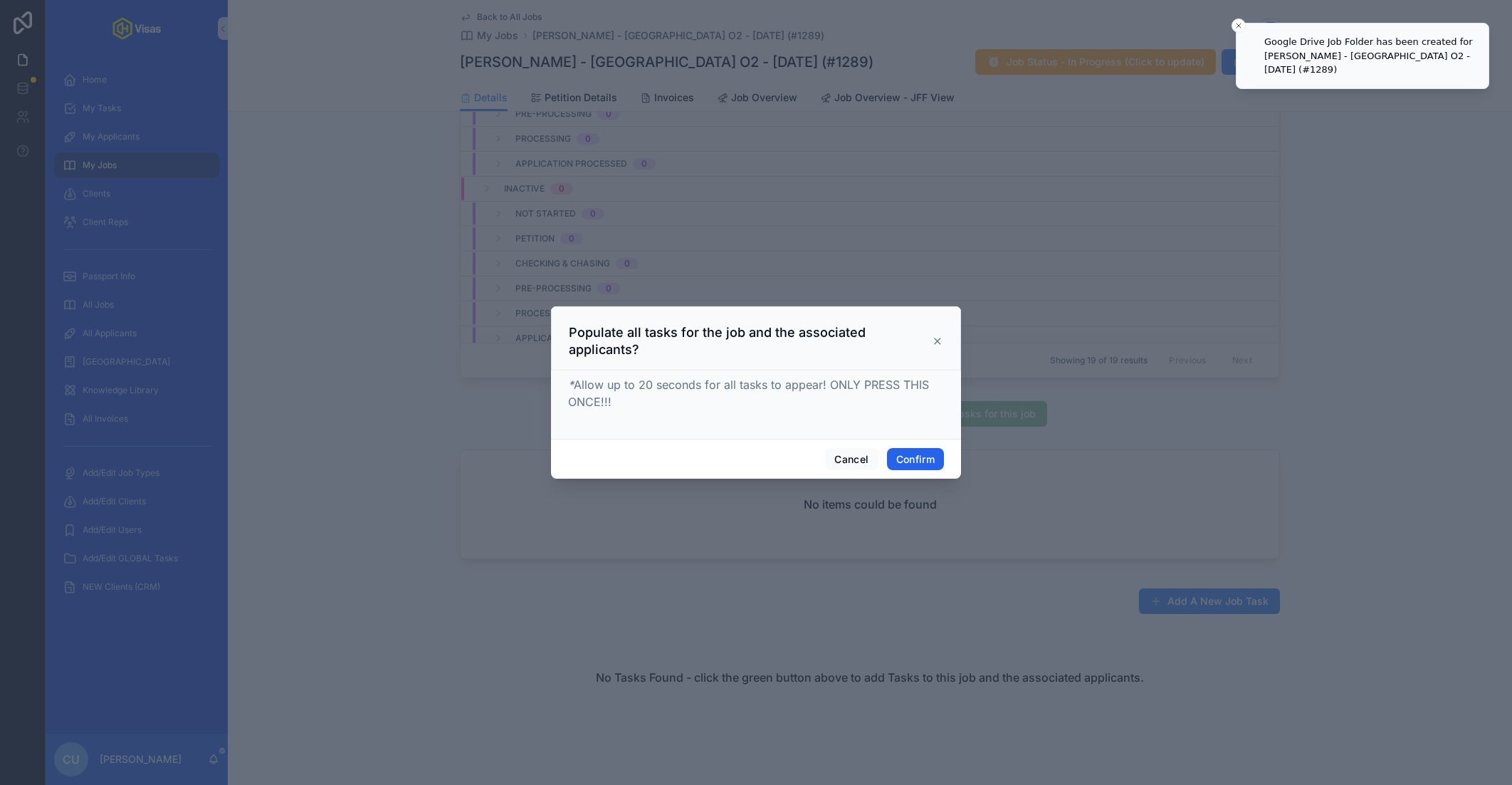
click at [917, 469] on button "Confirm" at bounding box center [915, 459] width 57 height 23
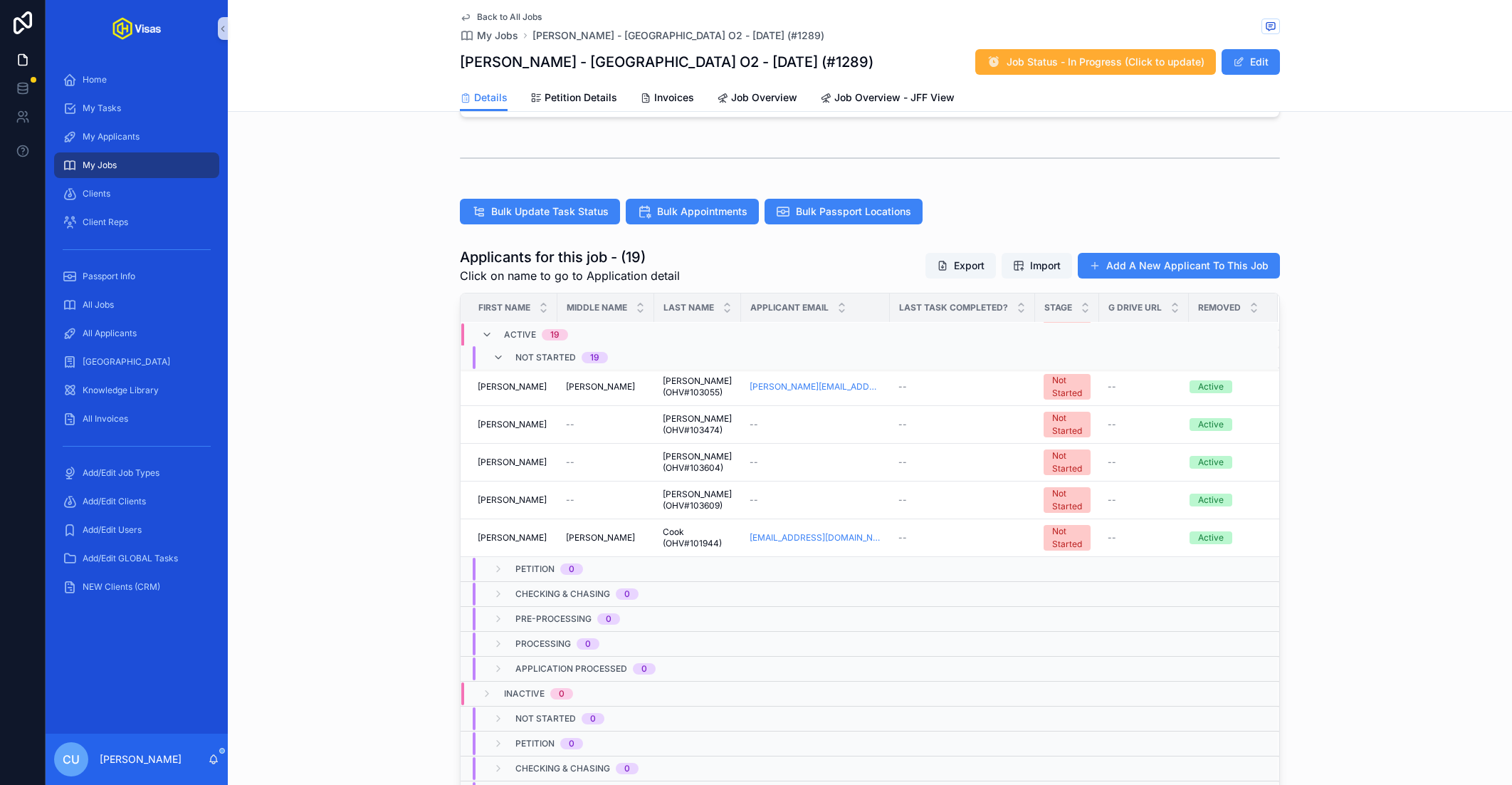
scroll to position [504, 0]
click at [524, 353] on span "Not Started" at bounding box center [545, 358] width 61 height 11
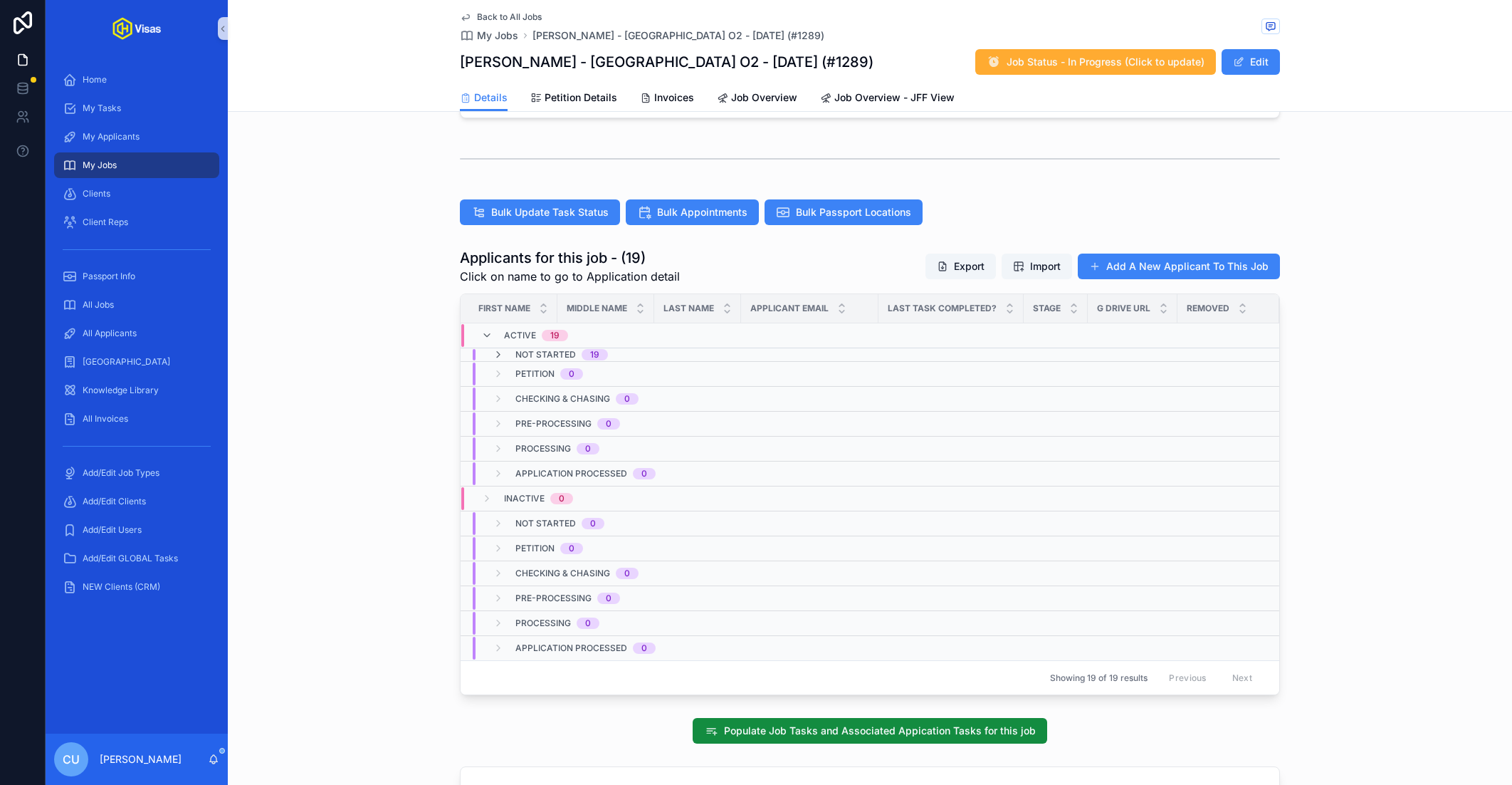
click at [524, 349] on span "Not Started" at bounding box center [545, 354] width 61 height 11
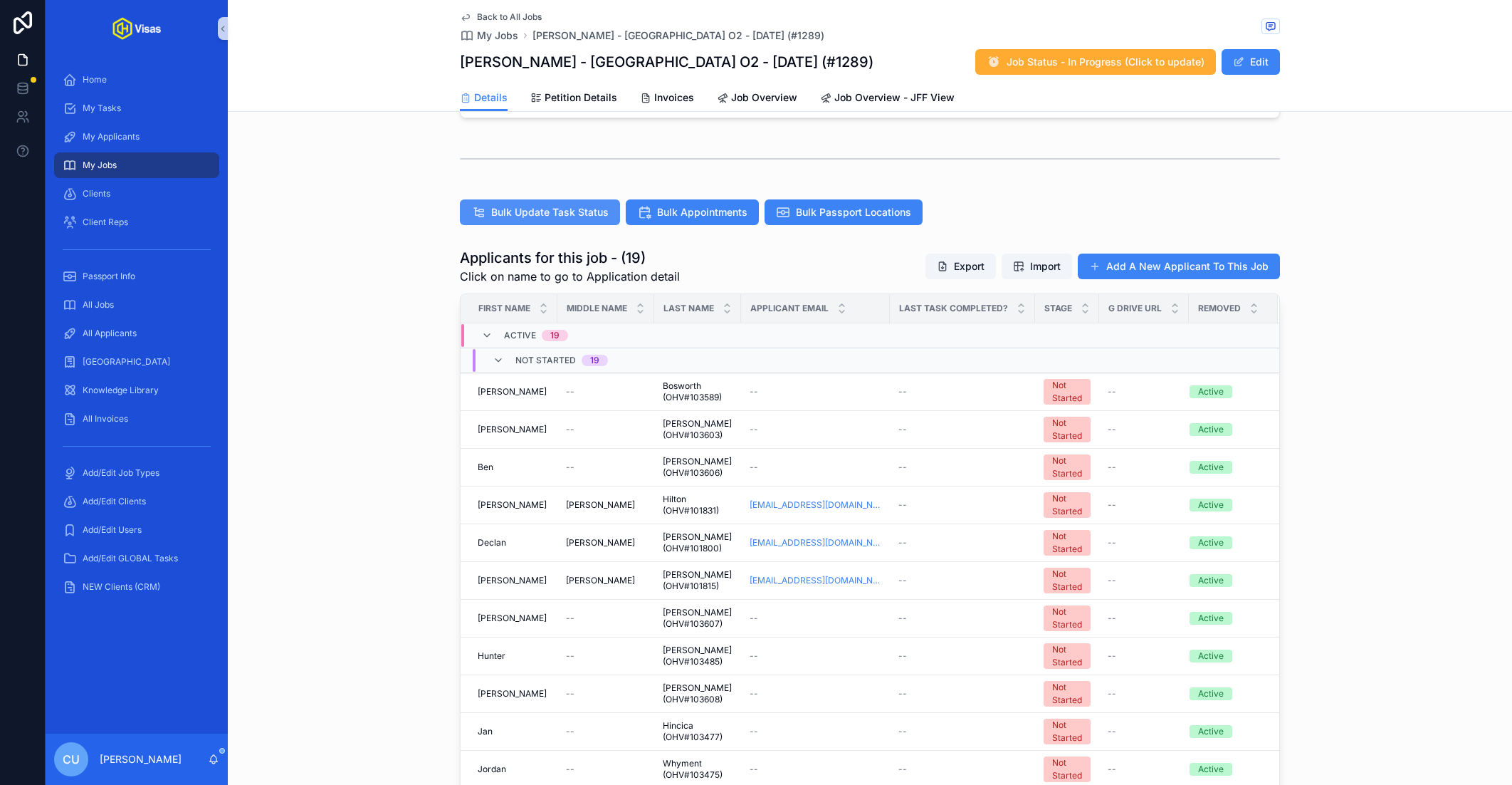
click at [557, 205] on span "Bulk Update Task Status" at bounding box center [550, 212] width 118 height 14
